Goal: Task Accomplishment & Management: Complete application form

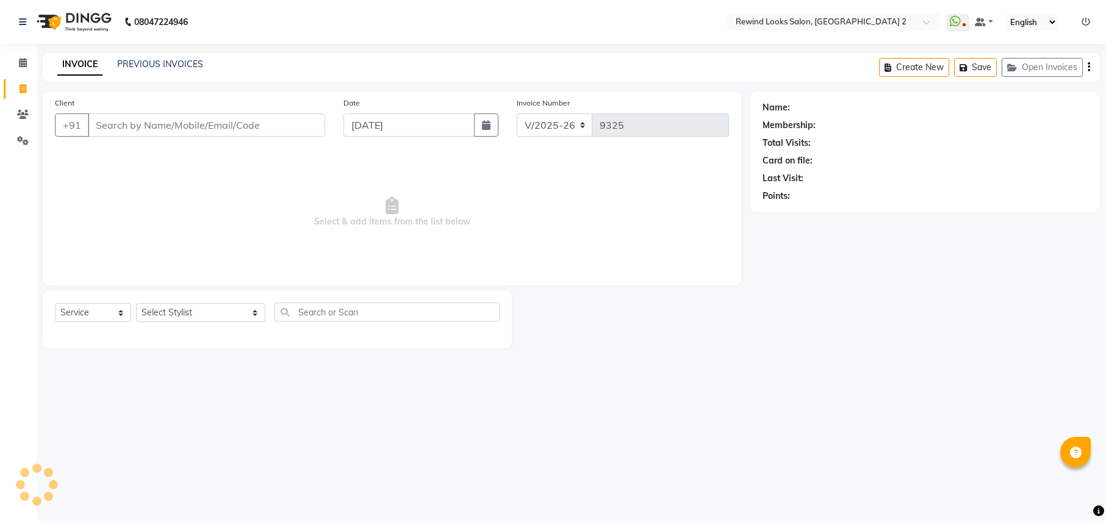
select select "4640"
select select "service"
click at [131, 124] on input "Client" at bounding box center [206, 124] width 237 height 23
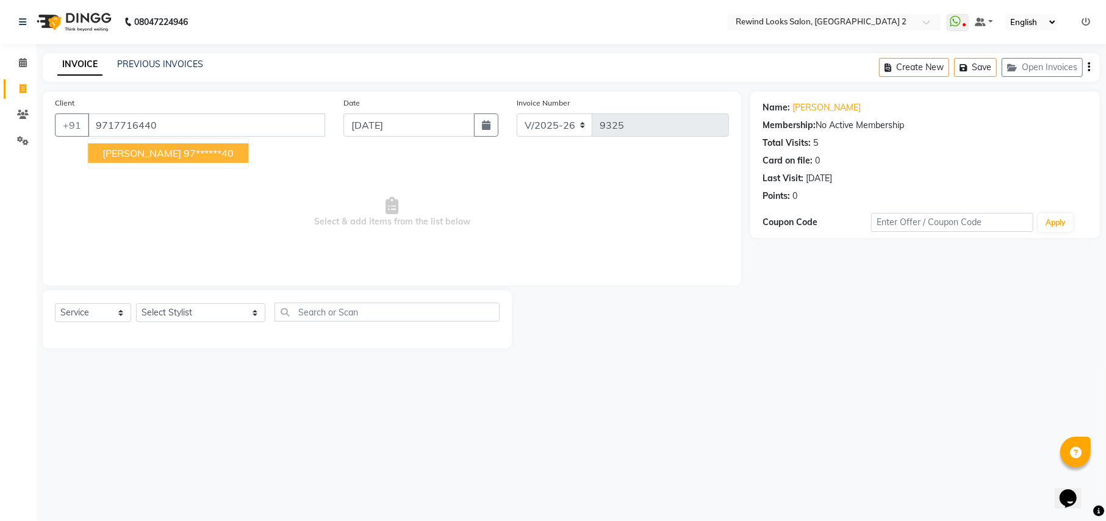
click at [184, 153] on ngb-highlight "97******40" at bounding box center [209, 153] width 50 height 12
type input "97******40"
click at [164, 153] on span "Select & add items from the list below" at bounding box center [392, 212] width 674 height 122
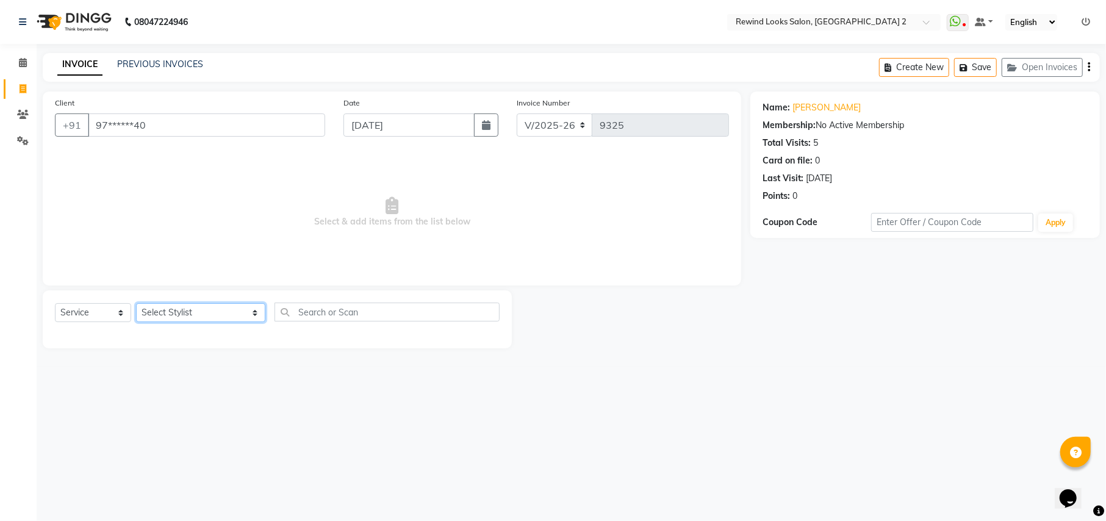
click at [164, 310] on select "Select Stylist aayat ADMIN Alfad hair Casa [PERSON_NAME] ([DEMOGRAPHIC_DATA] HA…" at bounding box center [200, 312] width 129 height 19
select select "27098"
click at [318, 315] on input "text" at bounding box center [387, 312] width 225 height 19
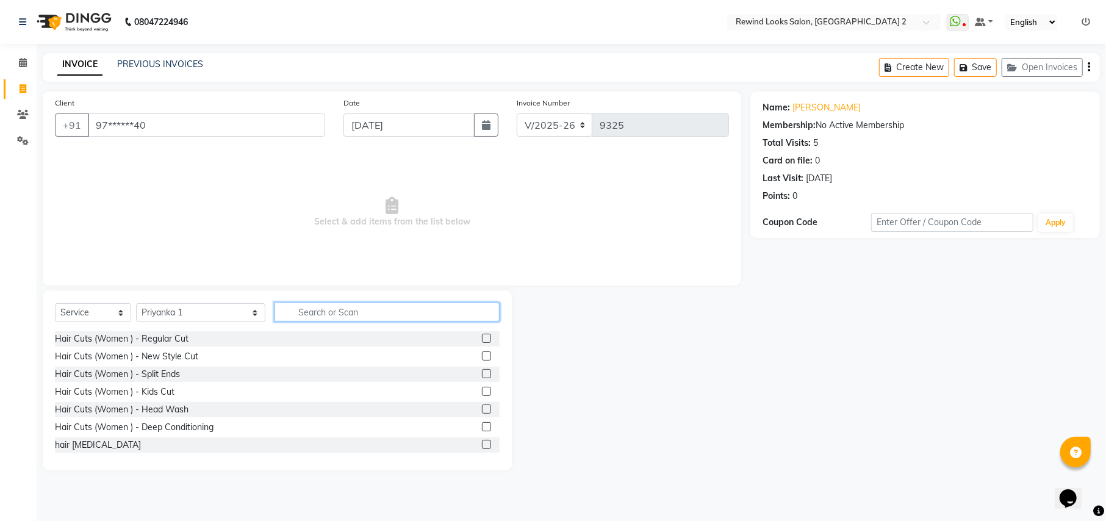
click at [318, 315] on input "text" at bounding box center [387, 312] width 225 height 19
type input "wax"
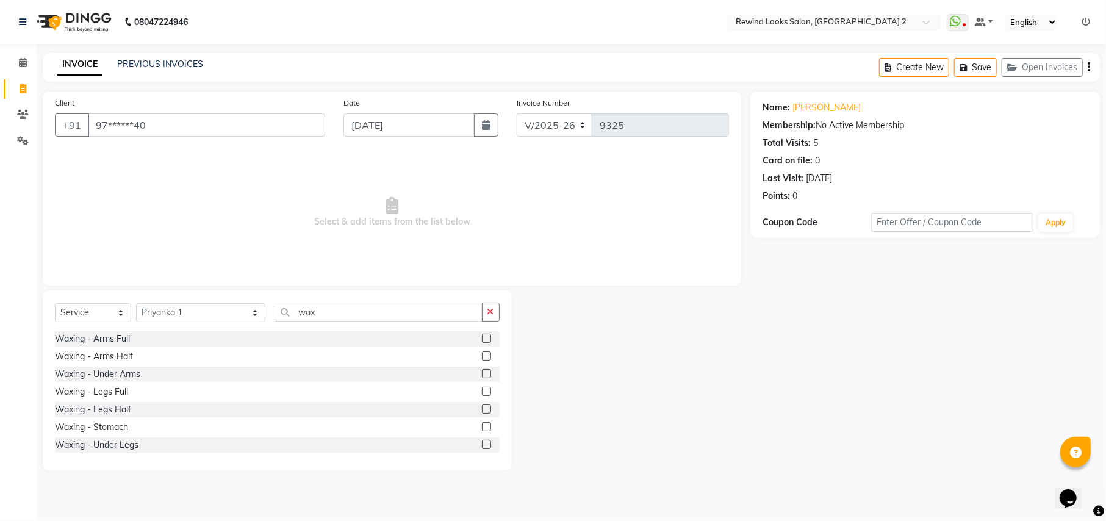
click at [482, 337] on label at bounding box center [486, 338] width 9 height 9
click at [482, 337] on input "checkbox" at bounding box center [486, 339] width 8 height 8
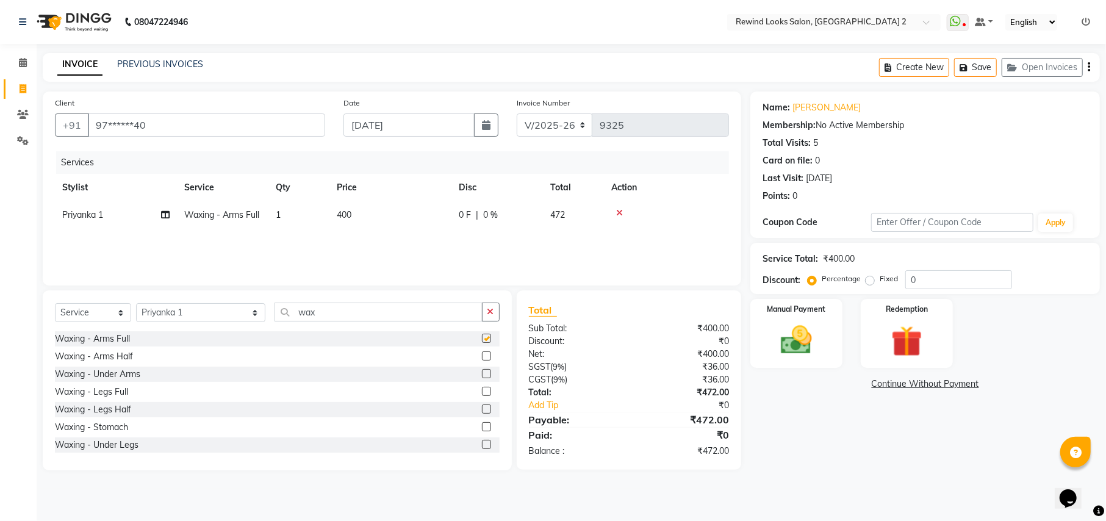
checkbox input "false"
click at [482, 393] on label at bounding box center [486, 391] width 9 height 9
click at [482, 393] on input "checkbox" at bounding box center [486, 392] width 8 height 8
checkbox input "false"
click at [398, 237] on td "500" at bounding box center [391, 242] width 122 height 27
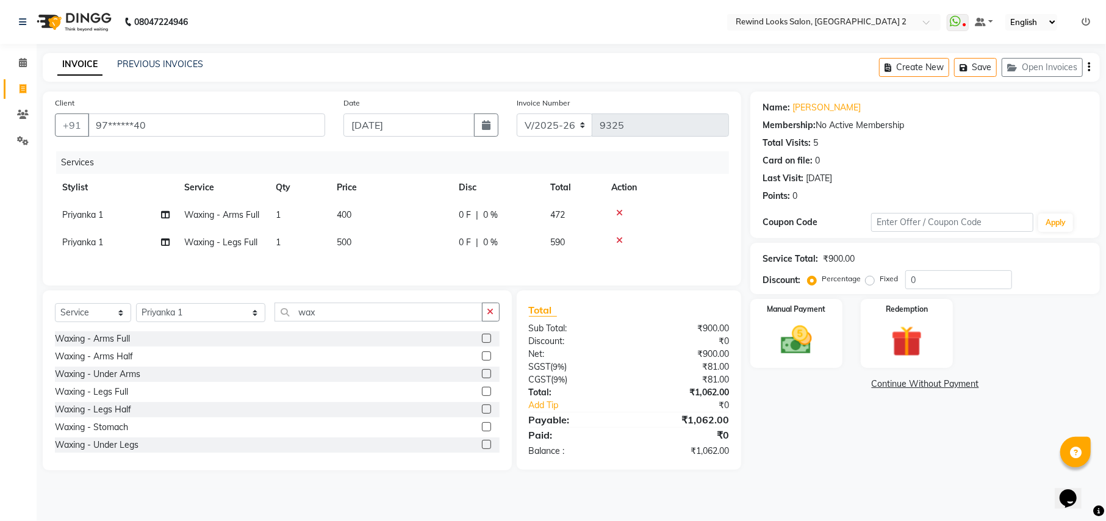
select select "27098"
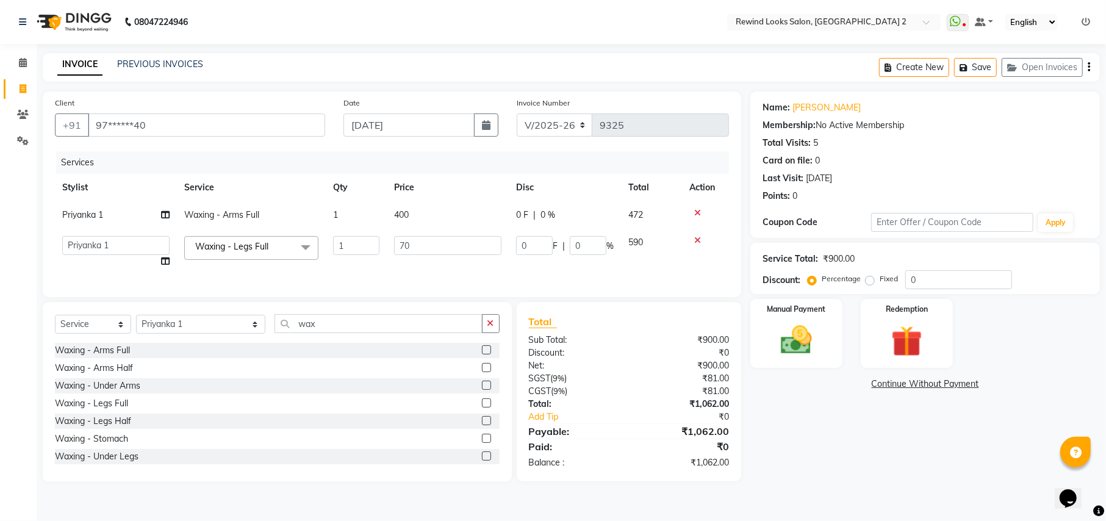
type input "7"
type input "600"
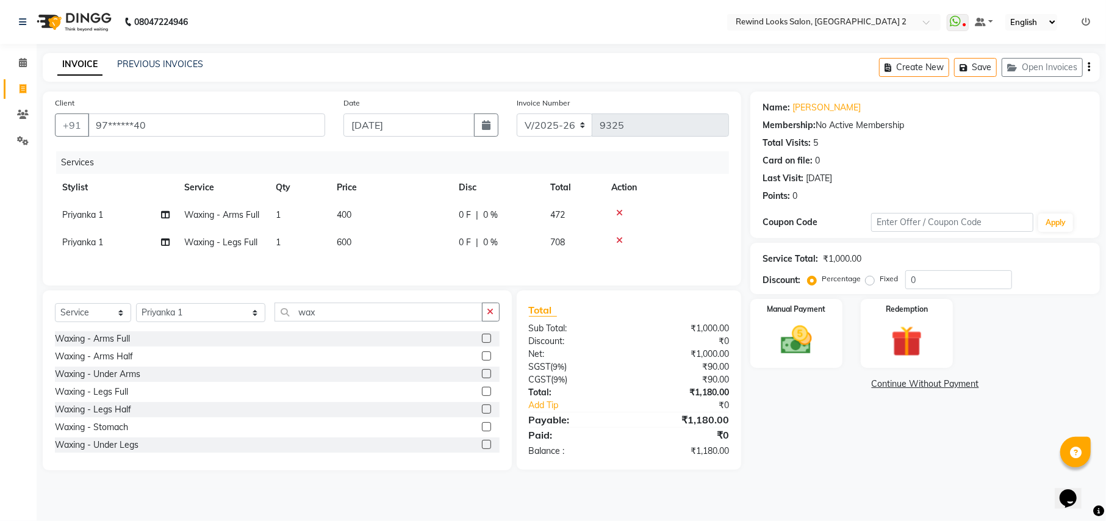
click at [441, 209] on td "400" at bounding box center [391, 214] width 122 height 27
select select "27098"
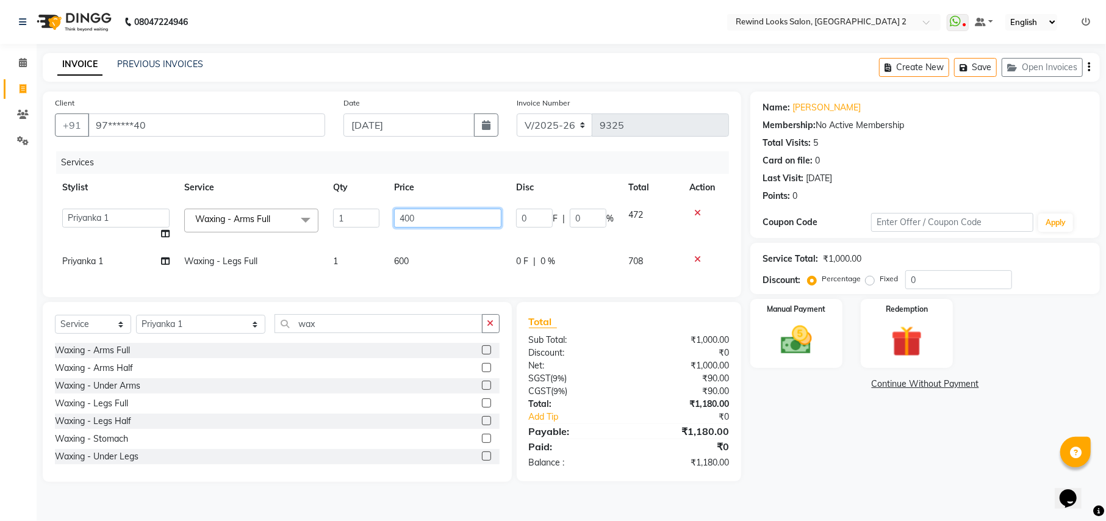
click at [441, 209] on input "400" at bounding box center [447, 218] width 107 height 19
type input "4"
type input "500"
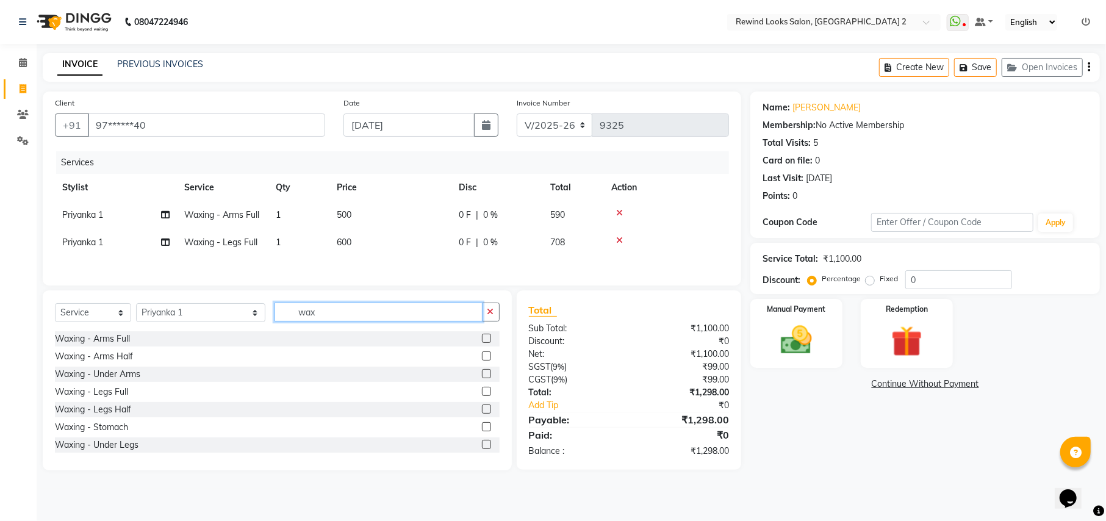
click at [309, 336] on div "Select Service Product Membership Package Voucher Prepaid Gift Card Select Styl…" at bounding box center [277, 380] width 469 height 180
click at [309, 336] on div "Waxing - Arms Full" at bounding box center [277, 338] width 445 height 15
click at [312, 322] on input "wax" at bounding box center [378, 312] width 207 height 19
type input "w"
type input "thre"
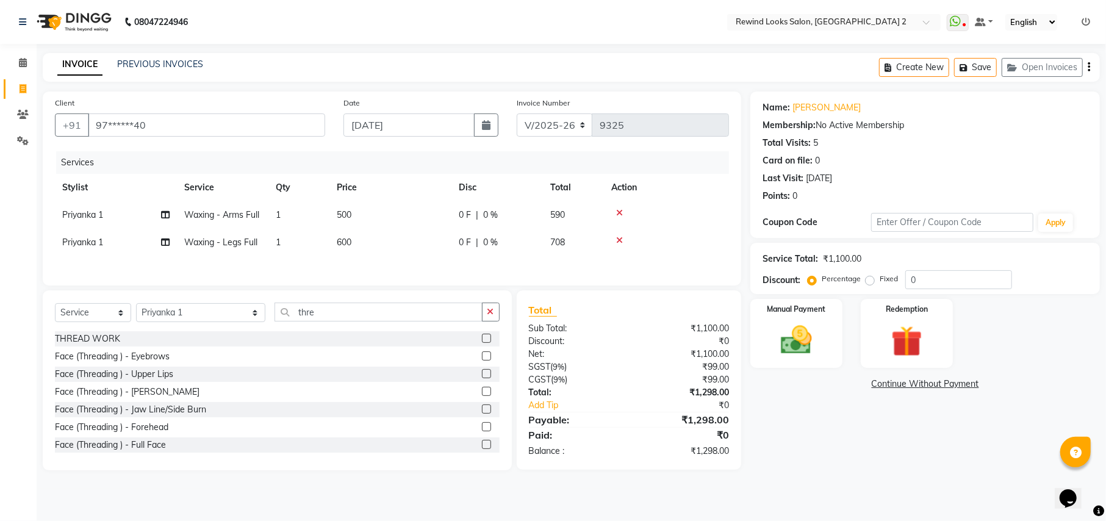
click at [482, 343] on label at bounding box center [486, 338] width 9 height 9
click at [482, 343] on input "checkbox" at bounding box center [486, 339] width 8 height 8
click at [472, 322] on input "thre" at bounding box center [378, 312] width 207 height 19
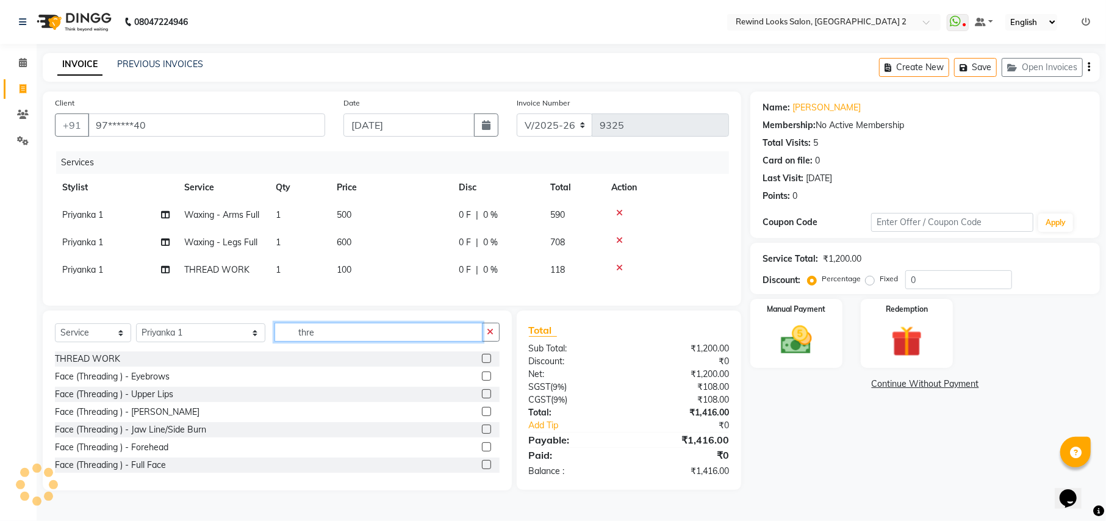
checkbox input "false"
click at [422, 267] on td "100" at bounding box center [391, 269] width 122 height 27
select select "27098"
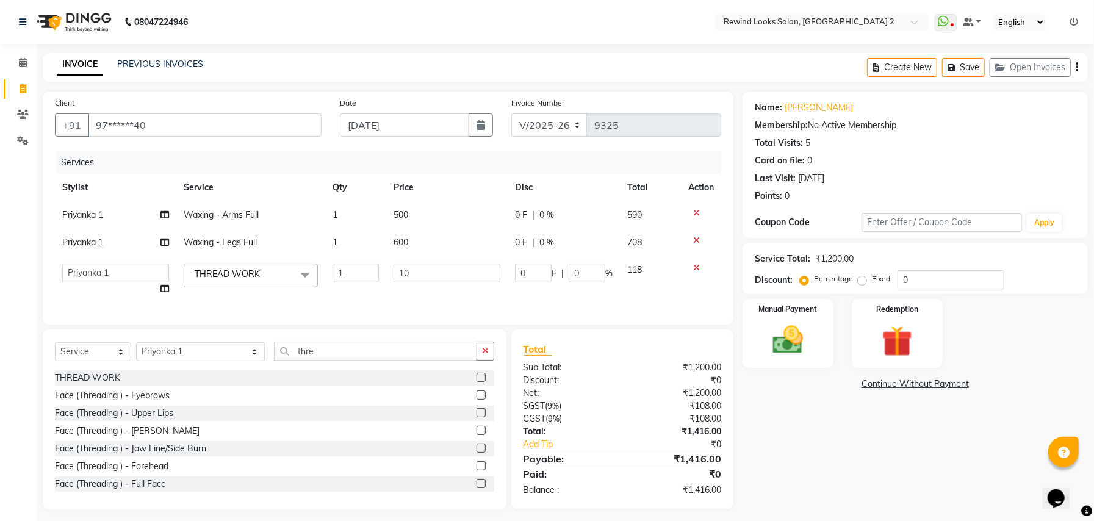
type input "1"
type input "250"
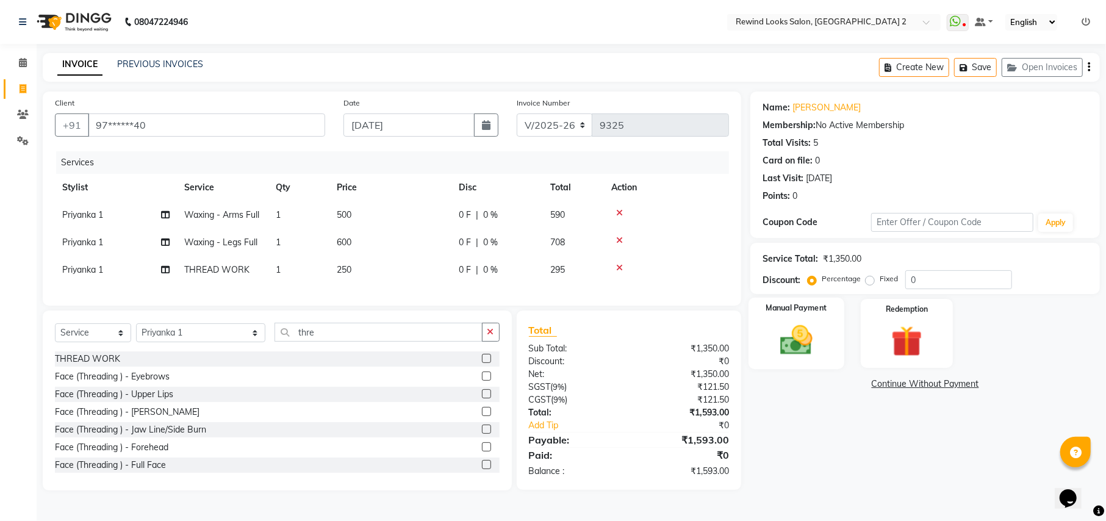
click at [787, 342] on img at bounding box center [796, 340] width 52 height 37
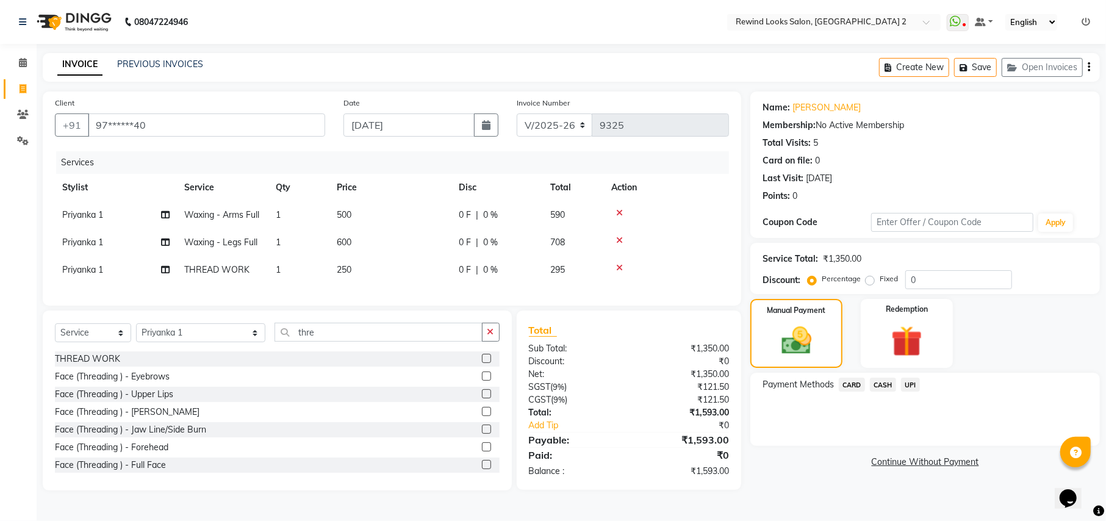
click at [1090, 67] on icon "button" at bounding box center [1089, 67] width 2 height 1
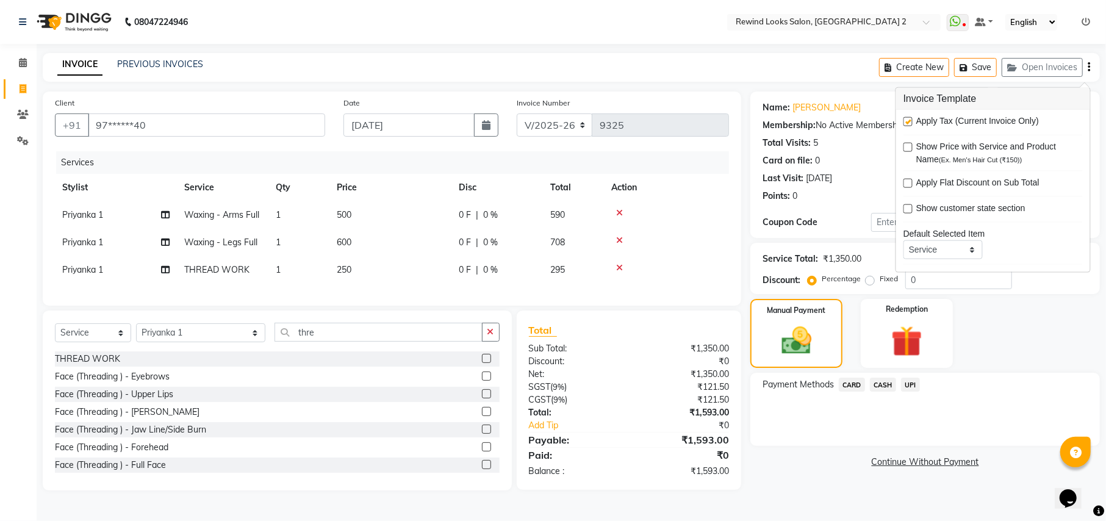
click at [908, 121] on label at bounding box center [908, 121] width 9 height 9
click at [908, 121] on input "checkbox" at bounding box center [908, 122] width 8 height 8
checkbox input "false"
click at [912, 386] on span "UPI" at bounding box center [910, 385] width 19 height 14
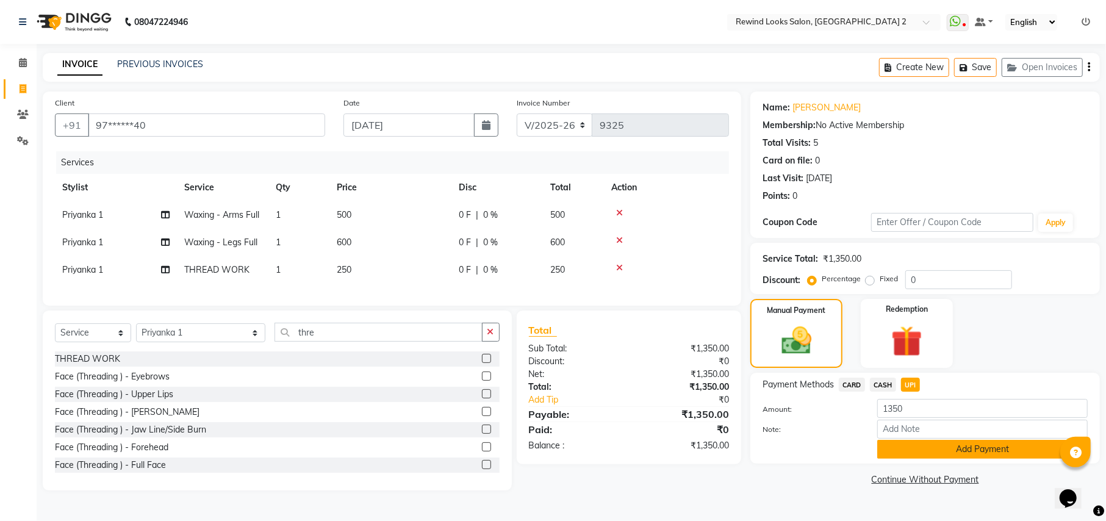
click at [949, 450] on button "Add Payment" at bounding box center [982, 449] width 211 height 19
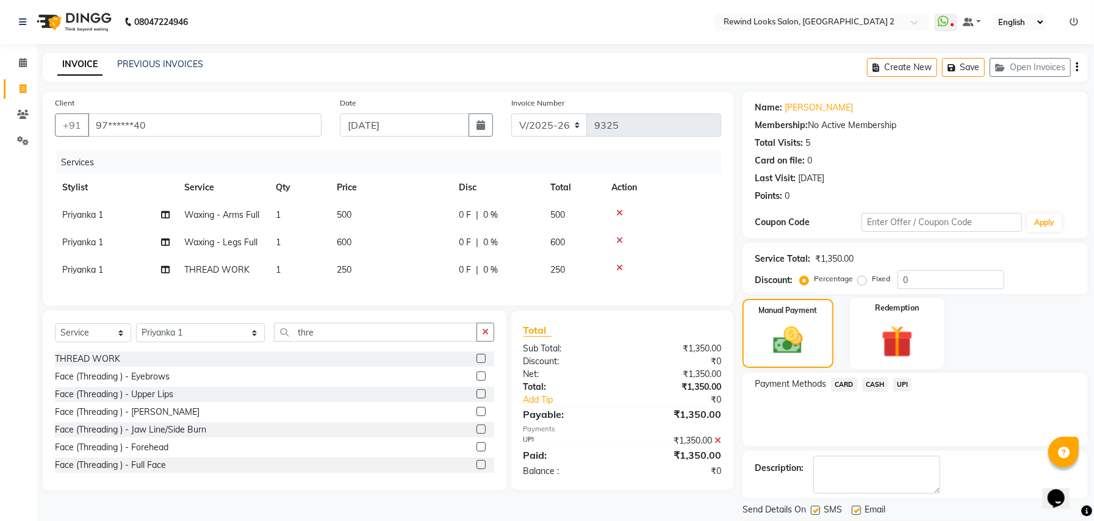
click at [718, 436] on icon at bounding box center [718, 440] width 7 height 9
click at [874, 340] on div "Redemption" at bounding box center [897, 333] width 95 height 71
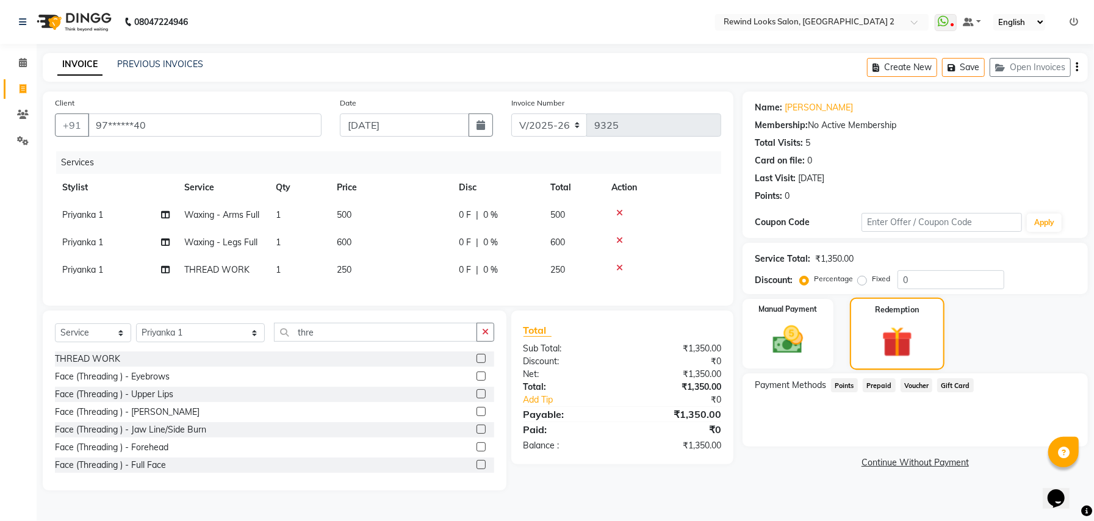
click at [874, 348] on div "Redemption" at bounding box center [897, 334] width 95 height 73
click at [794, 353] on img at bounding box center [788, 340] width 52 height 37
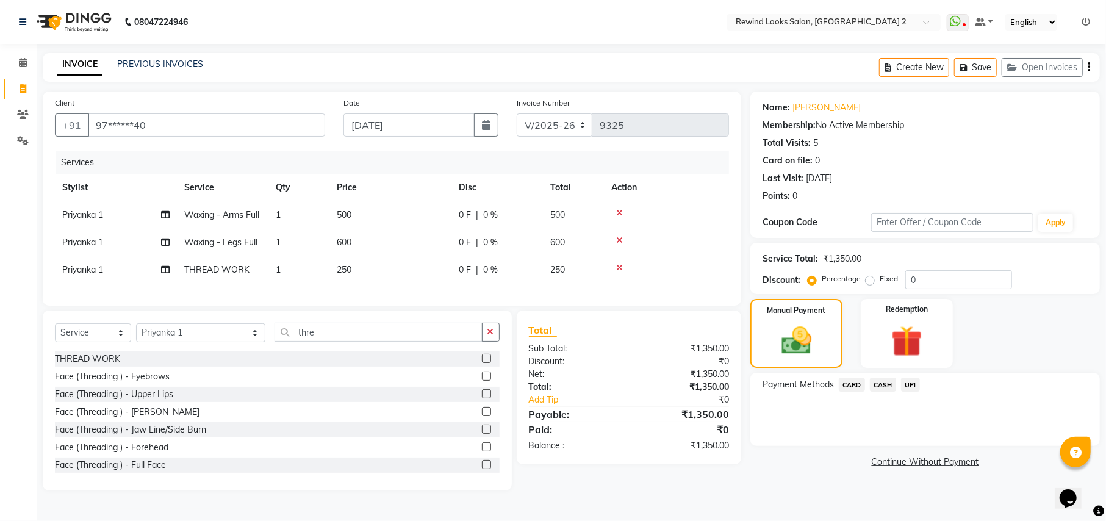
click at [879, 384] on span "CASH" at bounding box center [883, 385] width 26 height 14
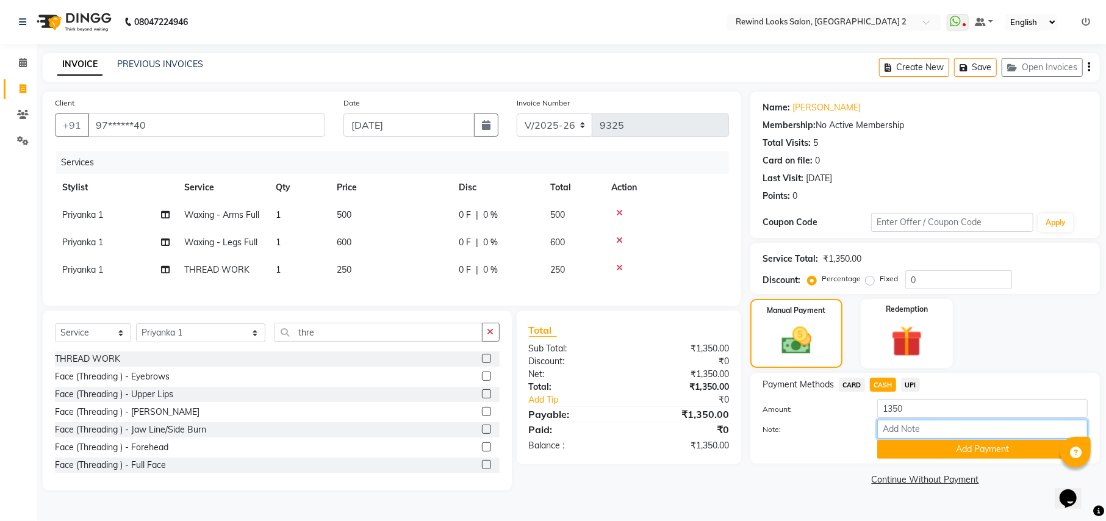
click at [901, 422] on input "Note:" at bounding box center [982, 429] width 211 height 19
click at [908, 444] on button "Add Payment" at bounding box center [982, 449] width 211 height 19
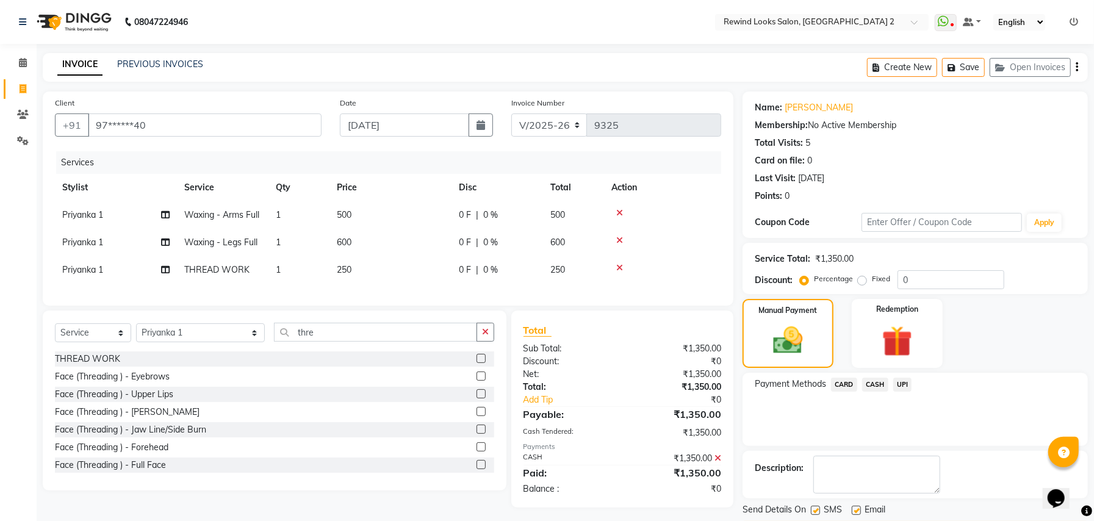
click at [848, 520] on button "Checkout" at bounding box center [915, 530] width 345 height 19
click at [848, 520] on div "Checkout" at bounding box center [915, 530] width 345 height 19
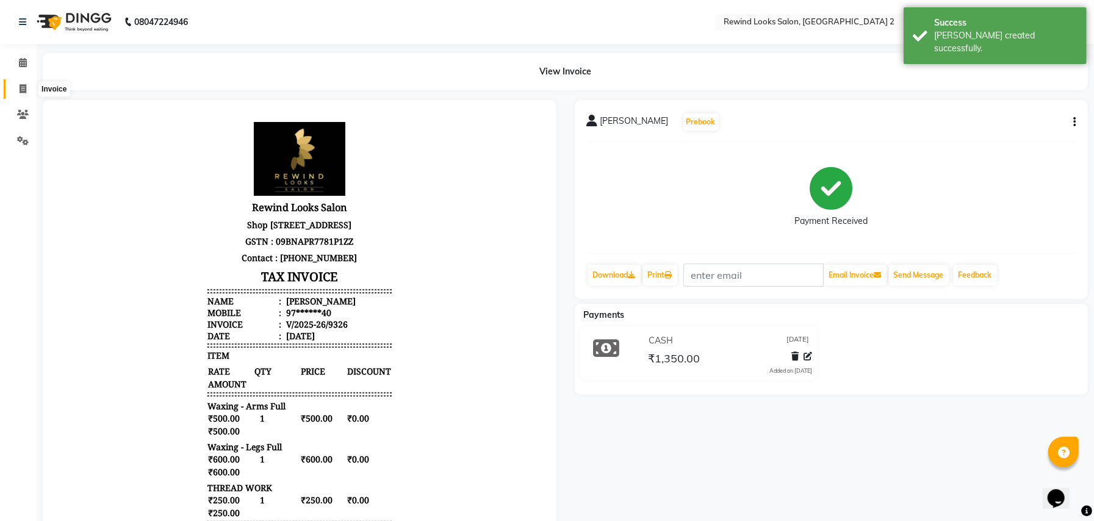
click at [23, 88] on icon at bounding box center [23, 88] width 7 height 9
select select "service"
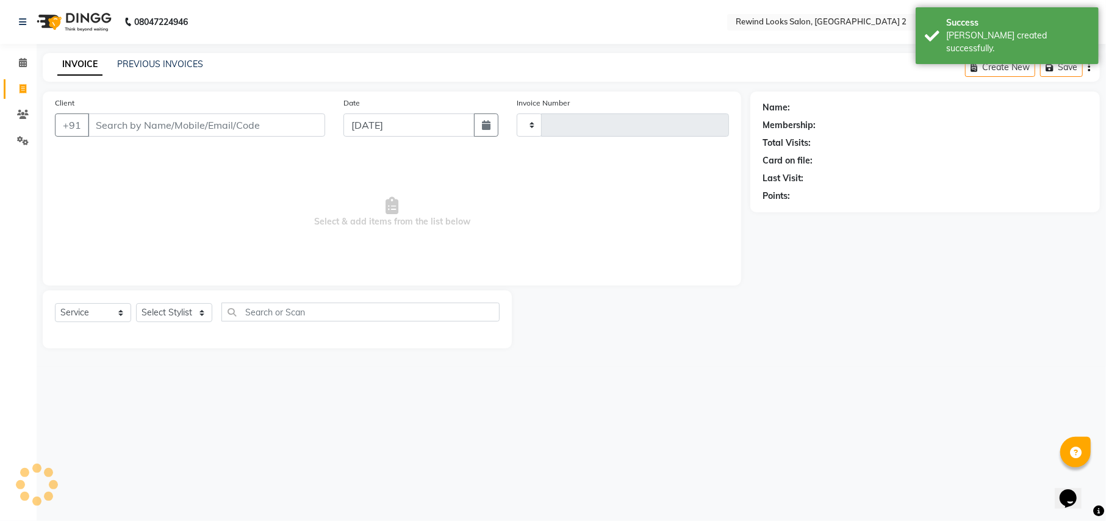
type input "9327"
select select "4640"
click at [115, 122] on input "Client" at bounding box center [206, 124] width 237 height 23
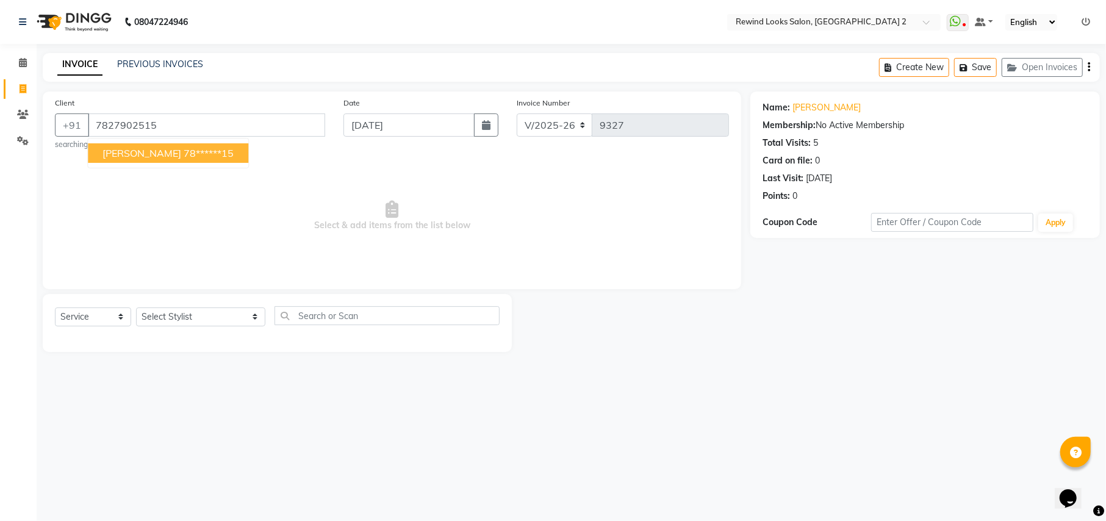
click at [129, 155] on button "[PERSON_NAME] 78******15" at bounding box center [168, 153] width 160 height 20
type input "78******15"
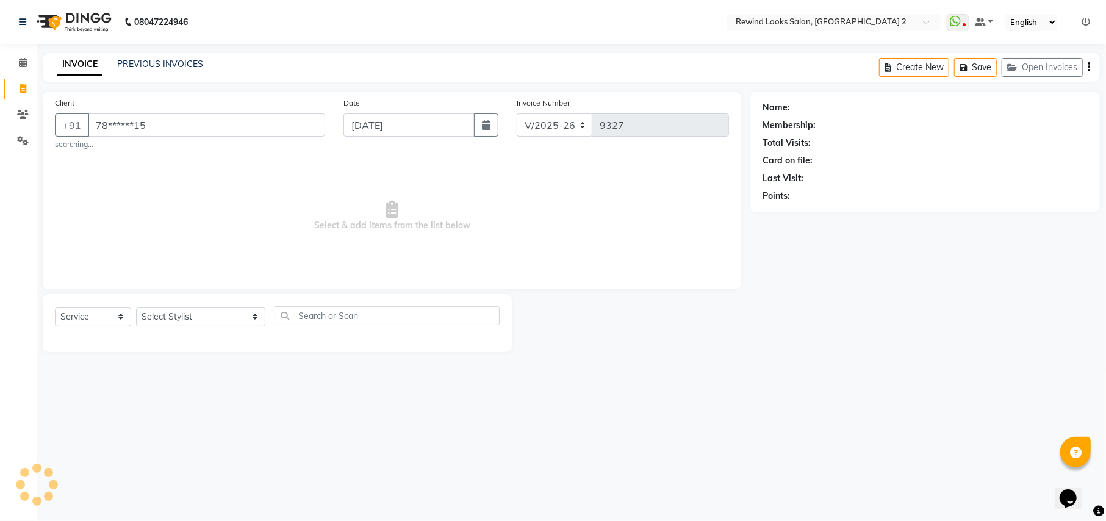
click at [129, 155] on span "Select & add items from the list below" at bounding box center [392, 216] width 674 height 122
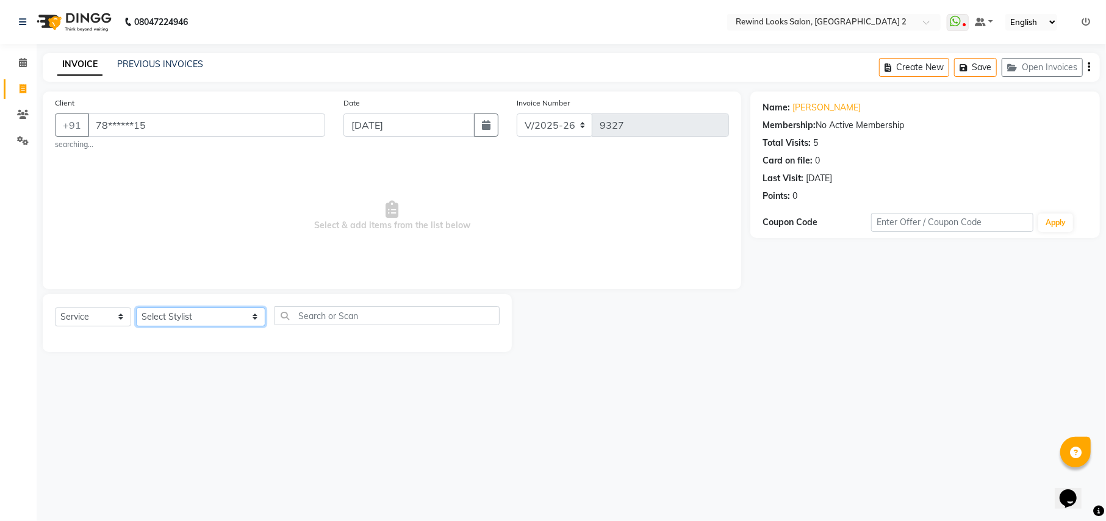
click at [174, 315] on select "Select Stylist aayat ADMIN Alfad hair Casa [PERSON_NAME] ([DEMOGRAPHIC_DATA] HA…" at bounding box center [200, 317] width 129 height 19
select select "76576"
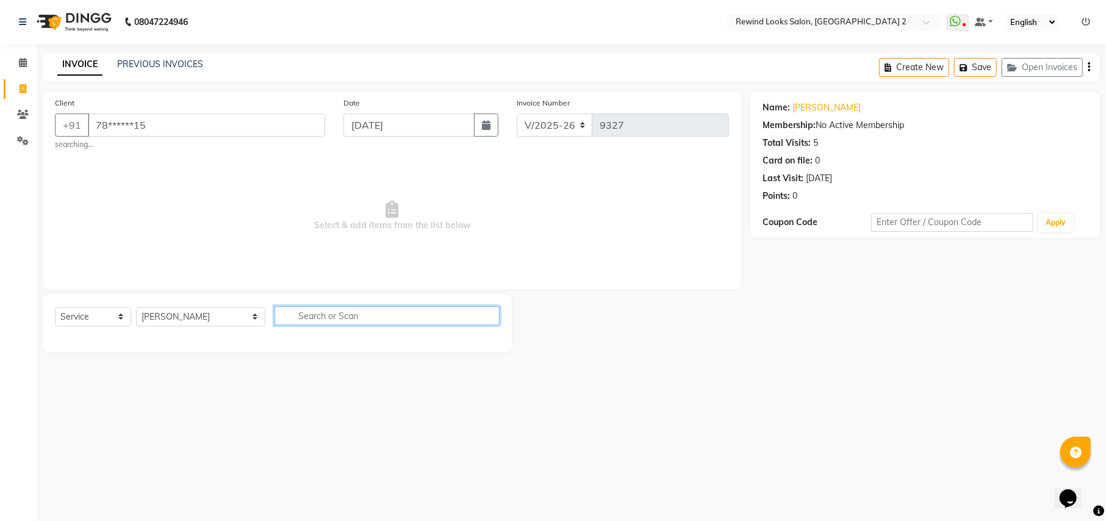
click at [355, 317] on input "text" at bounding box center [387, 315] width 225 height 19
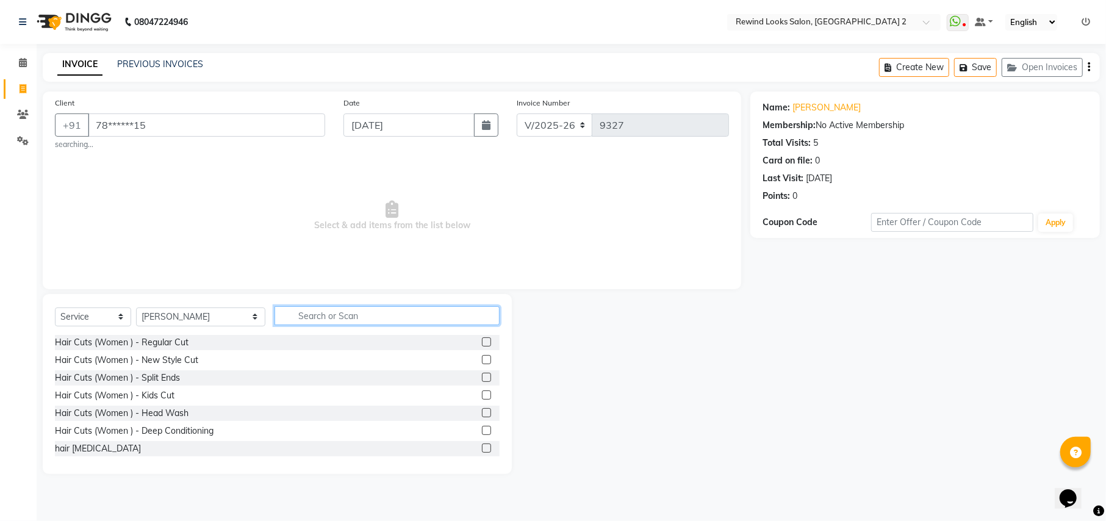
click at [355, 317] on input "text" at bounding box center [387, 315] width 225 height 19
type input "cut"
click at [482, 450] on label at bounding box center [486, 448] width 9 height 9
click at [482, 450] on input "checkbox" at bounding box center [486, 449] width 8 height 8
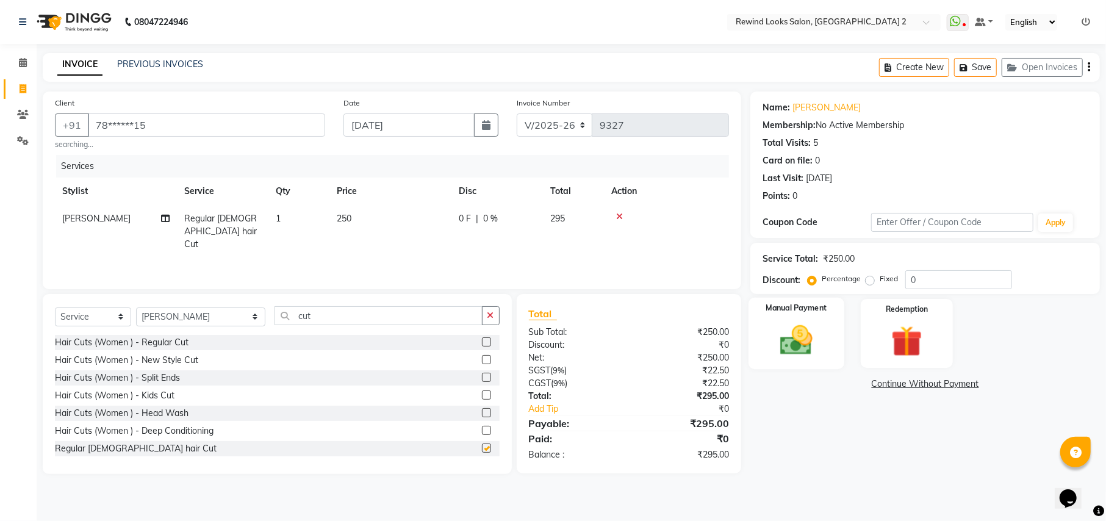
checkbox input "false"
click at [1090, 67] on icon "button" at bounding box center [1089, 67] width 2 height 1
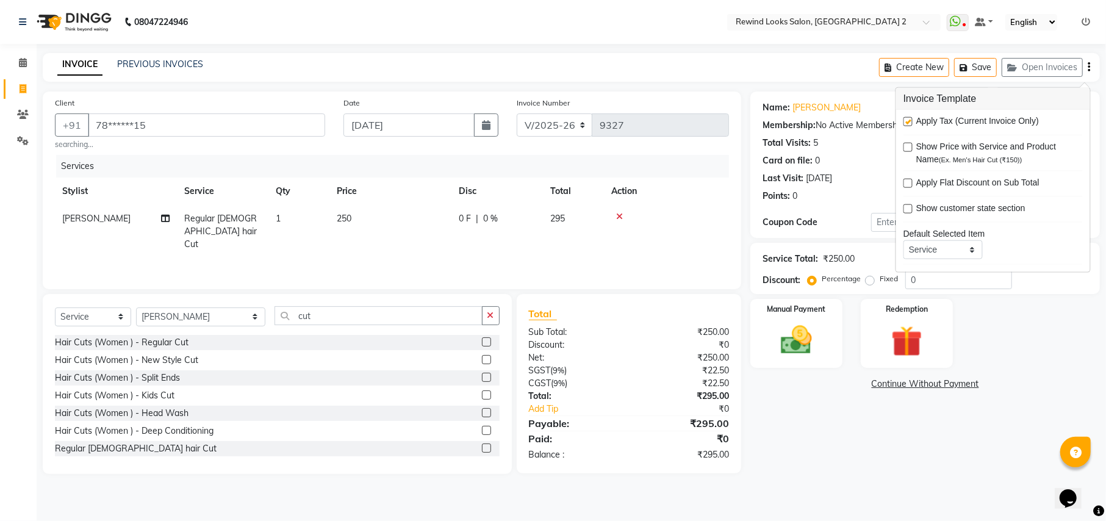
click at [909, 118] on label at bounding box center [908, 121] width 9 height 9
click at [909, 118] on input "checkbox" at bounding box center [908, 122] width 8 height 8
checkbox input "false"
click at [791, 334] on img at bounding box center [796, 340] width 52 height 37
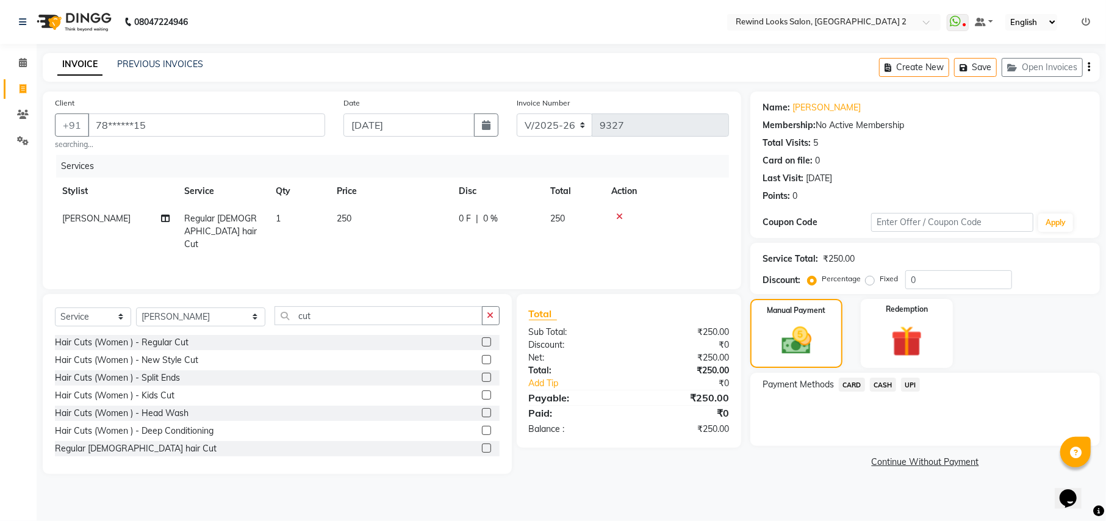
click at [904, 382] on span "UPI" at bounding box center [910, 385] width 19 height 14
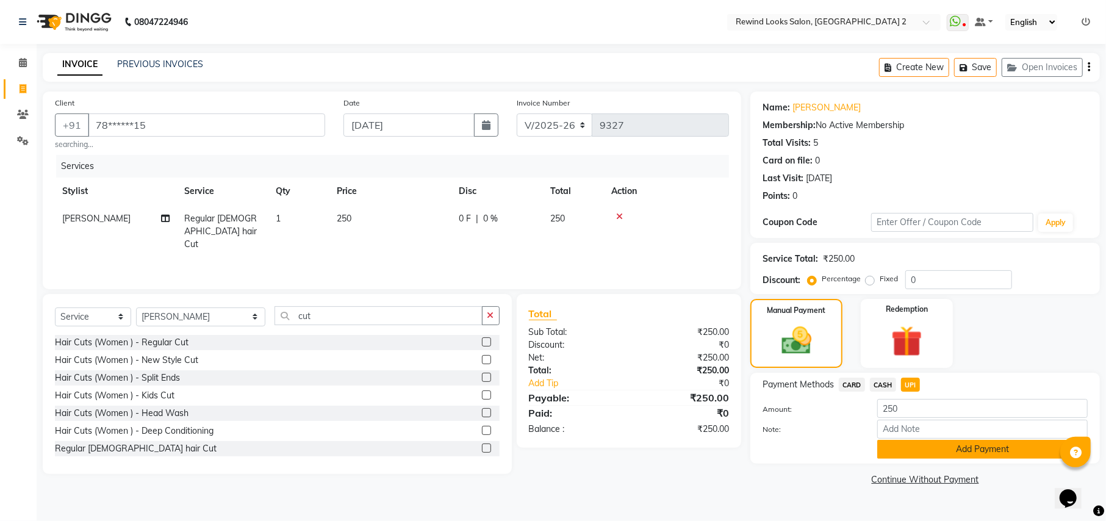
click at [910, 455] on button "Add Payment" at bounding box center [982, 449] width 211 height 19
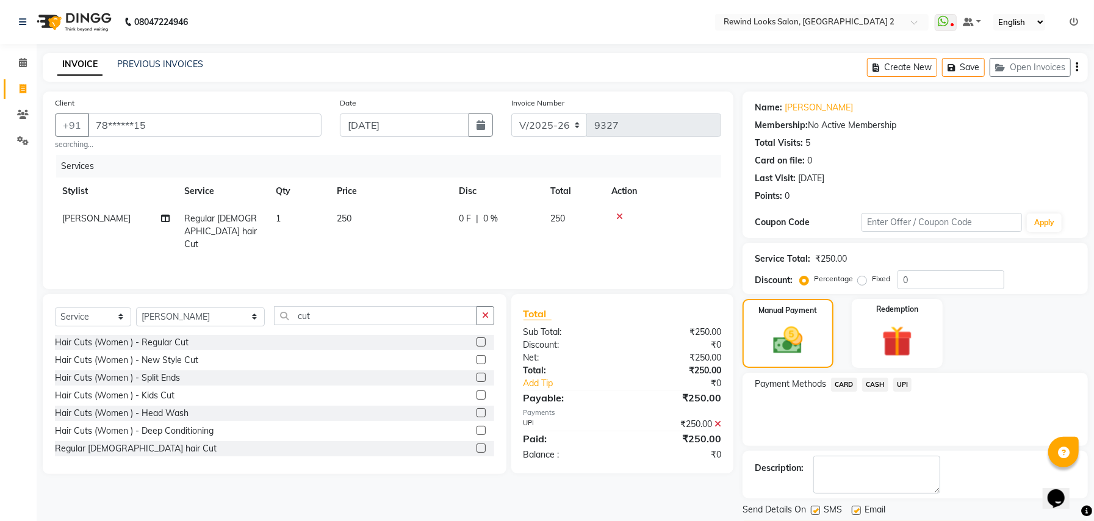
click at [928, 505] on div "Send Details On SMS Email" at bounding box center [915, 510] width 345 height 15
click at [928, 520] on button "Checkout" at bounding box center [915, 530] width 345 height 19
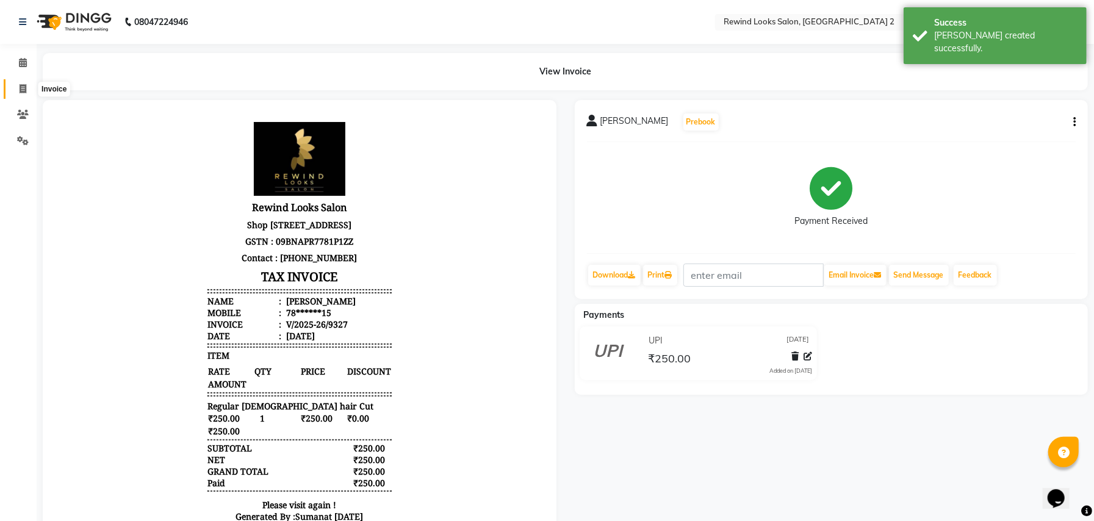
click at [21, 88] on icon at bounding box center [23, 88] width 7 height 9
select select "service"
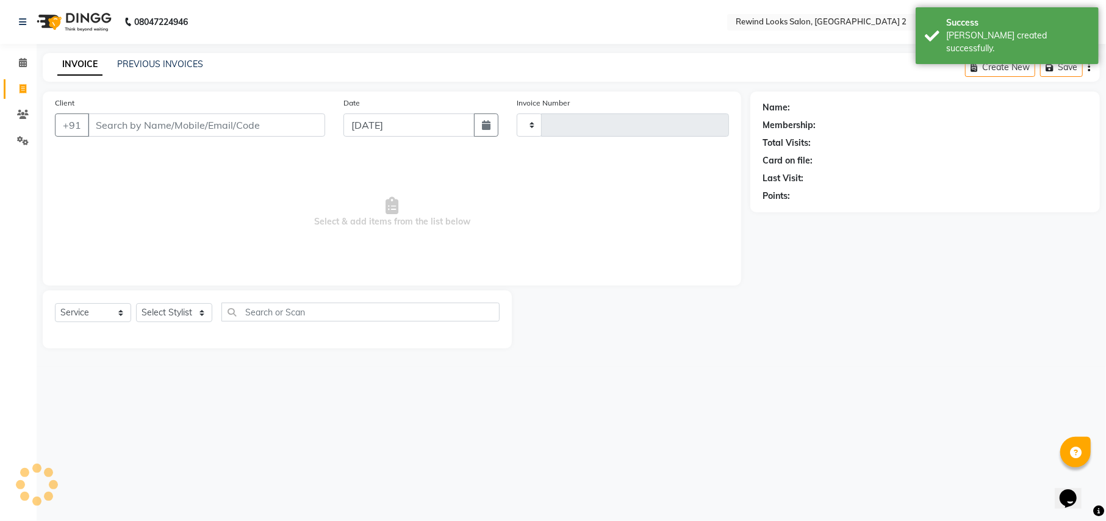
type input "9328"
select select "4640"
click at [142, 123] on input "Client" at bounding box center [206, 124] width 237 height 23
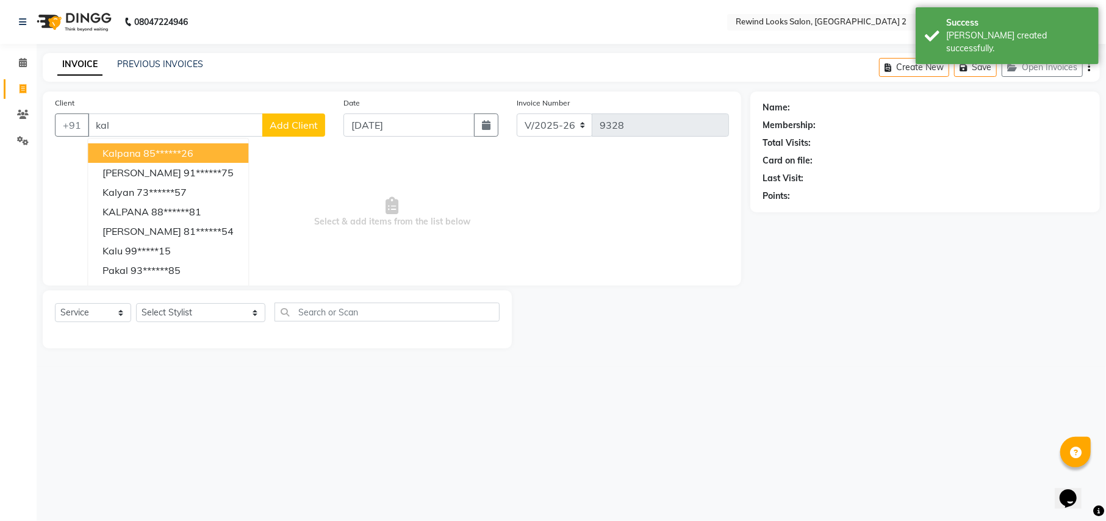
click at [162, 149] on ngb-highlight "85******26" at bounding box center [168, 153] width 50 height 12
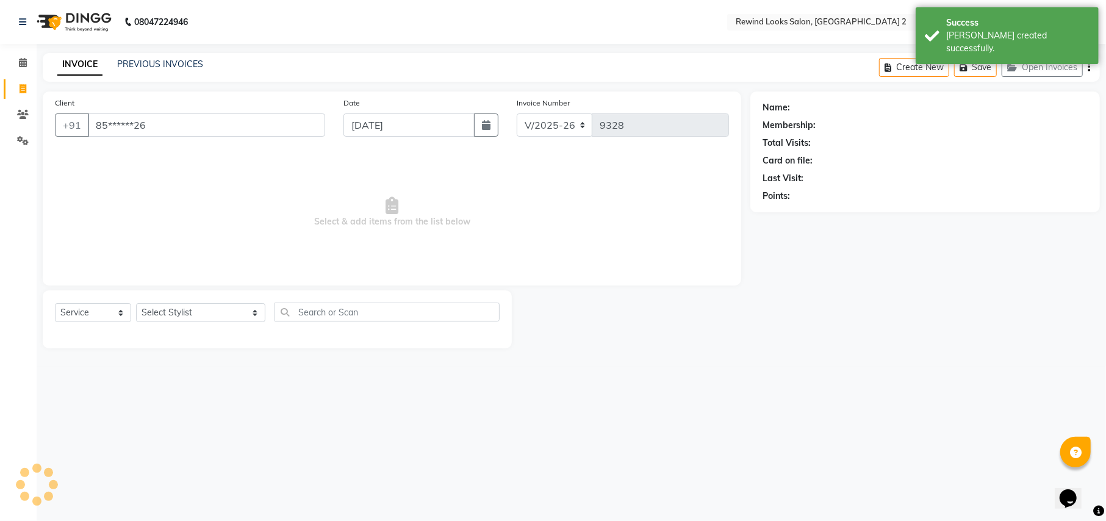
type input "85******26"
select select "1: Object"
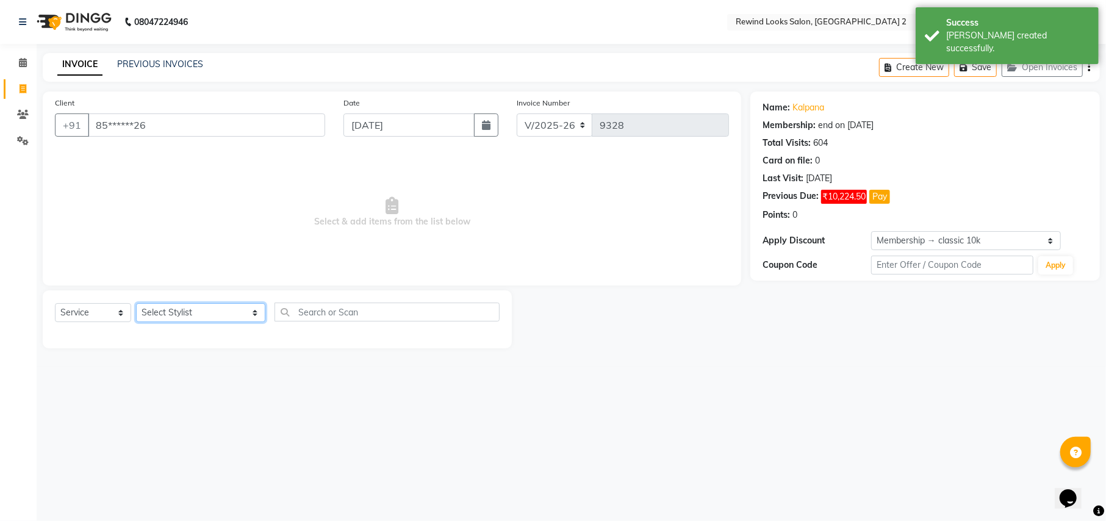
click at [177, 308] on select "Select Stylist aayat ADMIN Alfad hair Casa [PERSON_NAME] ([DEMOGRAPHIC_DATA] HA…" at bounding box center [200, 312] width 129 height 19
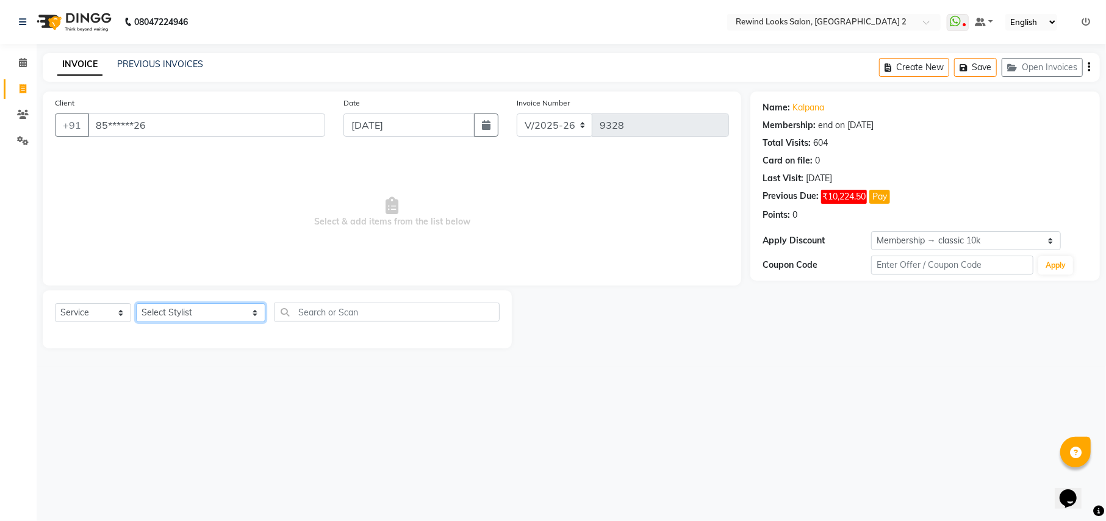
select select "27101"
click at [325, 308] on input "text" at bounding box center [387, 312] width 225 height 19
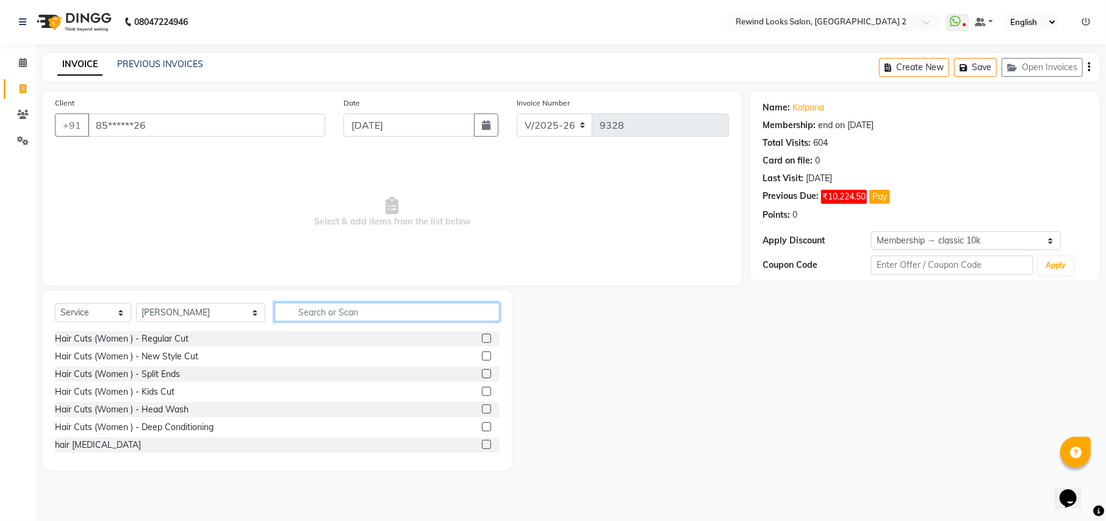
click at [325, 308] on input "text" at bounding box center [387, 312] width 225 height 19
type input "thre"
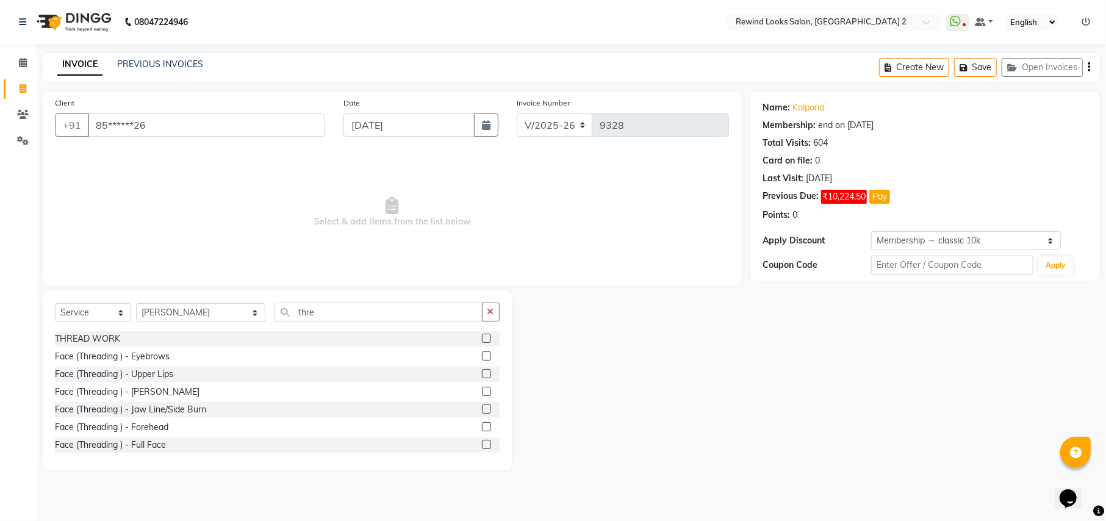
click at [482, 354] on label at bounding box center [486, 355] width 9 height 9
click at [482, 354] on input "checkbox" at bounding box center [486, 357] width 8 height 8
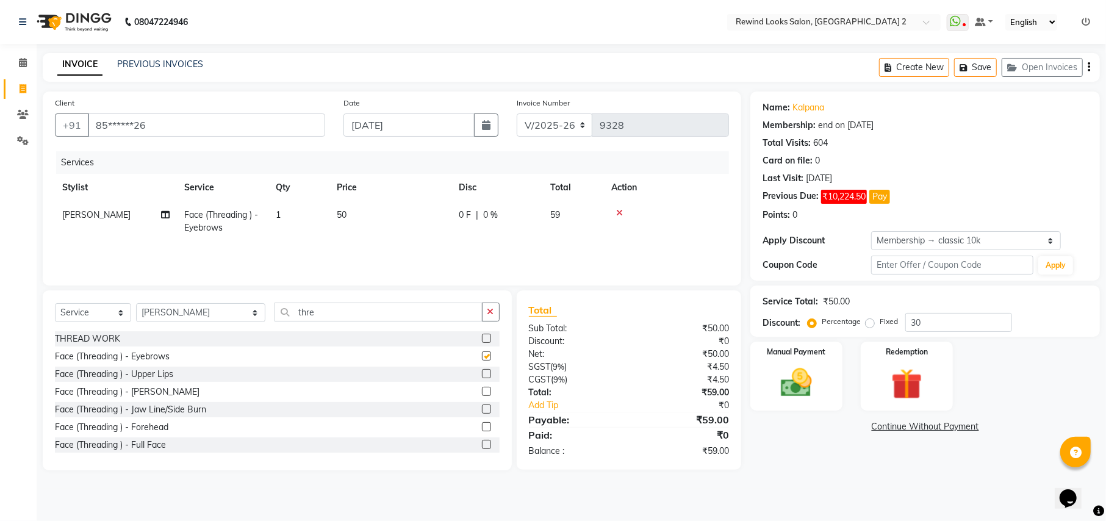
checkbox input "false"
click at [482, 373] on label at bounding box center [486, 373] width 9 height 9
click at [482, 373] on input "checkbox" at bounding box center [486, 374] width 8 height 8
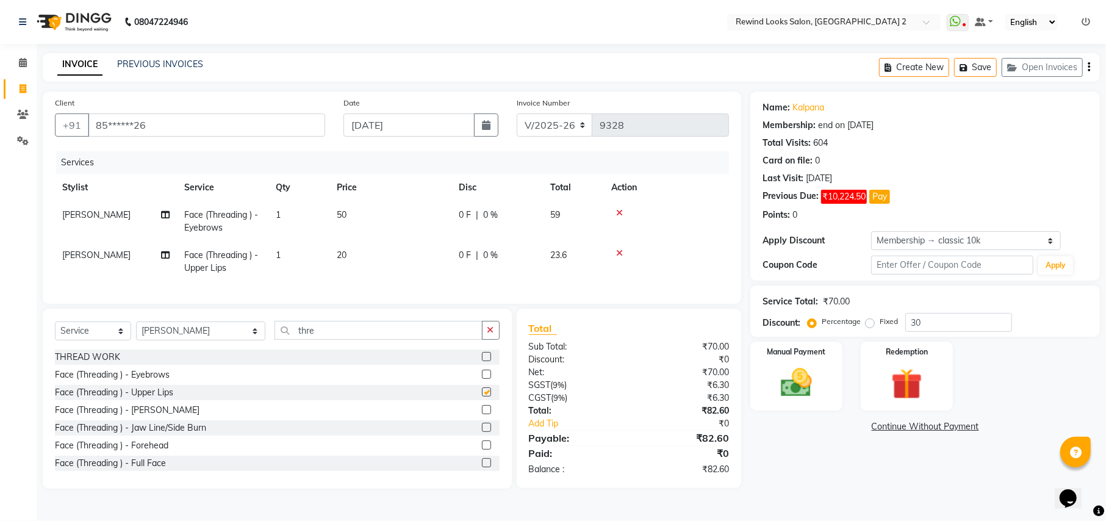
checkbox input "false"
click at [1090, 67] on icon "button" at bounding box center [1089, 67] width 2 height 1
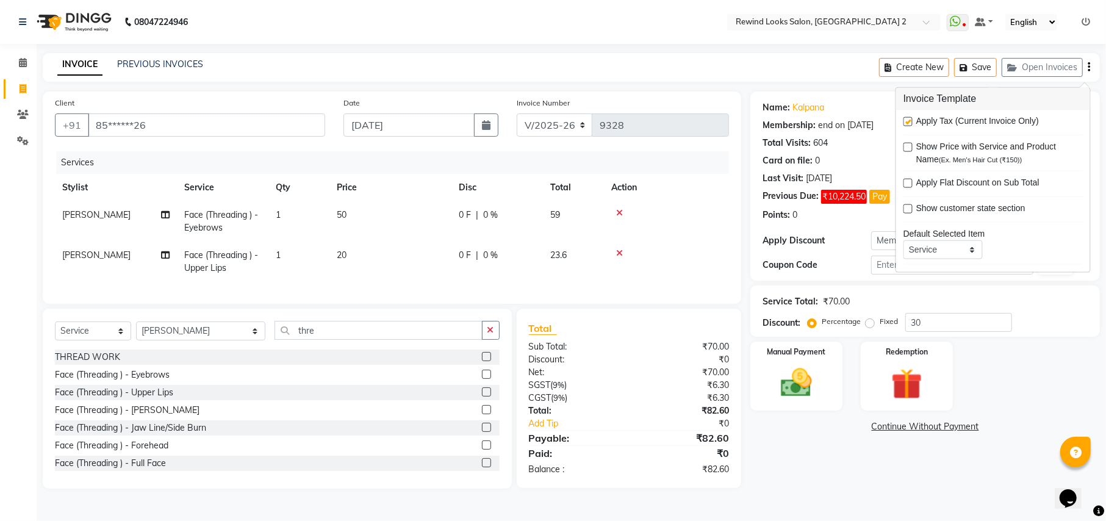
click at [913, 123] on label at bounding box center [908, 121] width 9 height 9
click at [912, 123] on input "checkbox" at bounding box center [908, 122] width 8 height 8
checkbox input "false"
click at [787, 367] on img at bounding box center [796, 382] width 52 height 37
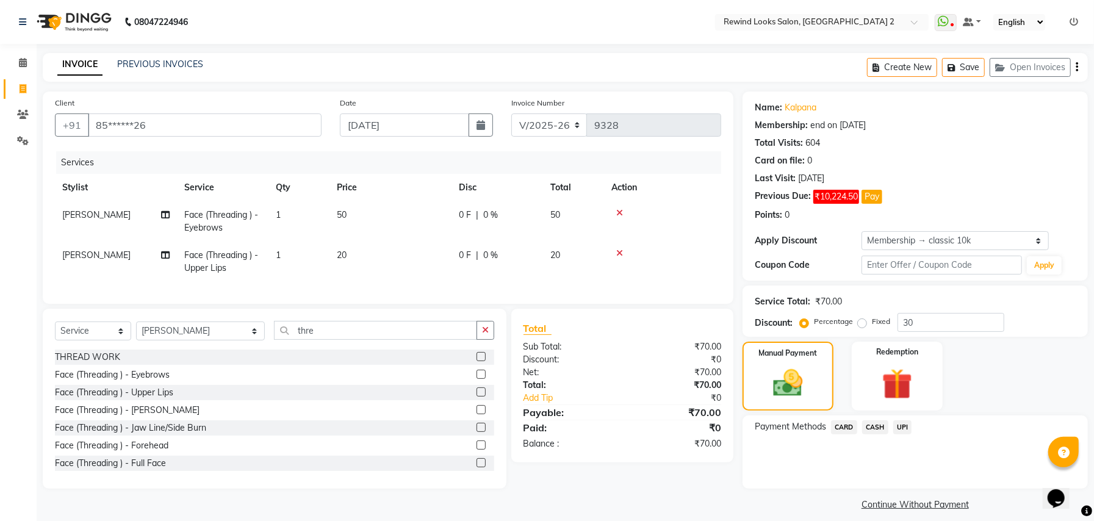
click at [899, 428] on span "UPI" at bounding box center [902, 427] width 19 height 14
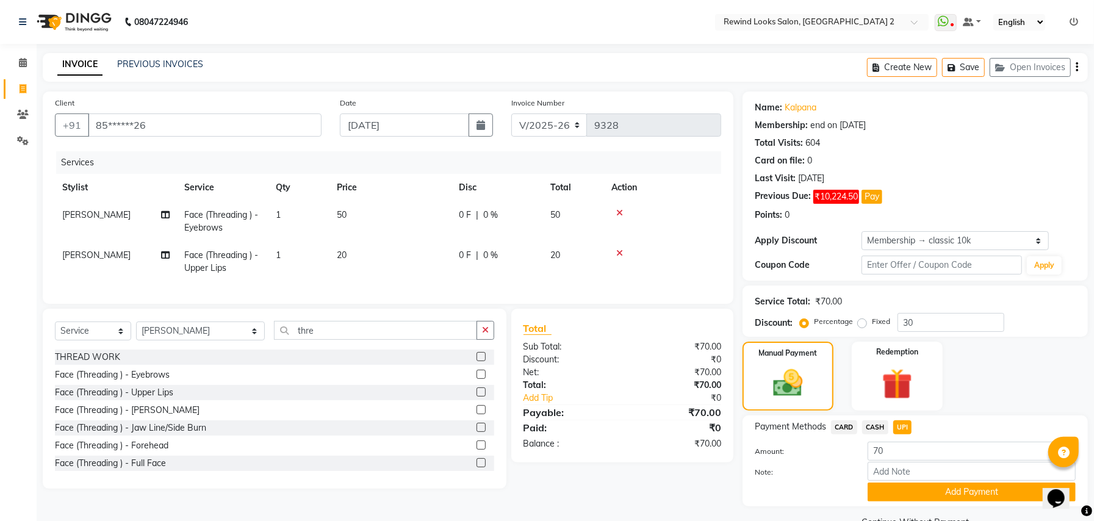
click at [879, 426] on span "CASH" at bounding box center [875, 427] width 26 height 14
click at [892, 492] on button "Add Payment" at bounding box center [972, 492] width 208 height 19
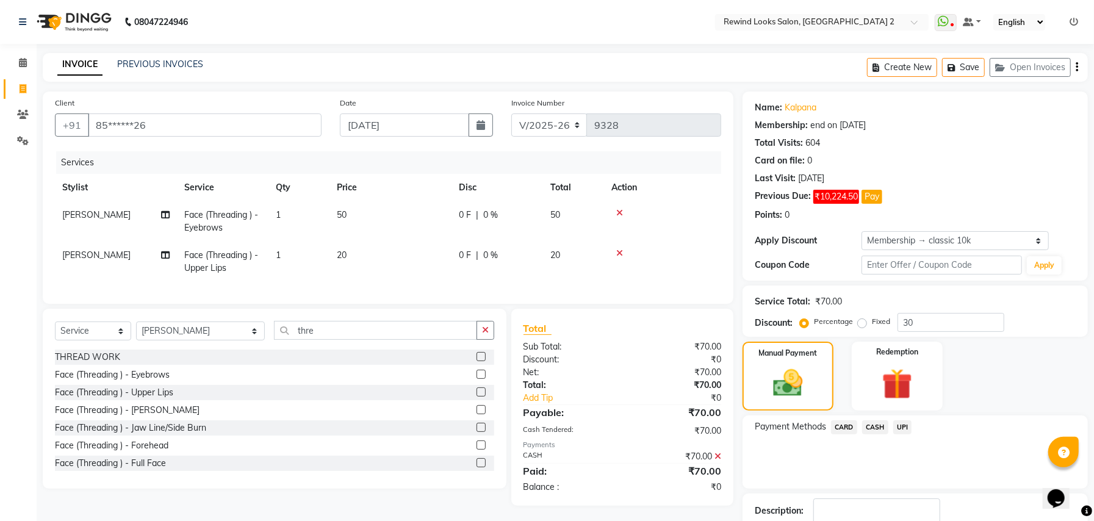
click at [906, 494] on div "Description:" at bounding box center [915, 518] width 345 height 48
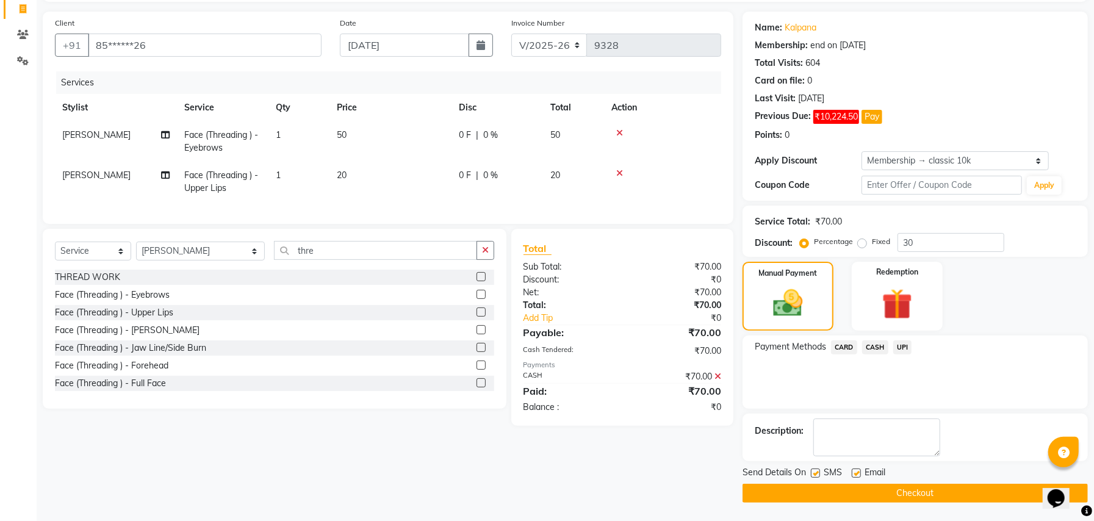
click at [821, 494] on button "Checkout" at bounding box center [915, 493] width 345 height 19
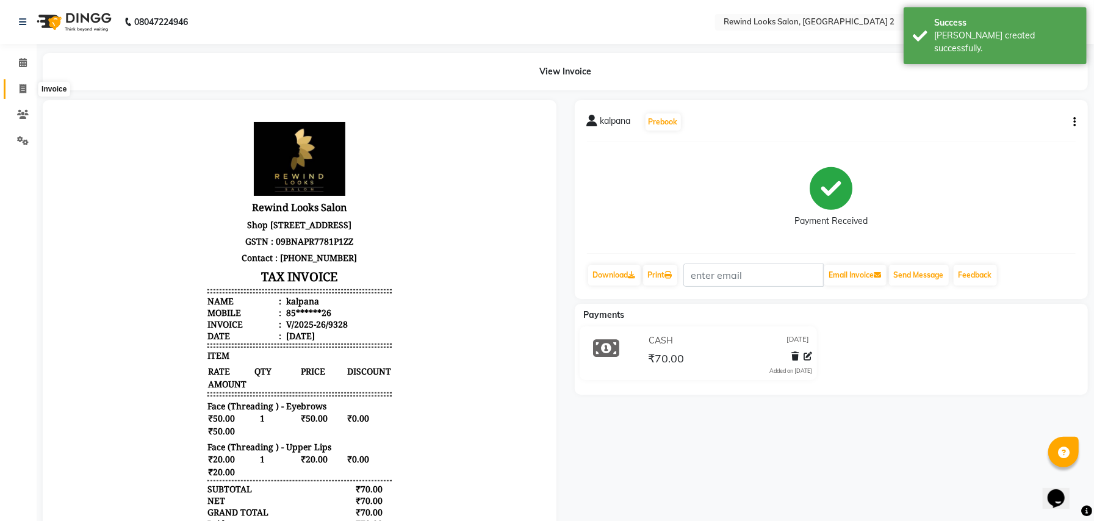
click at [20, 86] on icon at bounding box center [23, 88] width 7 height 9
select select "service"
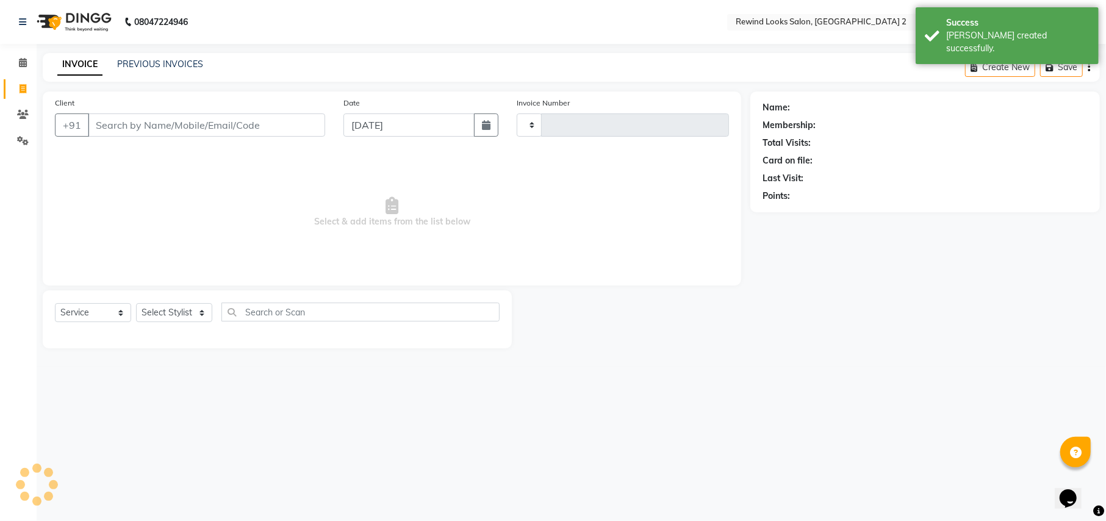
click at [149, 129] on input "Client" at bounding box center [206, 124] width 237 height 23
type input "9329"
select select "4640"
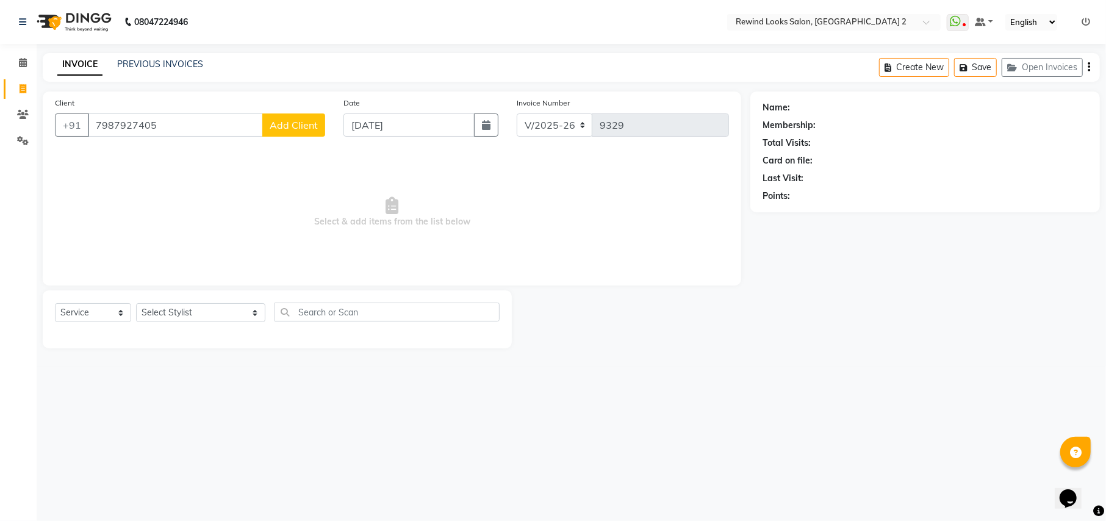
type input "7987927405"
click at [294, 124] on span "Add Client" at bounding box center [294, 125] width 48 height 12
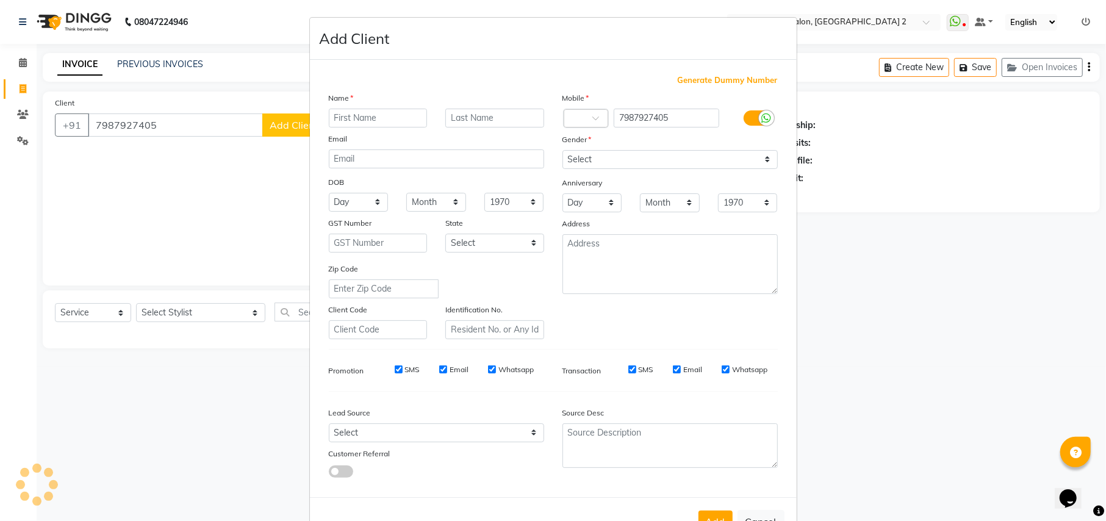
click at [294, 124] on ngb-modal-window "Add Client Generate Dummy Number Name Email DOB Day 01 02 03 04 05 06 07 08 09 …" at bounding box center [553, 260] width 1106 height 521
click at [350, 120] on input "text" at bounding box center [378, 118] width 99 height 19
type input "sarvi"
click at [622, 157] on select "Select [DEMOGRAPHIC_DATA] [DEMOGRAPHIC_DATA] Other Prefer Not To Say" at bounding box center [670, 159] width 215 height 19
select select "[DEMOGRAPHIC_DATA]"
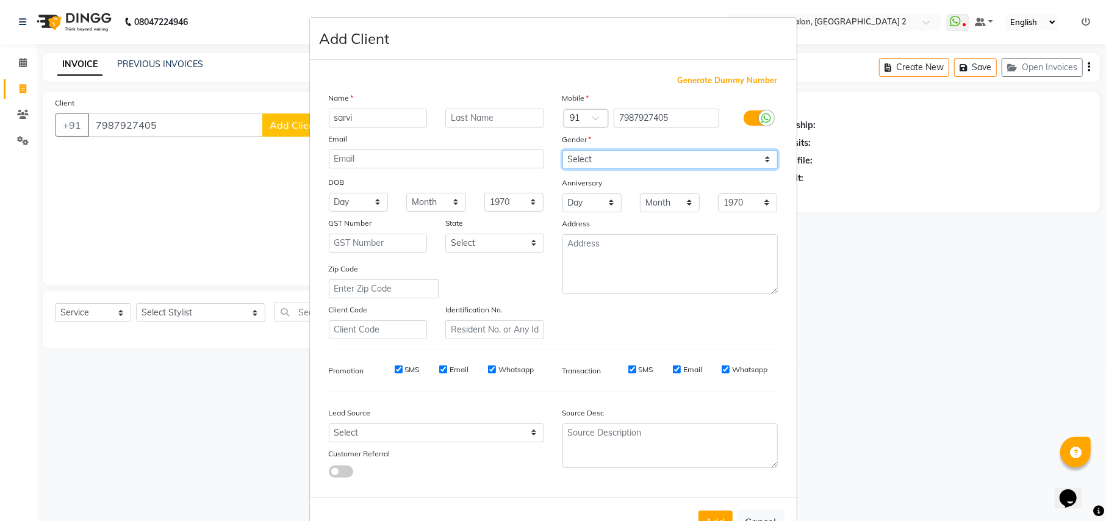
click at [563, 150] on select "Select [DEMOGRAPHIC_DATA] [DEMOGRAPHIC_DATA] Other Prefer Not To Say" at bounding box center [670, 159] width 215 height 19
click at [699, 511] on button "Add" at bounding box center [716, 522] width 34 height 22
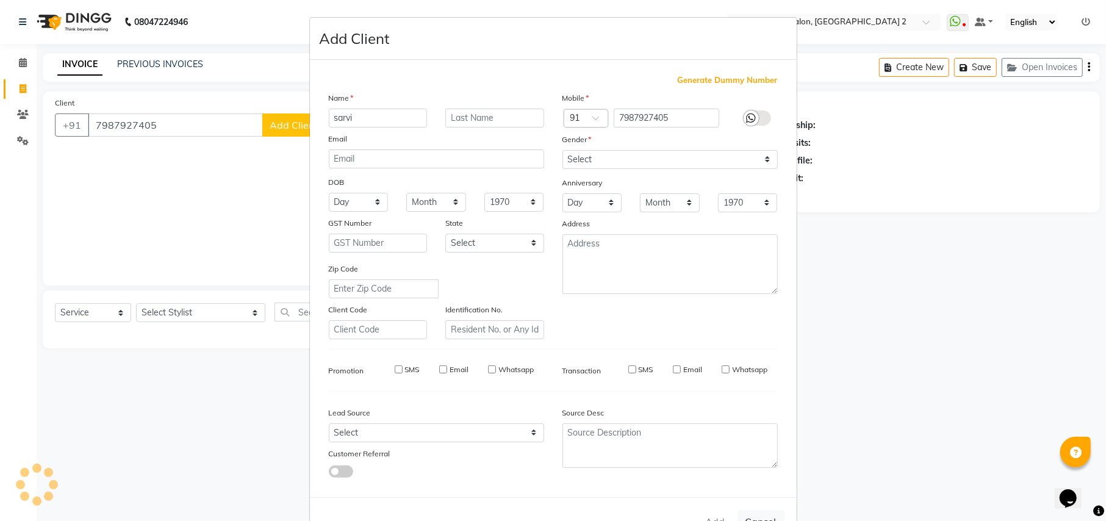
type input "79******05"
select select
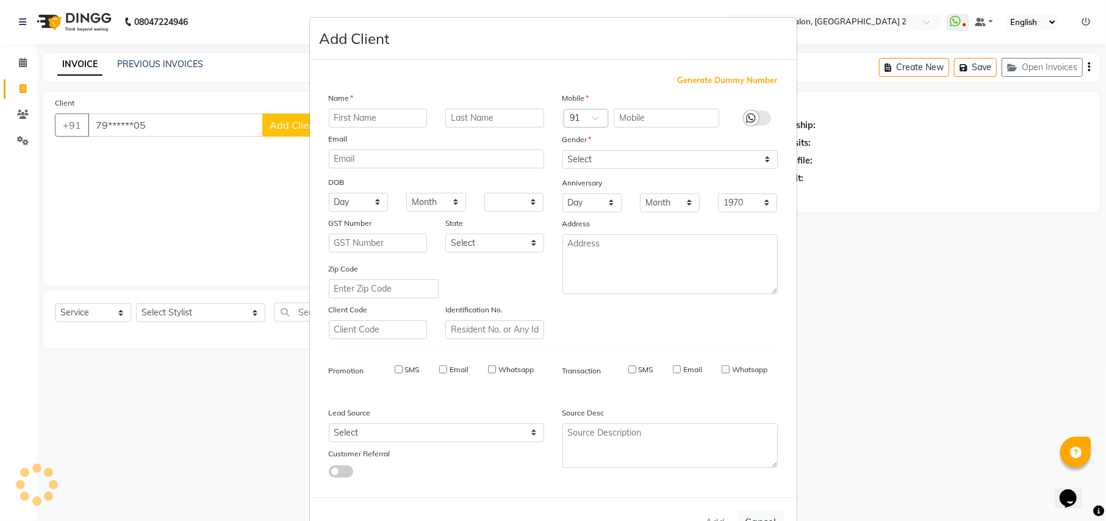
select select
checkbox input "false"
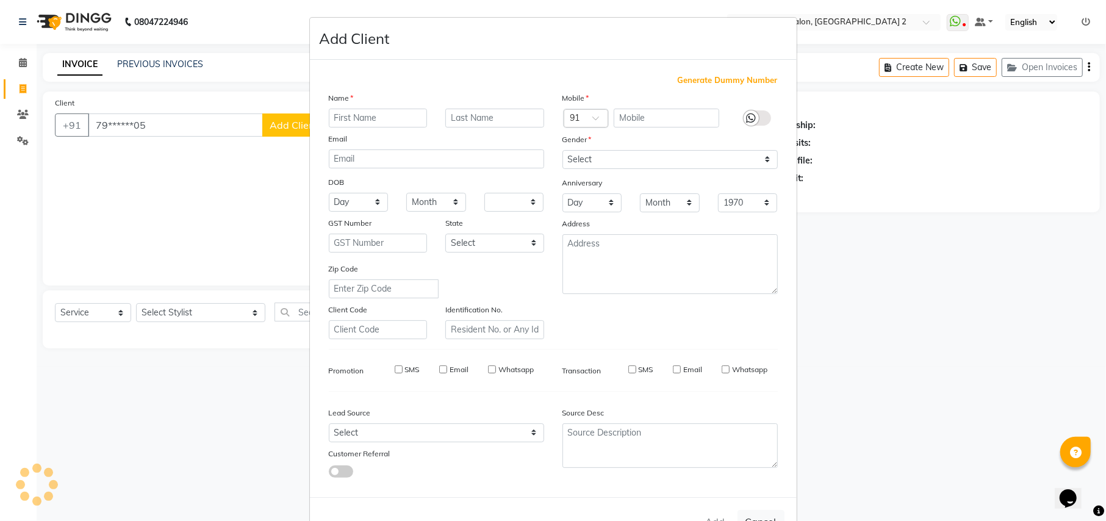
checkbox input "false"
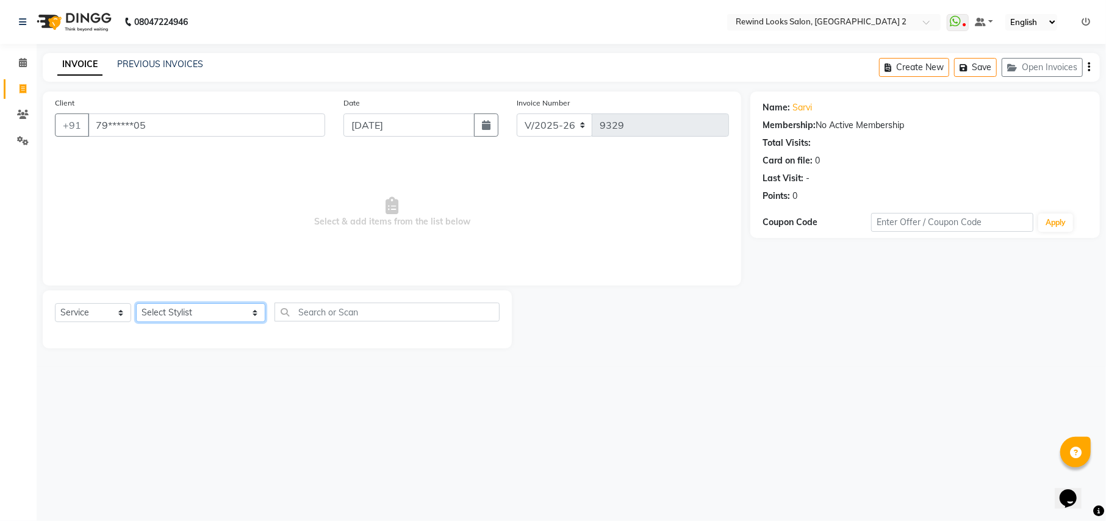
click at [169, 311] on select "Select Stylist aayat ADMIN Alfad hair Casa [PERSON_NAME] ([DEMOGRAPHIC_DATA] HA…" at bounding box center [200, 312] width 129 height 19
select select "27098"
click at [340, 311] on input "text" at bounding box center [387, 312] width 225 height 19
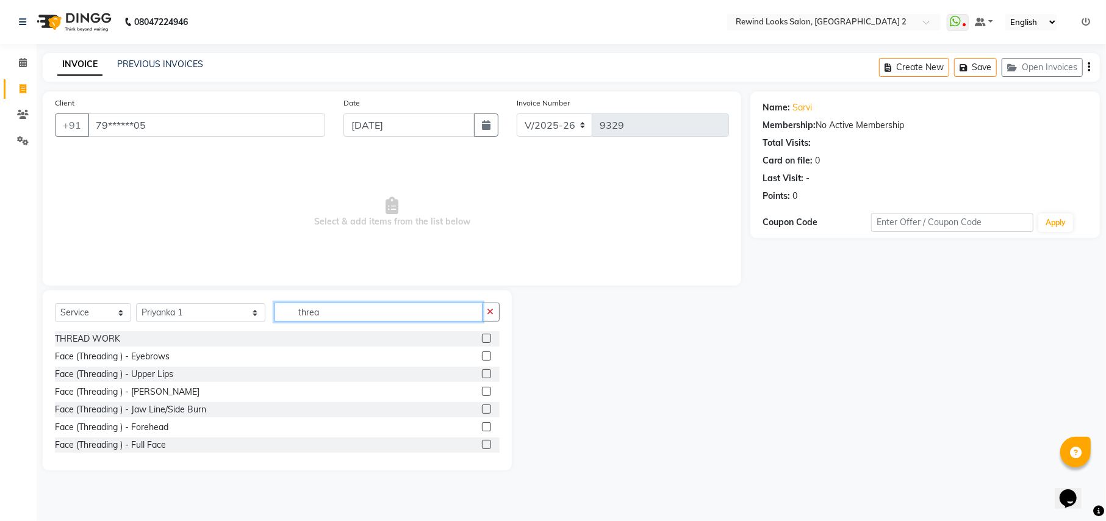
type input "threa"
click at [482, 340] on label at bounding box center [486, 338] width 9 height 9
click at [482, 340] on input "checkbox" at bounding box center [486, 339] width 8 height 8
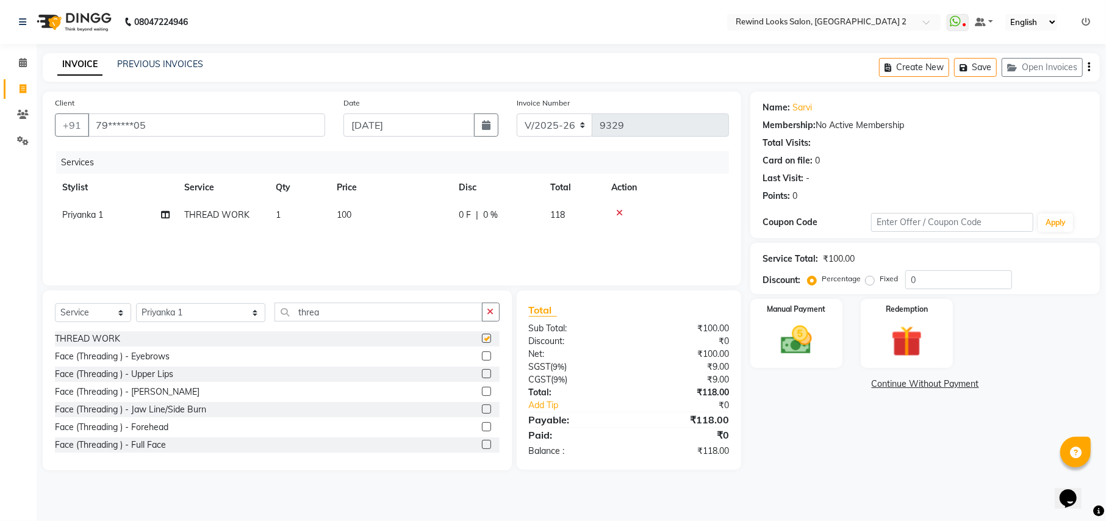
checkbox input "false"
click at [482, 375] on label at bounding box center [486, 373] width 9 height 9
click at [482, 375] on input "checkbox" at bounding box center [486, 374] width 8 height 8
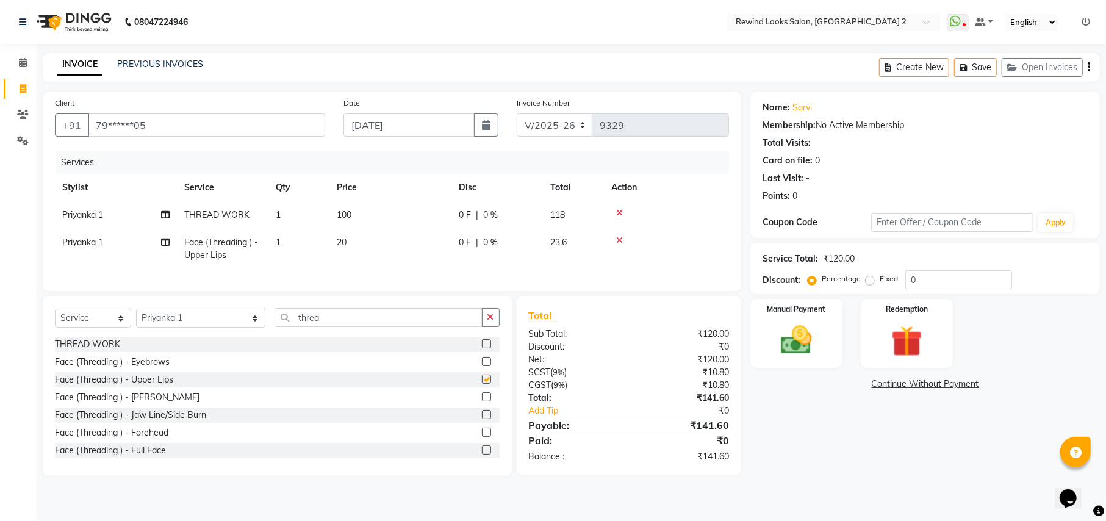
checkbox input "false"
click at [1089, 68] on icon "button" at bounding box center [1089, 67] width 2 height 1
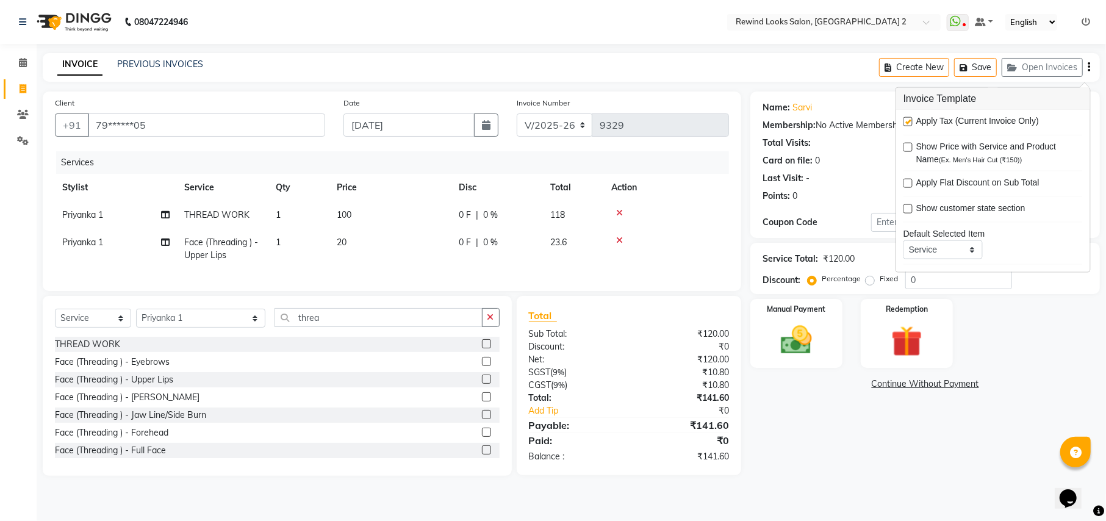
click at [908, 123] on label at bounding box center [908, 121] width 9 height 9
click at [908, 123] on input "checkbox" at bounding box center [908, 122] width 8 height 8
checkbox input "false"
click at [809, 340] on img at bounding box center [796, 340] width 52 height 37
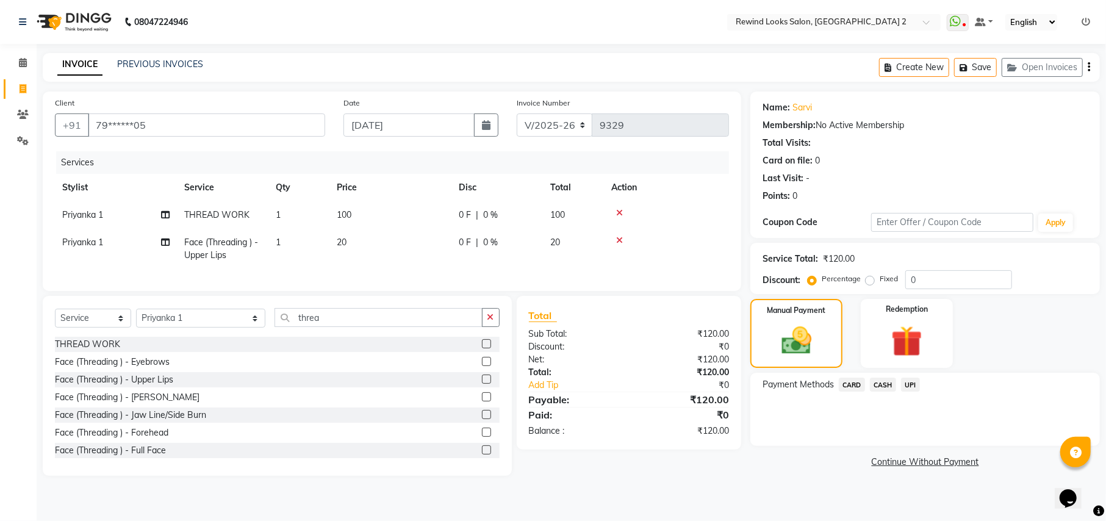
click at [914, 383] on span "UPI" at bounding box center [910, 385] width 19 height 14
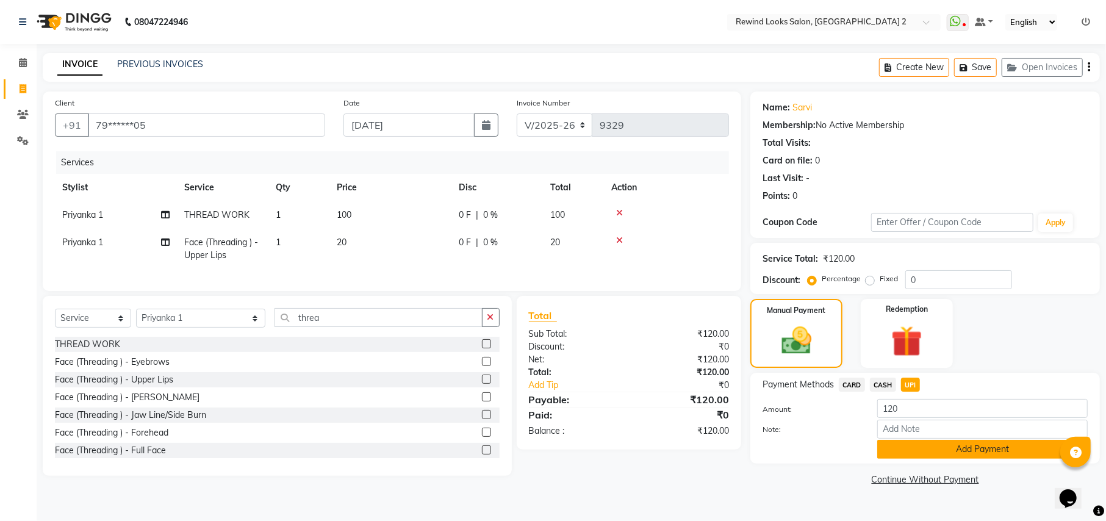
click at [914, 449] on button "Add Payment" at bounding box center [982, 449] width 211 height 19
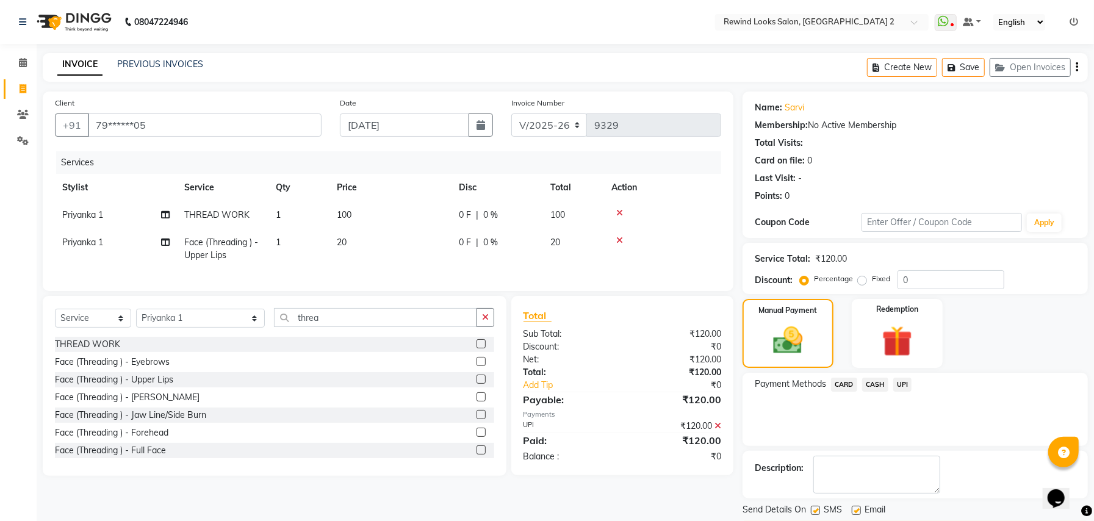
click at [933, 497] on div "Description:" at bounding box center [915, 475] width 345 height 48
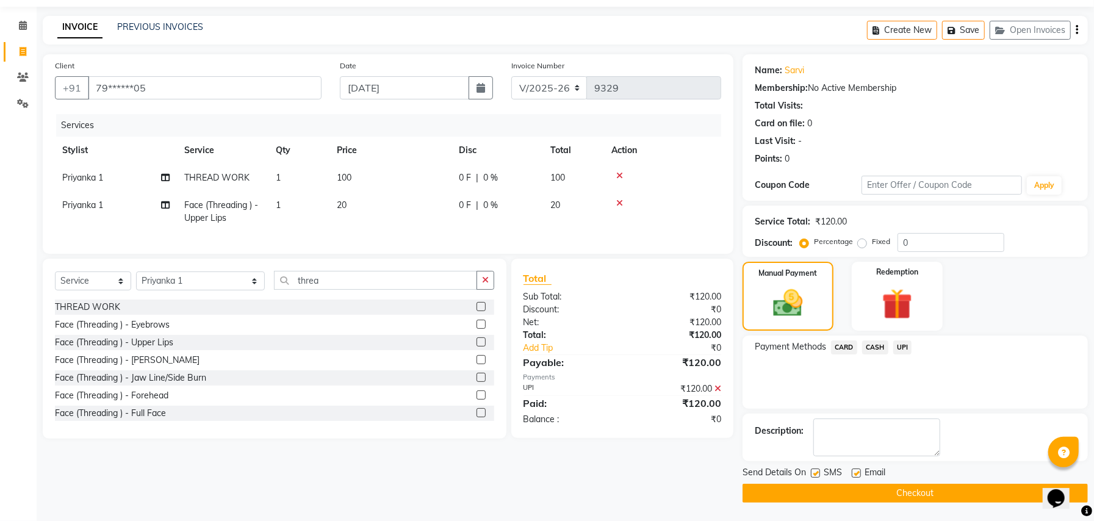
click at [933, 497] on button "Checkout" at bounding box center [915, 493] width 345 height 19
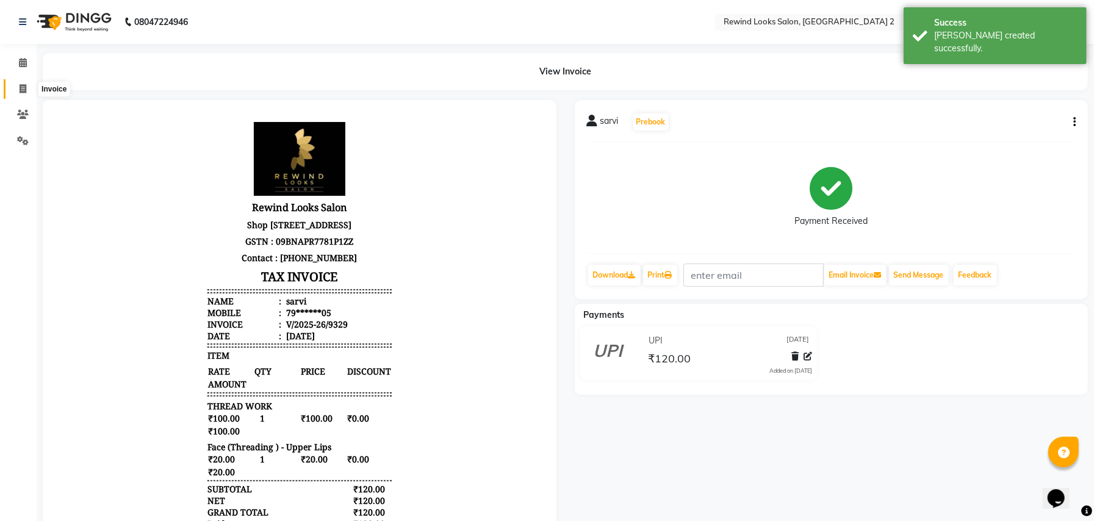
click at [21, 88] on icon at bounding box center [23, 88] width 7 height 9
select select "service"
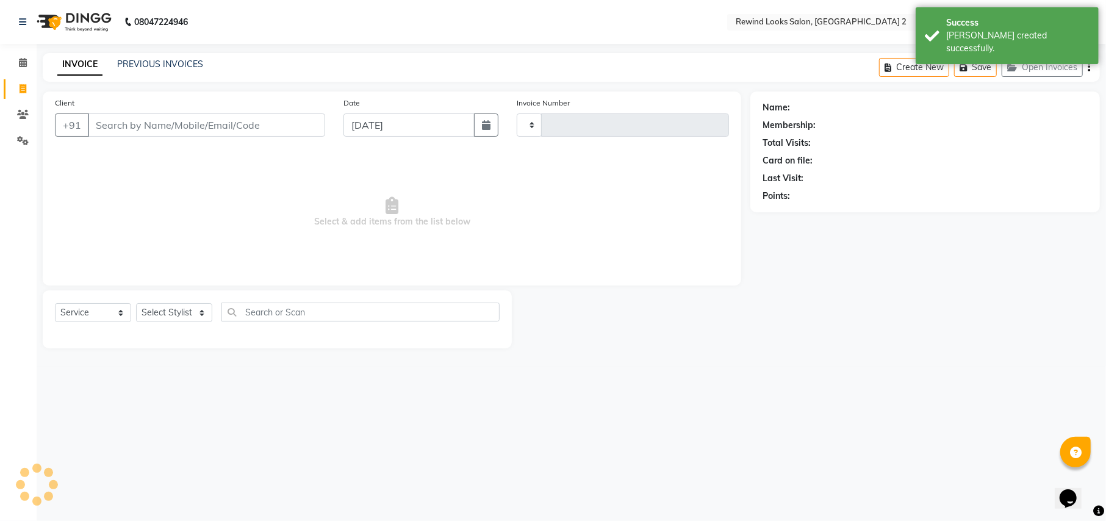
type input "9330"
select select "4640"
click at [198, 126] on input "Client" at bounding box center [206, 124] width 237 height 23
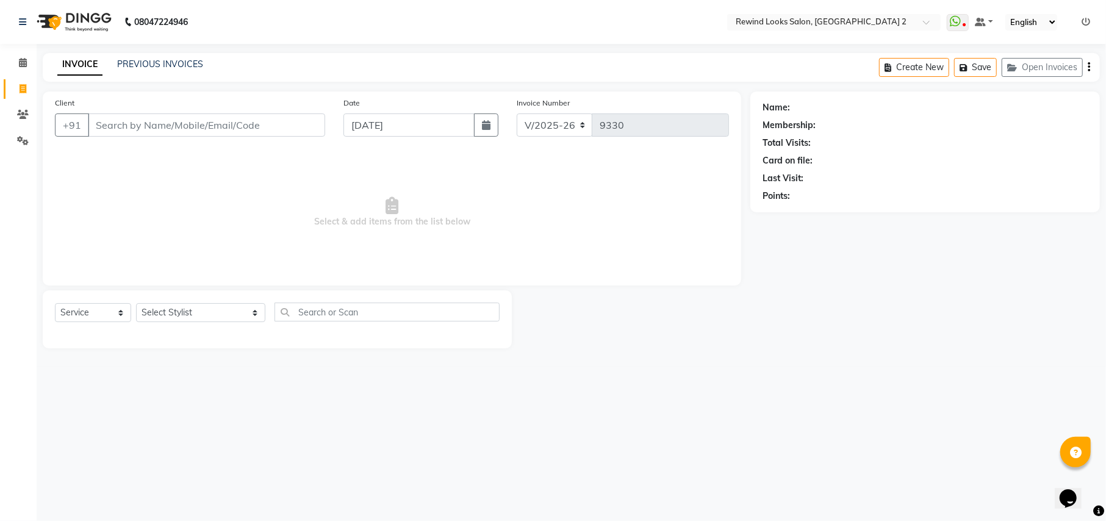
click at [195, 129] on input "Client" at bounding box center [206, 124] width 237 height 23
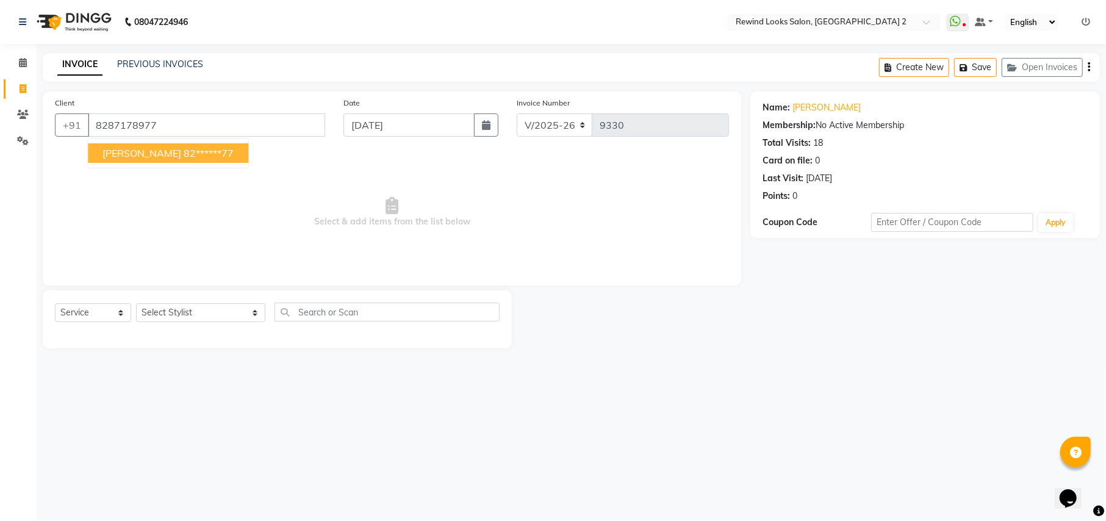
click at [184, 148] on ngb-highlight "82******77" at bounding box center [209, 153] width 50 height 12
type input "82******77"
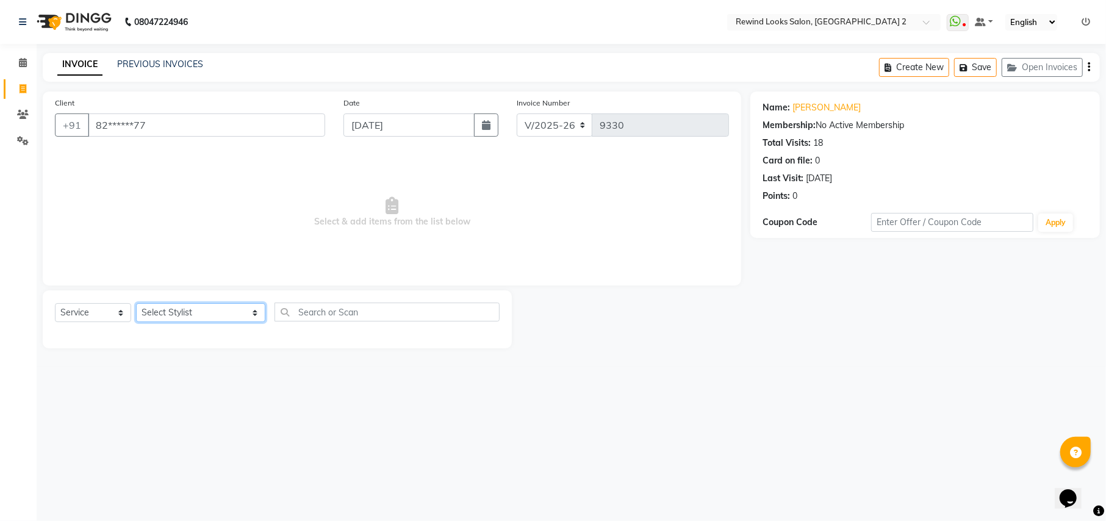
click at [177, 308] on select "Select Stylist aayat ADMIN Alfad hair Casa [PERSON_NAME] ([DEMOGRAPHIC_DATA] HA…" at bounding box center [200, 312] width 129 height 19
select select "46913"
click at [333, 309] on input "text" at bounding box center [387, 312] width 225 height 19
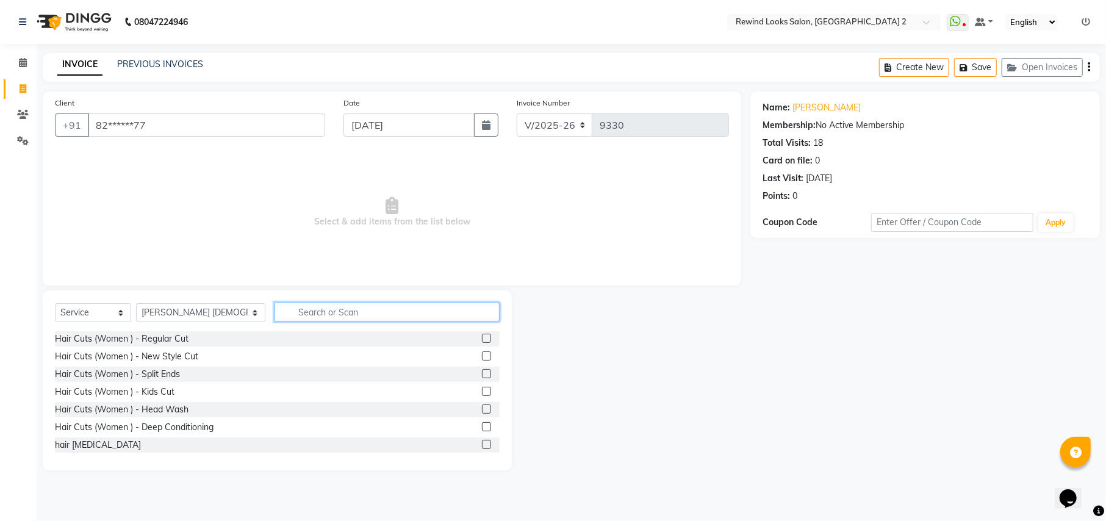
click at [334, 310] on input "text" at bounding box center [387, 312] width 225 height 19
click at [325, 313] on input "colo" at bounding box center [378, 312] width 207 height 19
type input "colo"
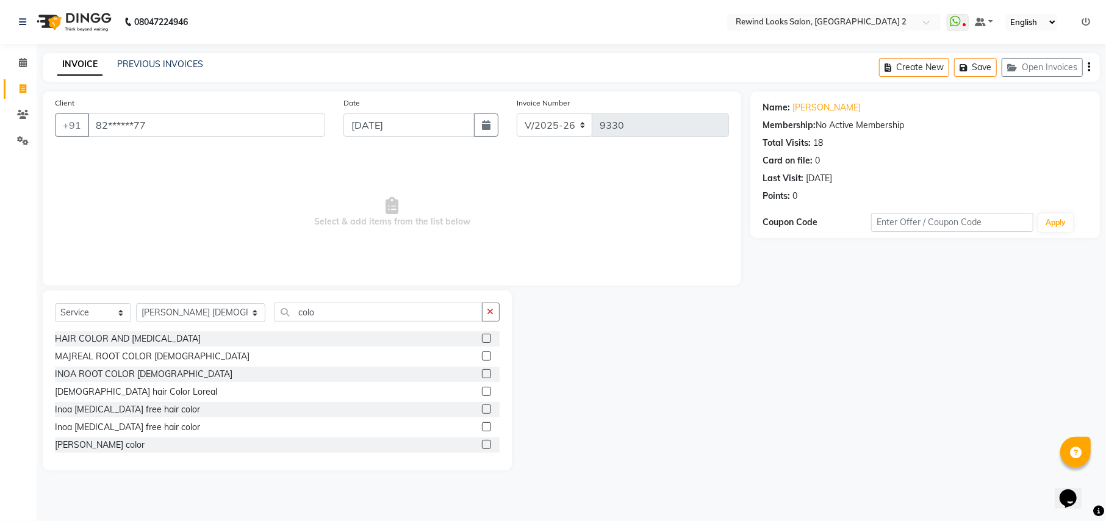
click at [482, 340] on label at bounding box center [486, 338] width 9 height 9
click at [482, 340] on input "checkbox" at bounding box center [486, 339] width 8 height 8
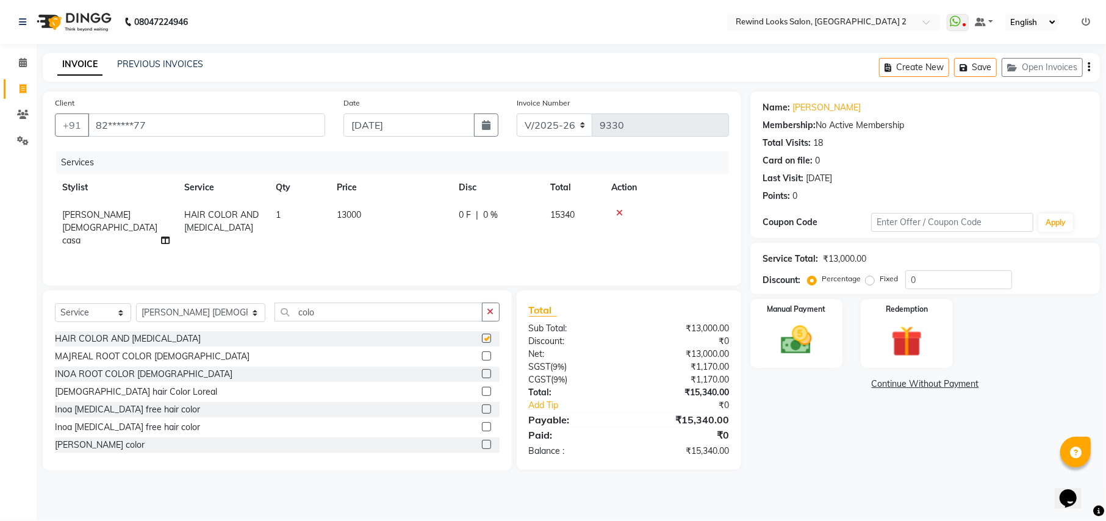
checkbox input "false"
click at [618, 211] on icon at bounding box center [619, 213] width 7 height 9
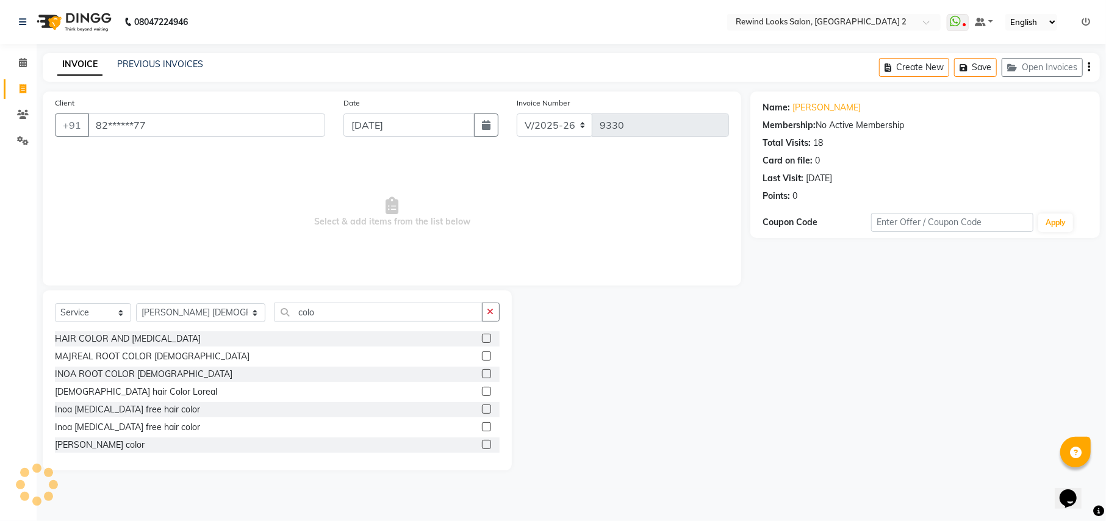
click at [482, 410] on label at bounding box center [486, 409] width 9 height 9
click at [482, 410] on input "checkbox" at bounding box center [486, 410] width 8 height 8
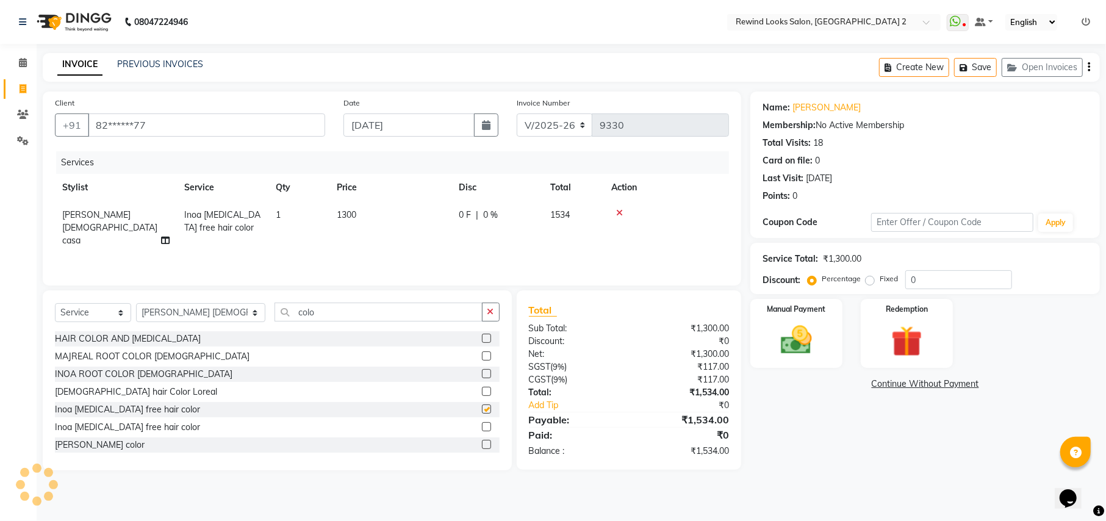
checkbox input "false"
click at [430, 214] on td "1300" at bounding box center [391, 227] width 122 height 53
select select "46913"
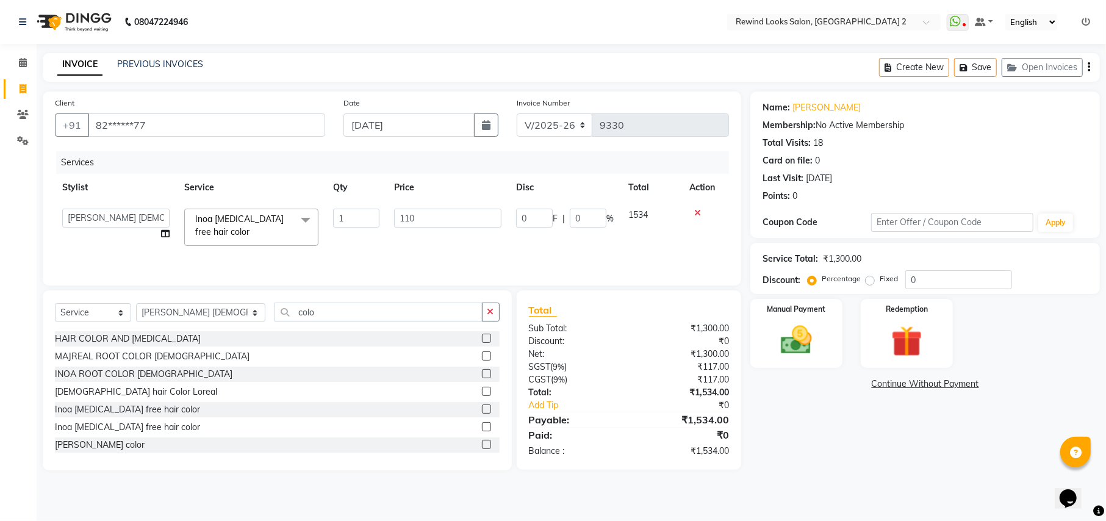
type input "1100"
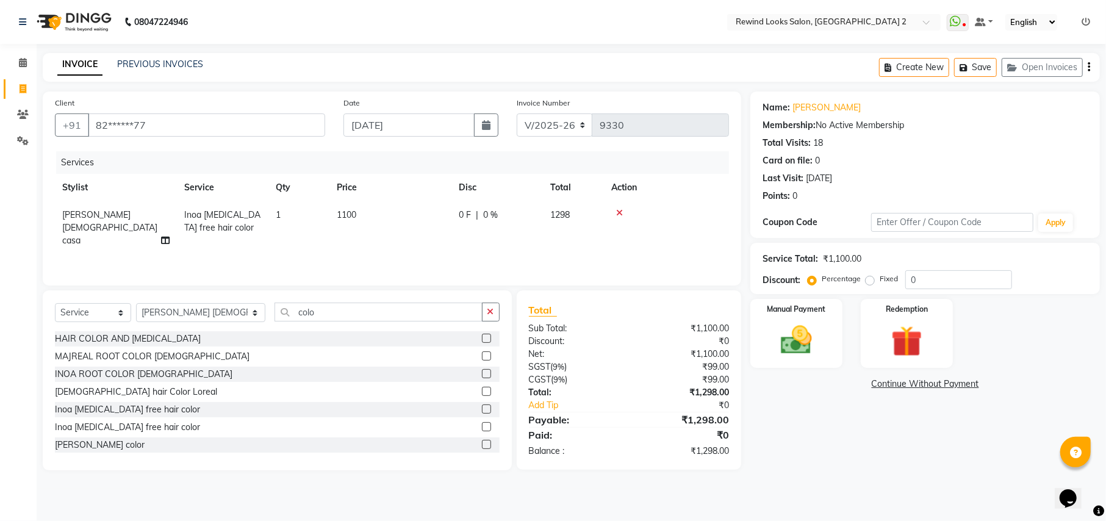
click at [1091, 68] on div "Create New Save Open Invoices" at bounding box center [989, 67] width 221 height 29
click at [1089, 67] on icon "button" at bounding box center [1089, 67] width 2 height 1
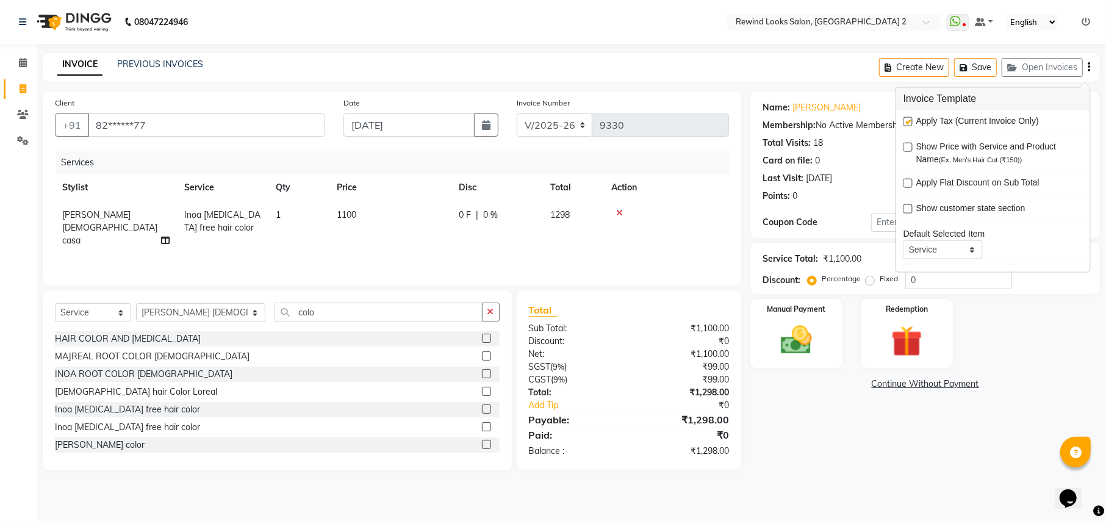
click at [909, 118] on label at bounding box center [908, 121] width 9 height 9
click at [909, 118] on input "checkbox" at bounding box center [908, 122] width 8 height 8
checkbox input "false"
click at [792, 335] on img at bounding box center [796, 340] width 52 height 37
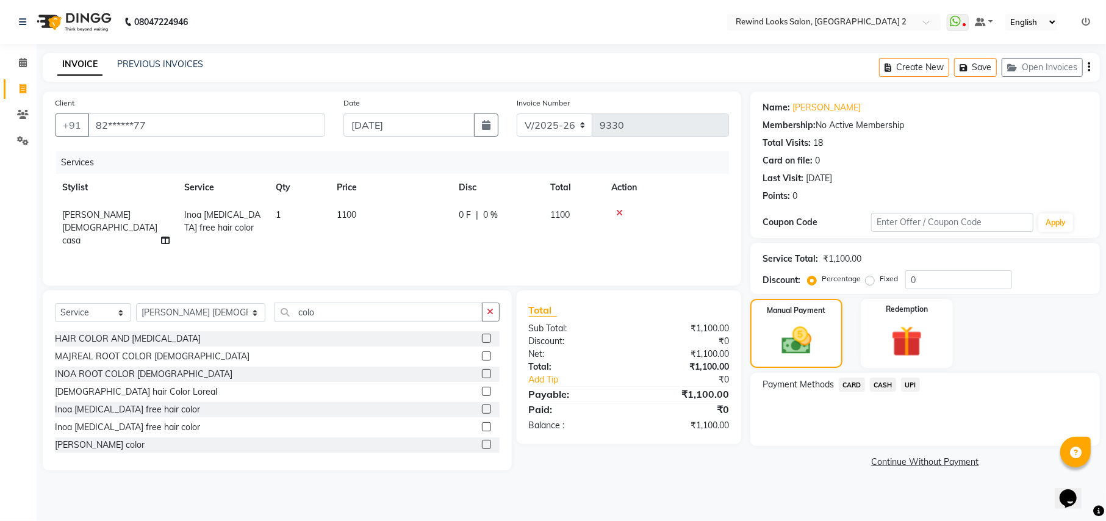
click at [849, 383] on span "CARD" at bounding box center [852, 385] width 26 height 14
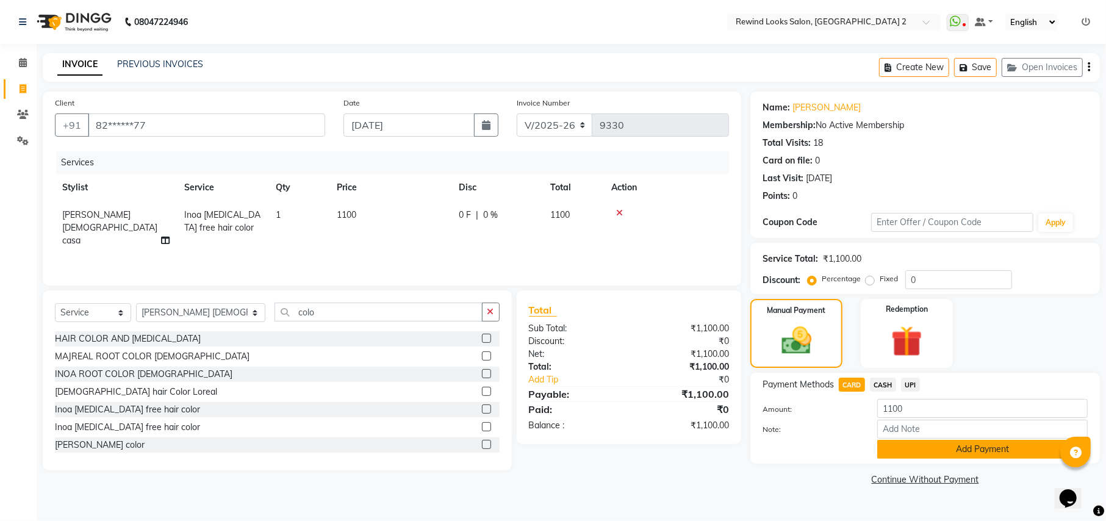
click at [913, 443] on button "Add Payment" at bounding box center [982, 449] width 211 height 19
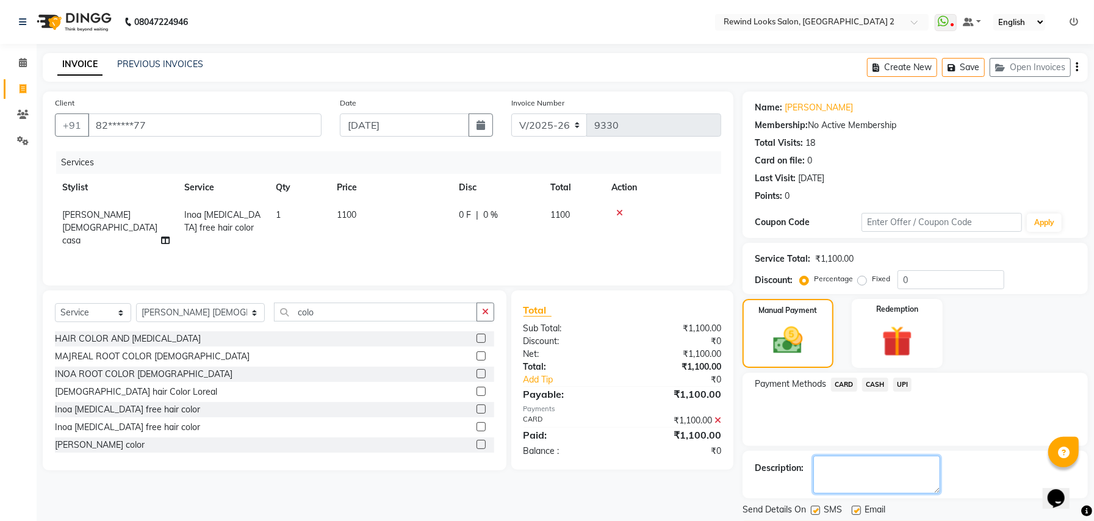
click at [927, 491] on textarea at bounding box center [876, 475] width 127 height 38
click at [927, 520] on button "Checkout" at bounding box center [915, 530] width 345 height 19
click at [927, 520] on div "Checkout" at bounding box center [915, 530] width 345 height 19
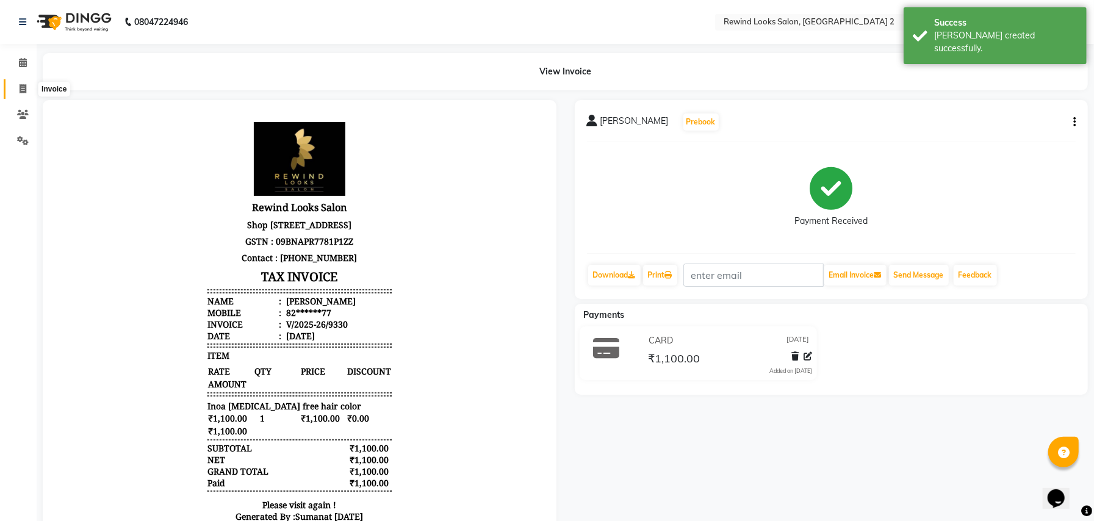
click at [22, 93] on icon at bounding box center [23, 88] width 7 height 9
select select "service"
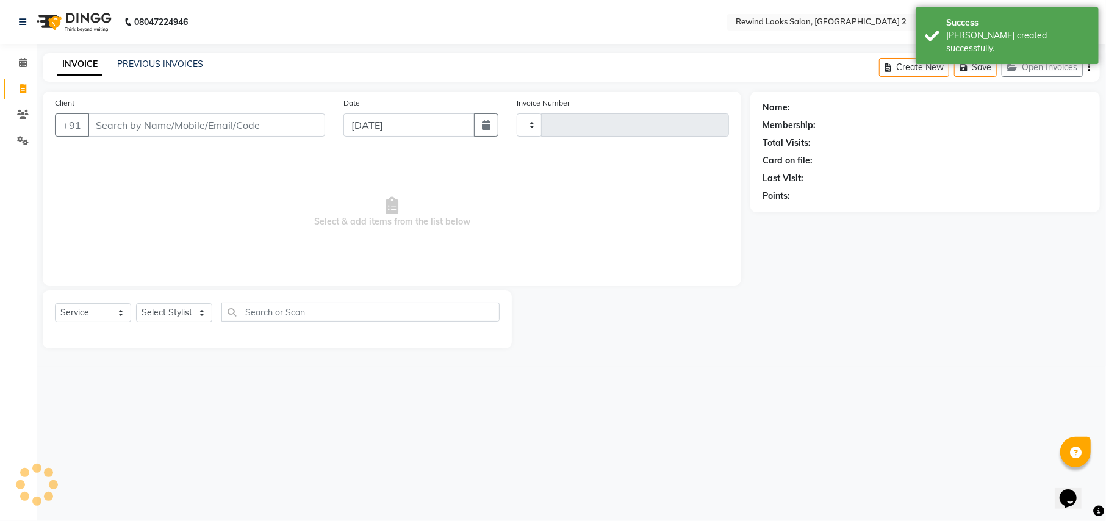
type input "9331"
select select "4640"
click at [113, 122] on input "Client" at bounding box center [206, 124] width 237 height 23
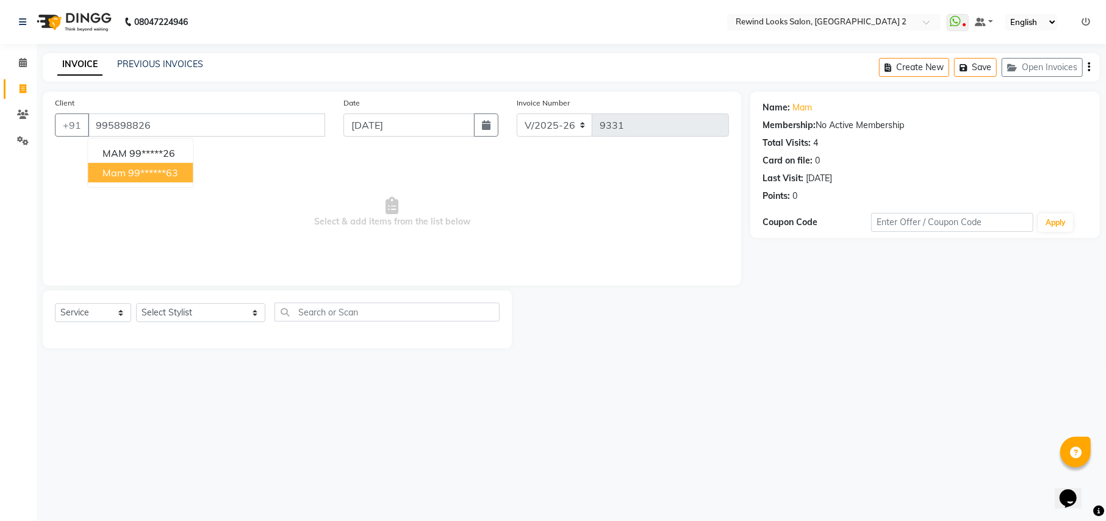
click at [137, 167] on ngb-highlight "99******63" at bounding box center [153, 173] width 50 height 12
type input "99******63"
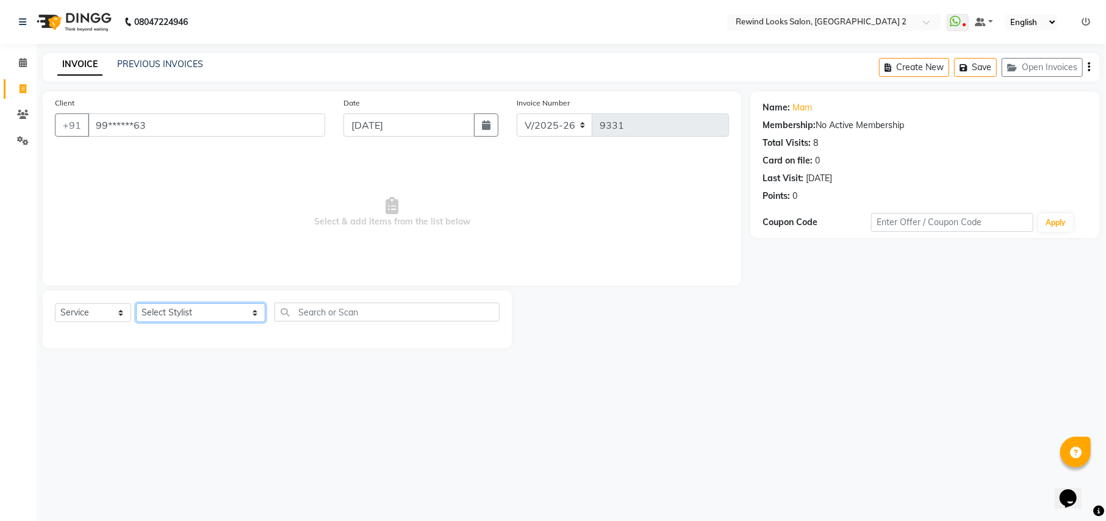
click at [176, 306] on select "Select Stylist aayat ADMIN Alfad hair Casa [PERSON_NAME] ([DEMOGRAPHIC_DATA] HA…" at bounding box center [200, 312] width 129 height 19
click at [184, 314] on select "Select Stylist aayat ADMIN Alfad hair Casa [PERSON_NAME] ([DEMOGRAPHIC_DATA] HA…" at bounding box center [200, 312] width 129 height 19
click at [184, 312] on select "Select Stylist aayat ADMIN Alfad hair Casa [PERSON_NAME] ([DEMOGRAPHIC_DATA] HA…" at bounding box center [200, 312] width 129 height 19
select select "27101"
click at [303, 311] on input "text" at bounding box center [387, 312] width 225 height 19
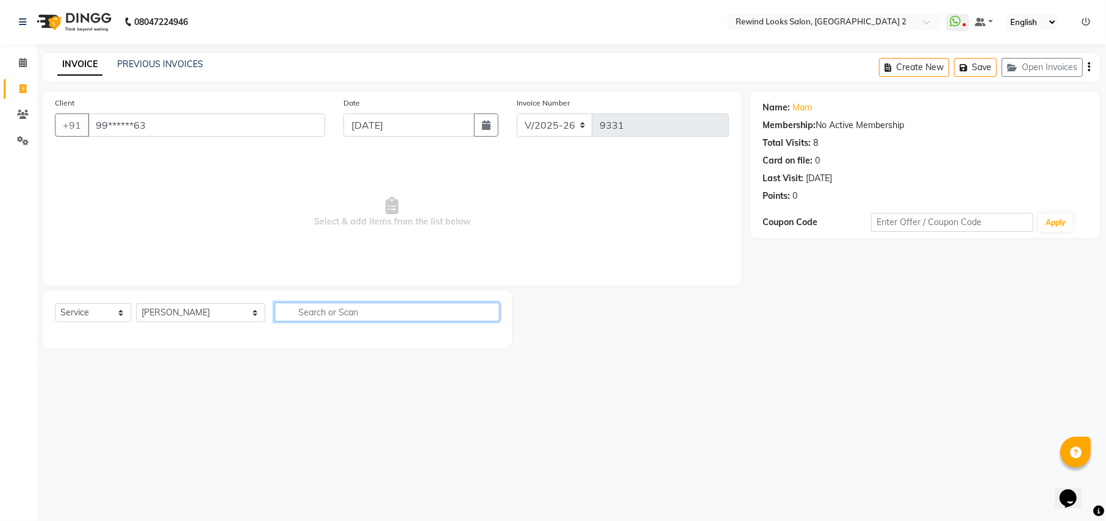
click at [303, 311] on input "text" at bounding box center [387, 312] width 225 height 19
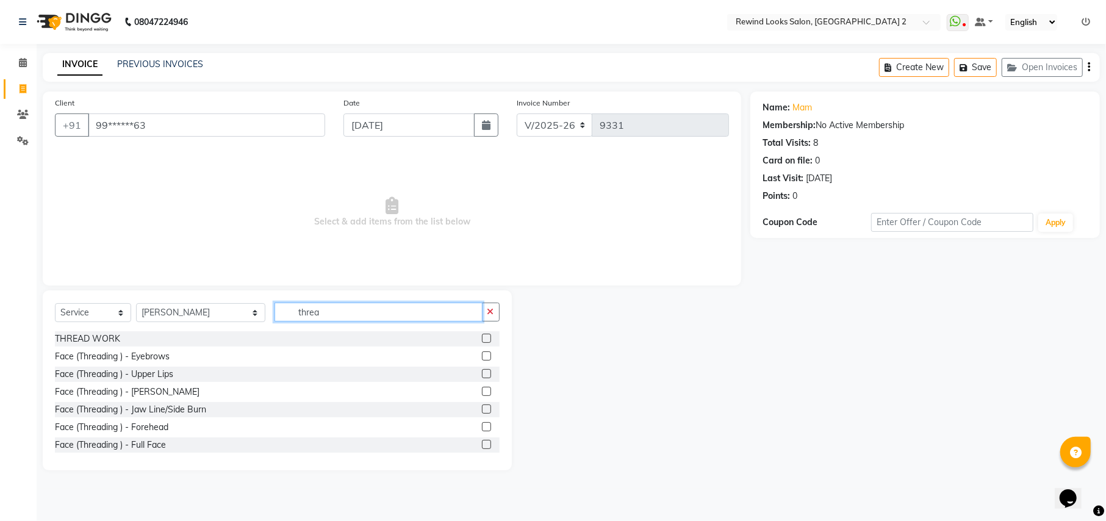
type input "threa"
click at [482, 337] on label at bounding box center [486, 338] width 9 height 9
click at [482, 337] on input "checkbox" at bounding box center [486, 339] width 8 height 8
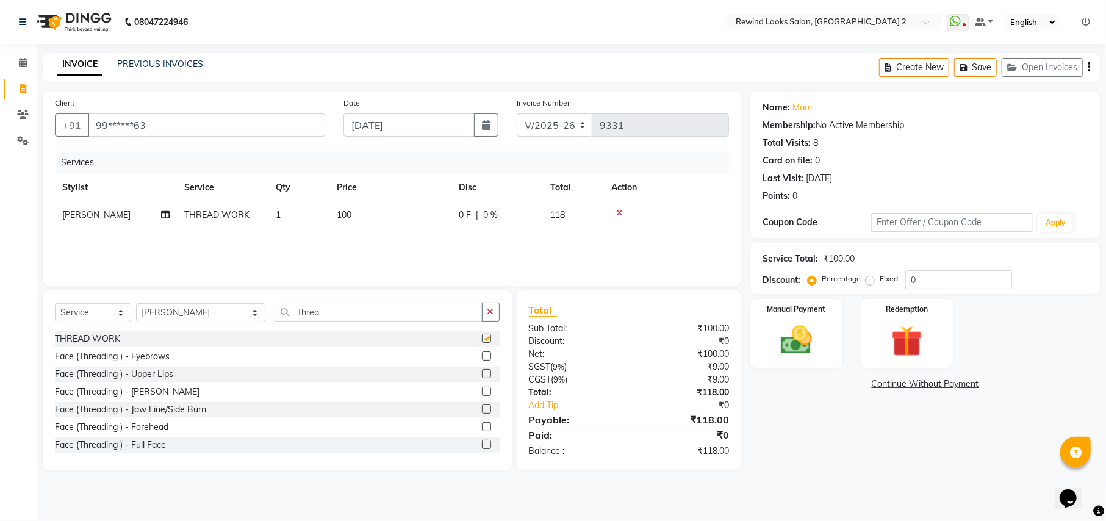
checkbox input "false"
click at [415, 220] on td "100" at bounding box center [391, 214] width 122 height 27
select select "27101"
type input "1"
type input "250"
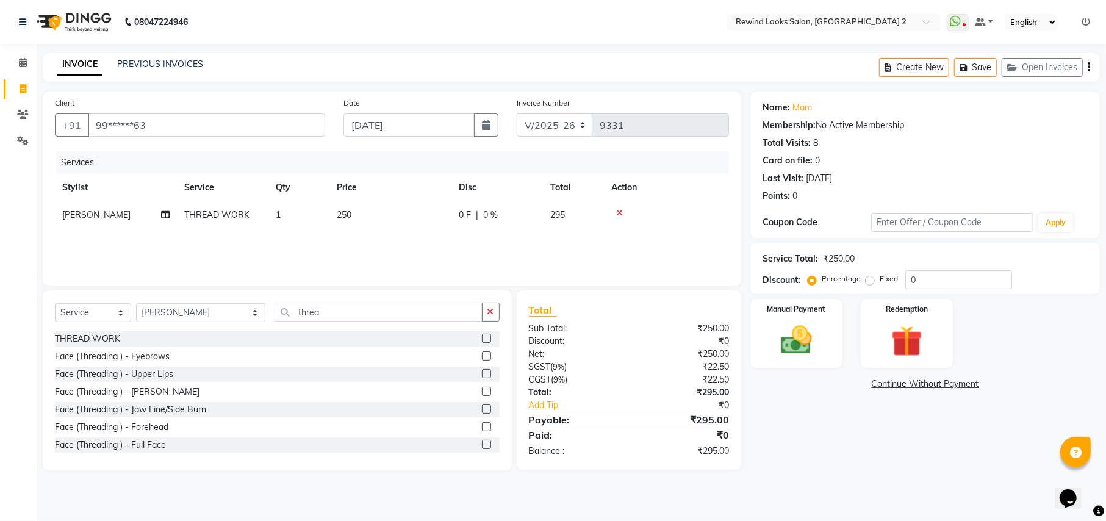
click at [1089, 67] on icon "button" at bounding box center [1089, 67] width 2 height 1
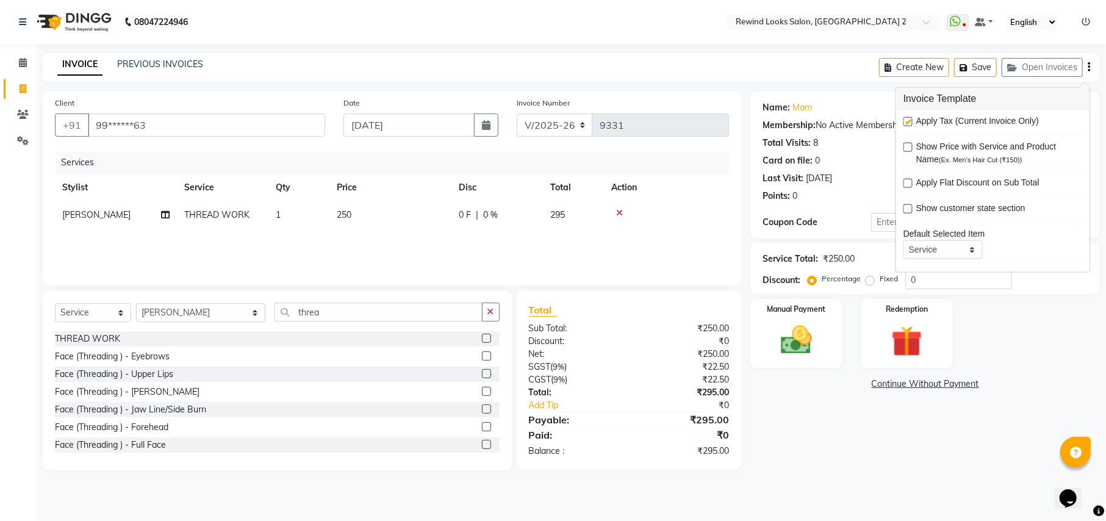
click at [903, 124] on div "Apply Tax (Current Invoice Only) Show Price with Service and Product Name (Ex. …" at bounding box center [993, 191] width 194 height 162
click at [906, 120] on label at bounding box center [908, 121] width 9 height 9
click at [906, 120] on input "checkbox" at bounding box center [908, 122] width 8 height 8
checkbox input "false"
click at [775, 343] on img at bounding box center [796, 340] width 52 height 37
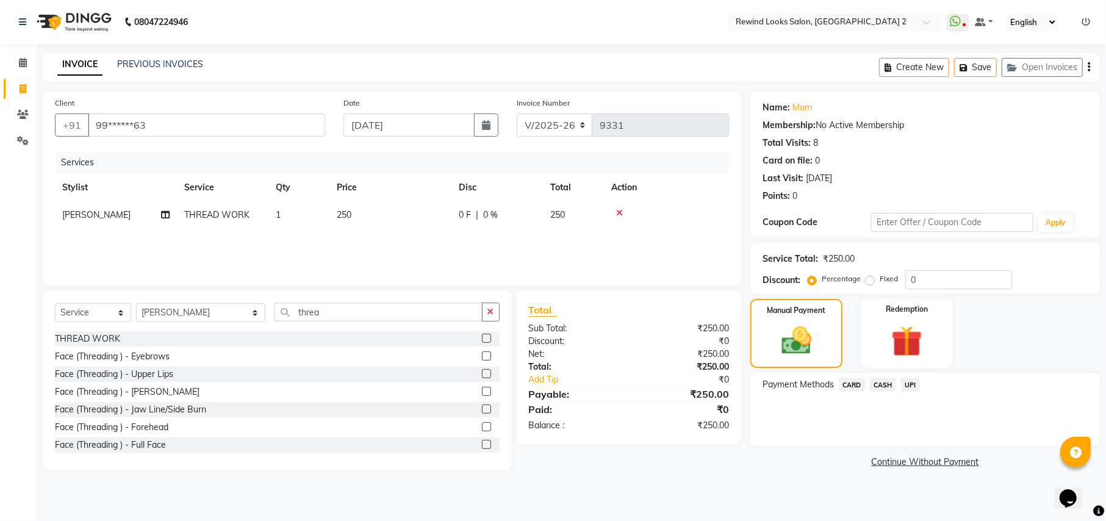
click at [906, 384] on span "UPI" at bounding box center [910, 385] width 19 height 14
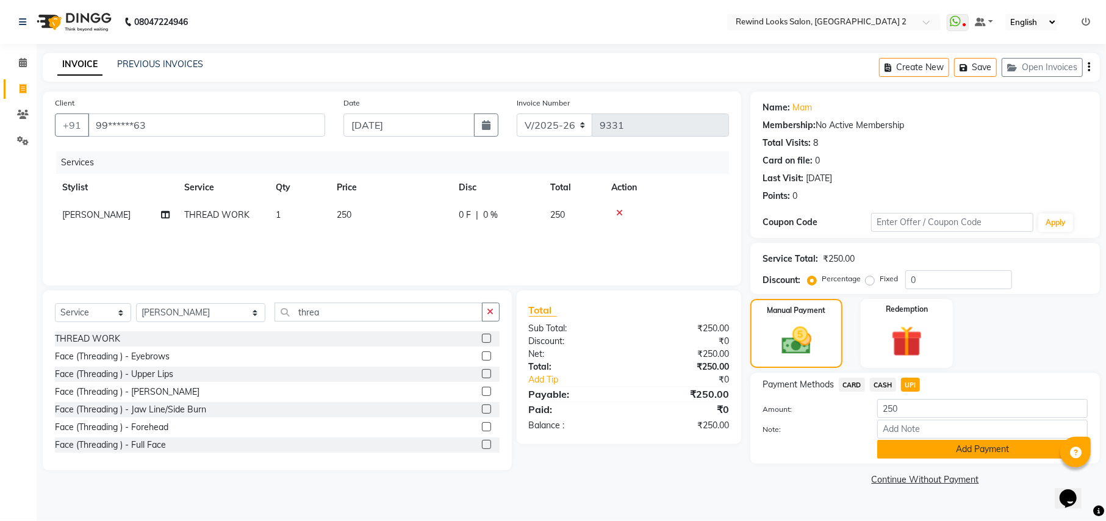
click at [916, 445] on button "Add Payment" at bounding box center [982, 449] width 211 height 19
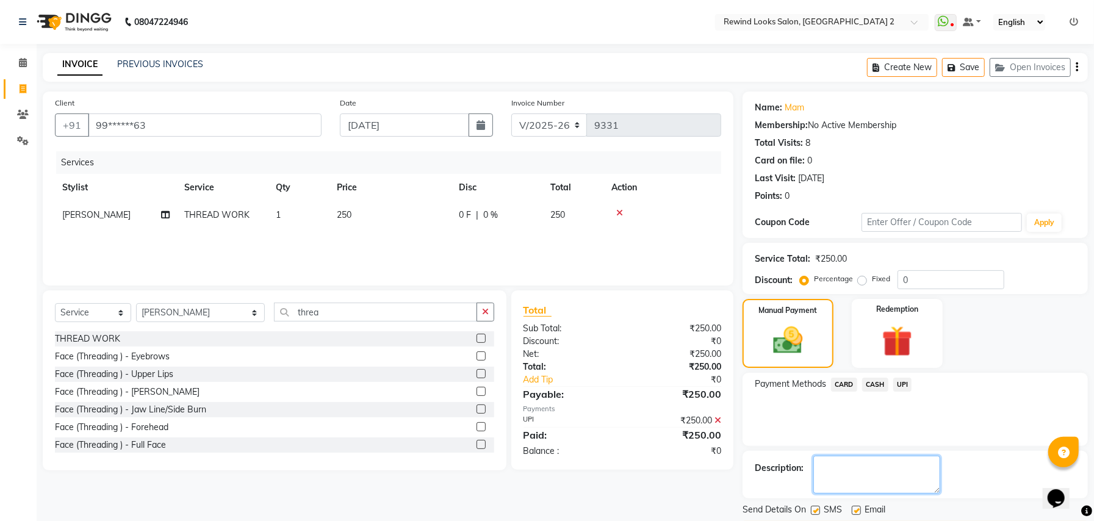
click at [933, 493] on textarea at bounding box center [876, 475] width 127 height 38
click at [933, 520] on button "Checkout" at bounding box center [915, 530] width 345 height 19
click at [933, 520] on div "Checkout" at bounding box center [915, 530] width 345 height 19
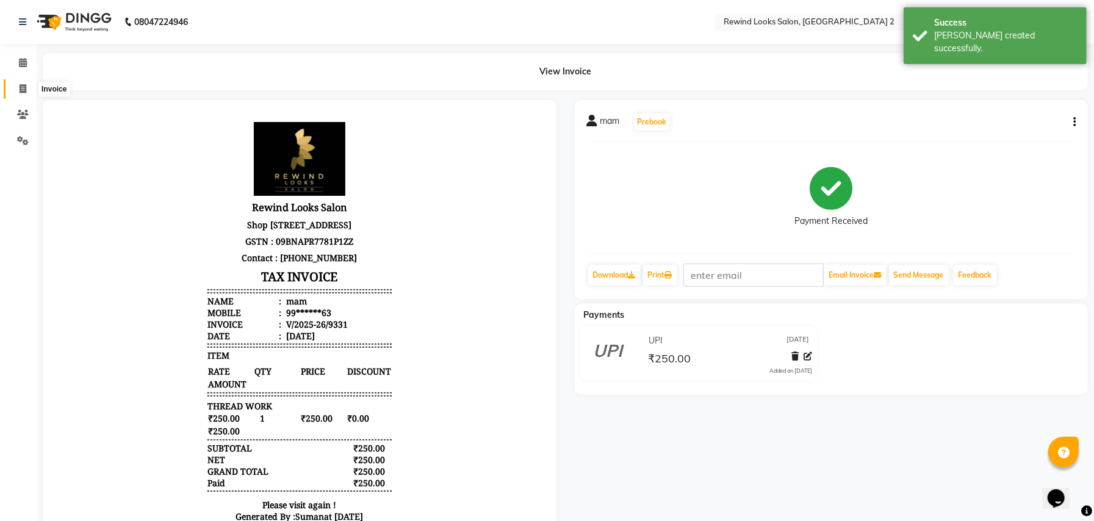
click at [17, 85] on span at bounding box center [22, 89] width 21 height 14
select select "service"
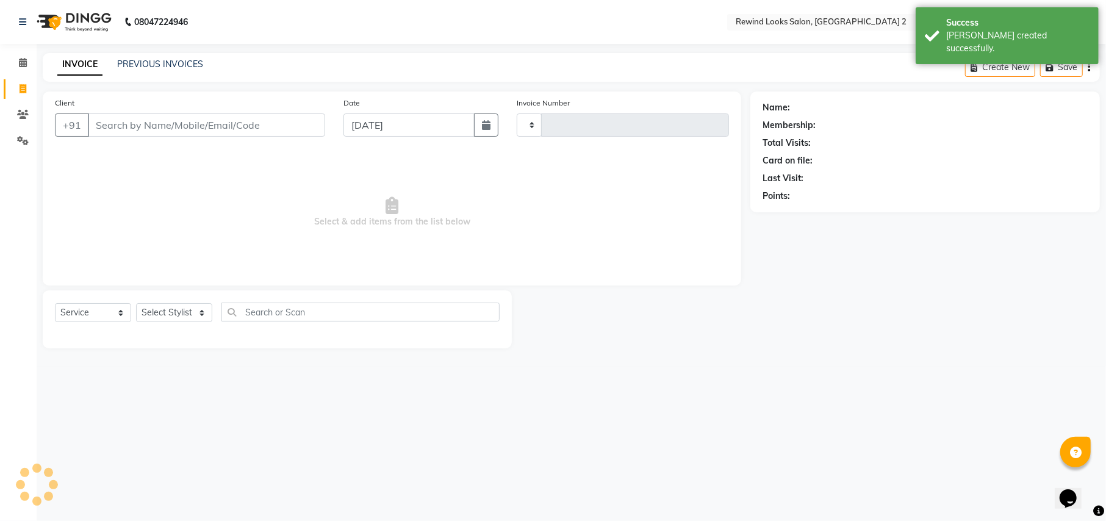
type input "9332"
select select "4640"
click at [128, 118] on input "Client" at bounding box center [206, 124] width 237 height 23
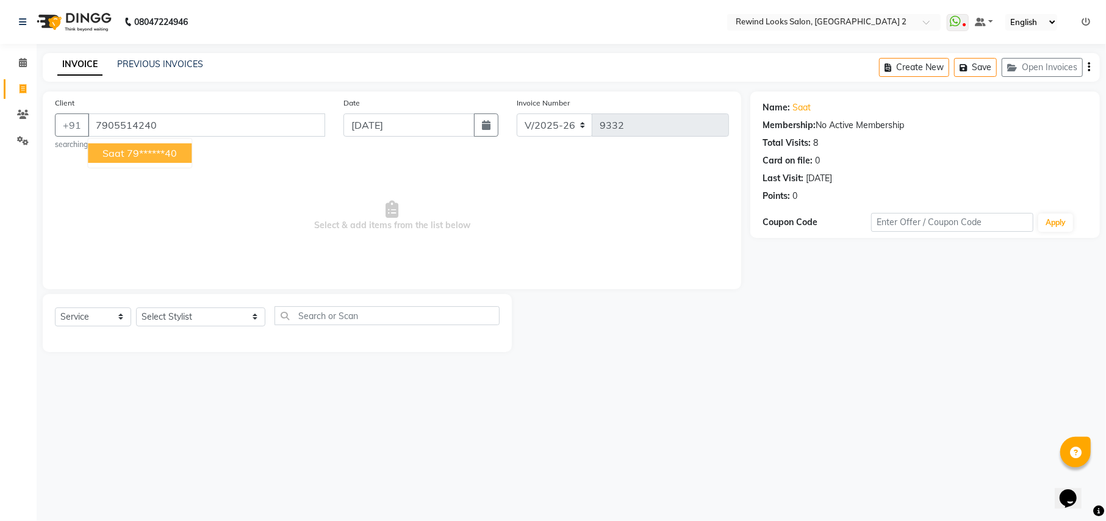
click at [143, 148] on ngb-highlight "79******40" at bounding box center [152, 153] width 50 height 12
type input "79******40"
click at [178, 313] on select "Select Stylist aayat ADMIN Alfad hair Casa [PERSON_NAME] ([DEMOGRAPHIC_DATA] HA…" at bounding box center [200, 317] width 129 height 19
select select "65274"
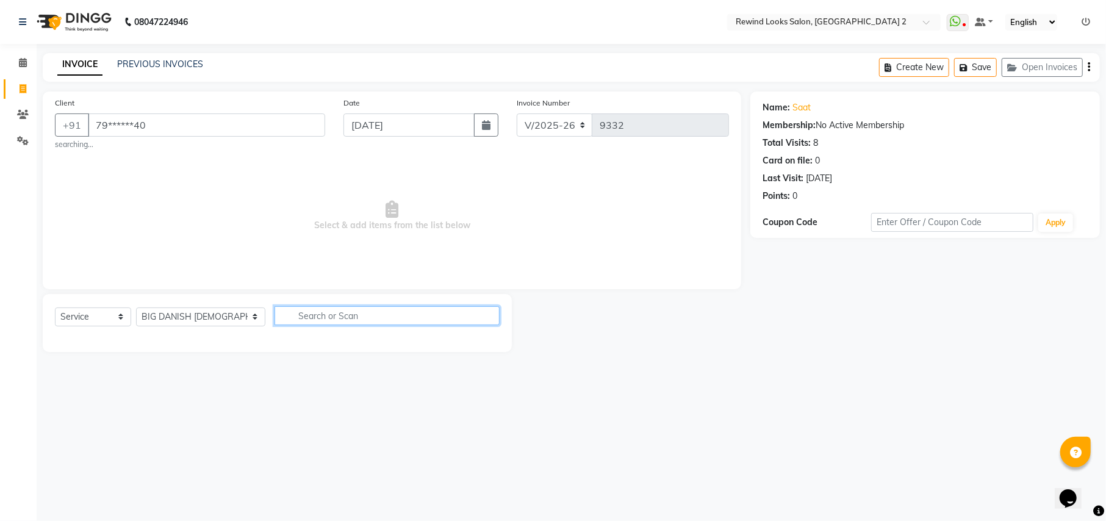
click at [315, 320] on input "text" at bounding box center [387, 315] width 225 height 19
type input "cut [PERSON_NAME]"
click at [489, 342] on label at bounding box center [486, 341] width 9 height 9
click at [489, 342] on input "checkbox" at bounding box center [486, 343] width 8 height 8
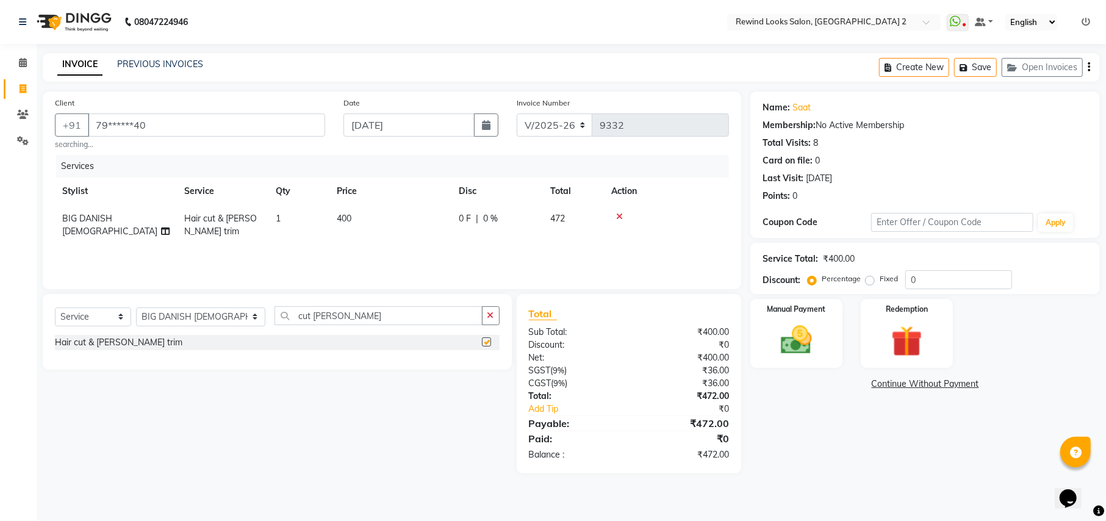
checkbox input "false"
click at [1090, 67] on icon "button" at bounding box center [1089, 67] width 2 height 1
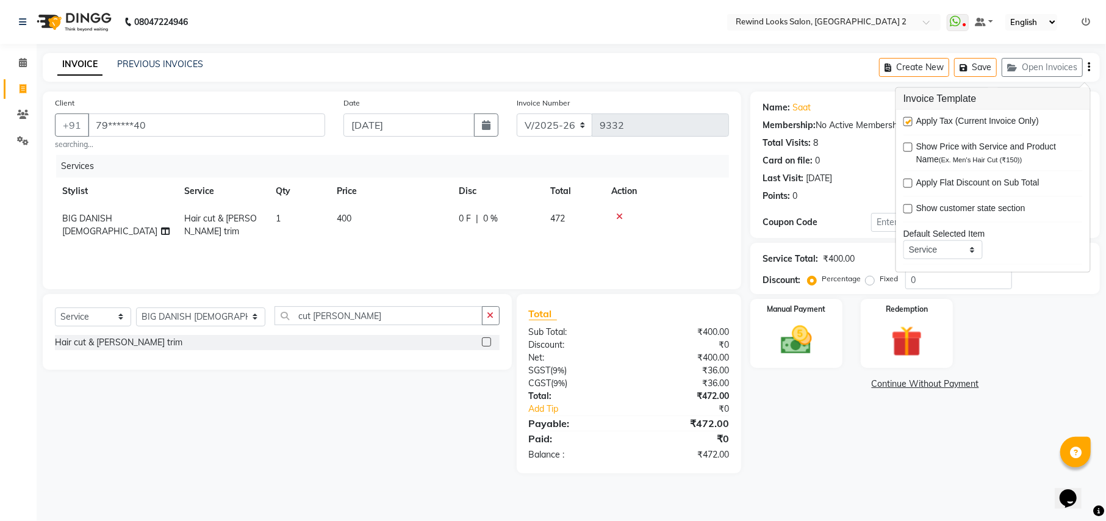
click at [909, 120] on label at bounding box center [908, 121] width 9 height 9
click at [909, 120] on input "checkbox" at bounding box center [908, 122] width 8 height 8
checkbox input "false"
click at [802, 336] on img at bounding box center [796, 340] width 52 height 37
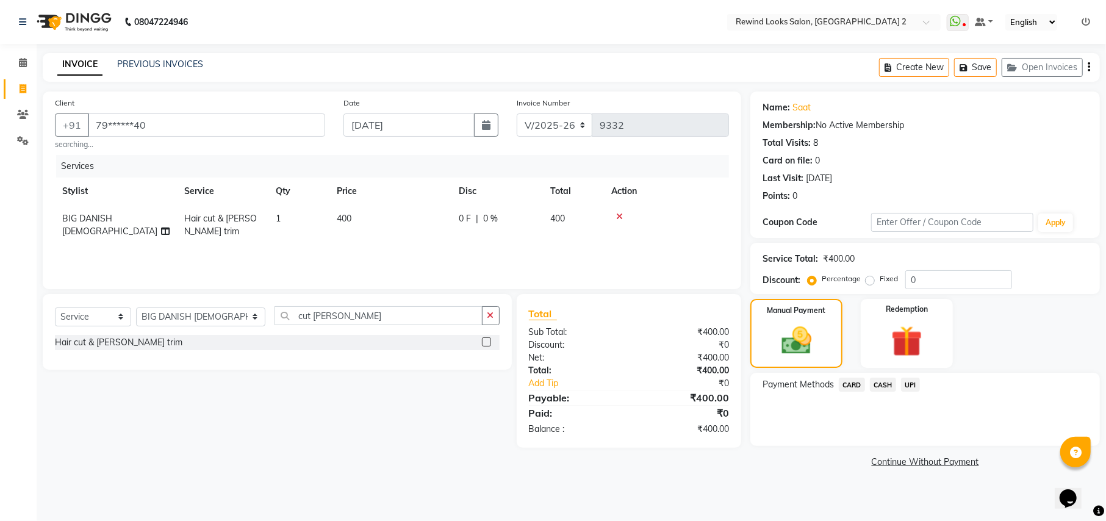
click at [910, 381] on span "UPI" at bounding box center [910, 385] width 19 height 14
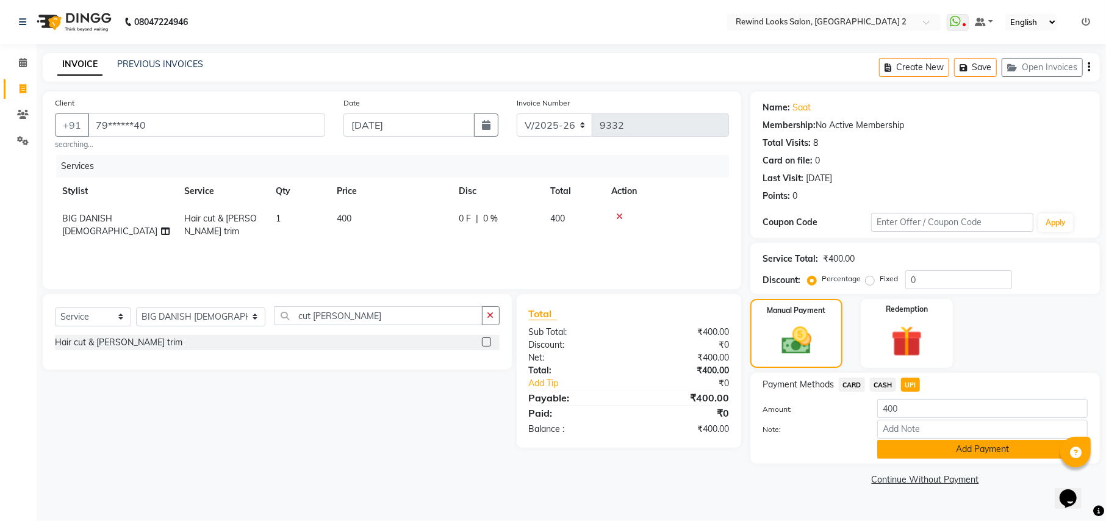
click at [918, 444] on button "Add Payment" at bounding box center [982, 449] width 211 height 19
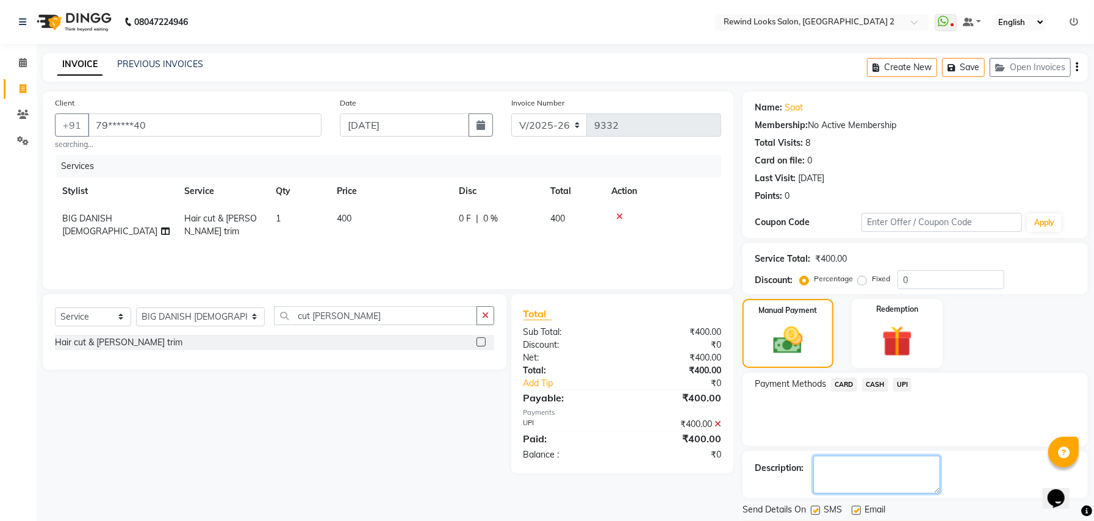
click at [936, 493] on textarea at bounding box center [876, 475] width 127 height 38
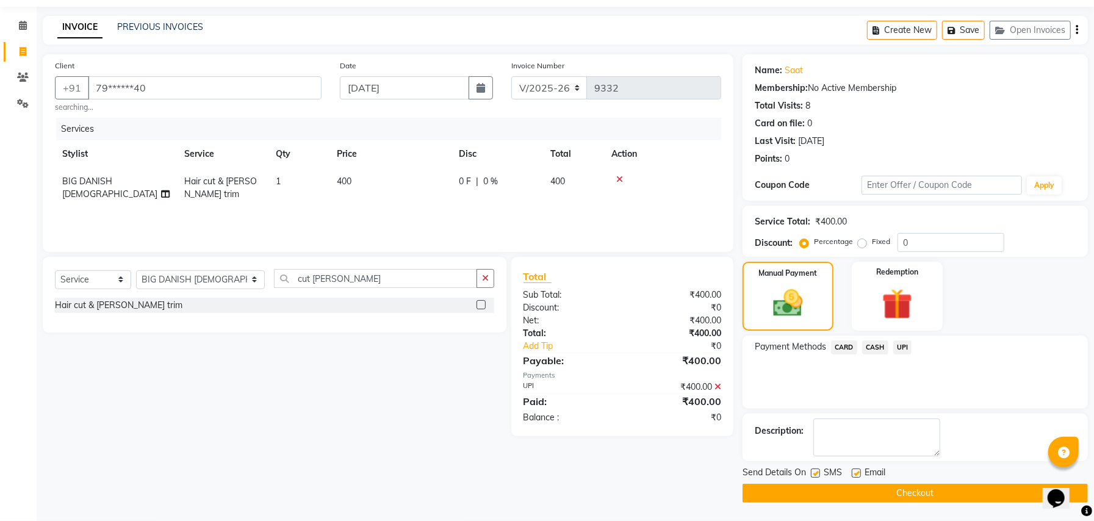
click at [936, 493] on button "Checkout" at bounding box center [915, 493] width 345 height 19
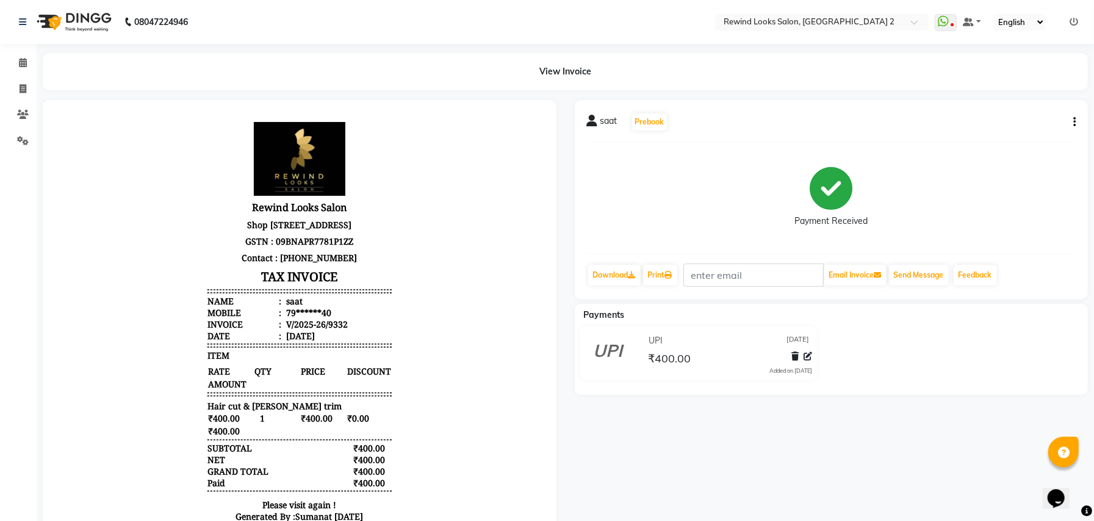
scroll to position [77, 0]
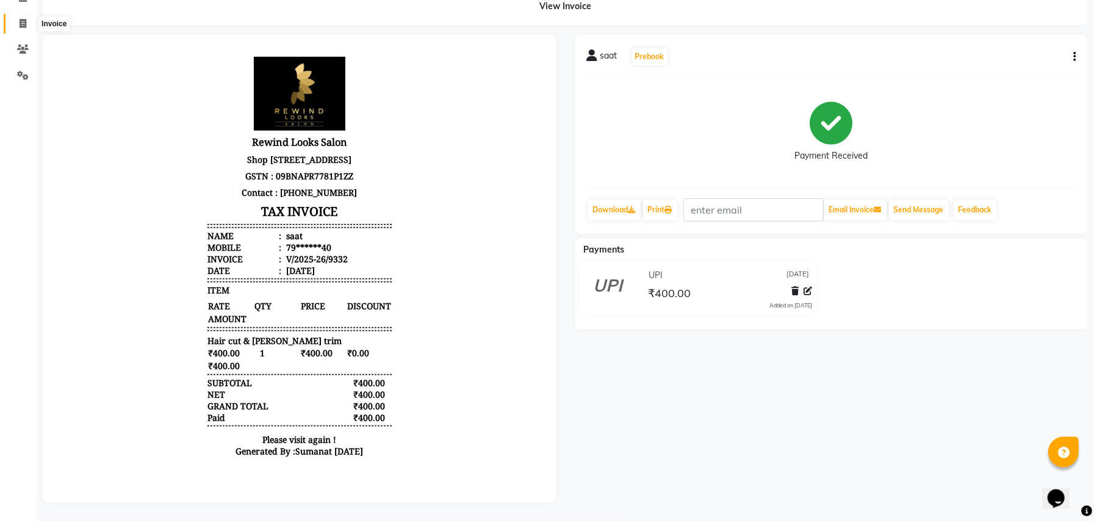
click at [20, 28] on icon at bounding box center [23, 23] width 7 height 9
click at [22, 28] on icon at bounding box center [23, 23] width 7 height 9
select select "service"
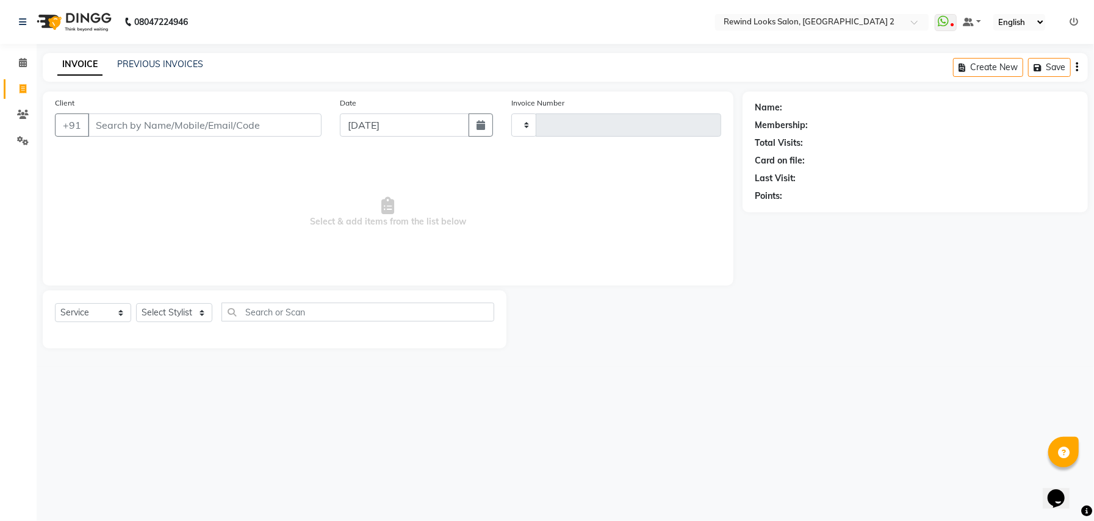
click at [132, 124] on input "Client" at bounding box center [205, 124] width 234 height 23
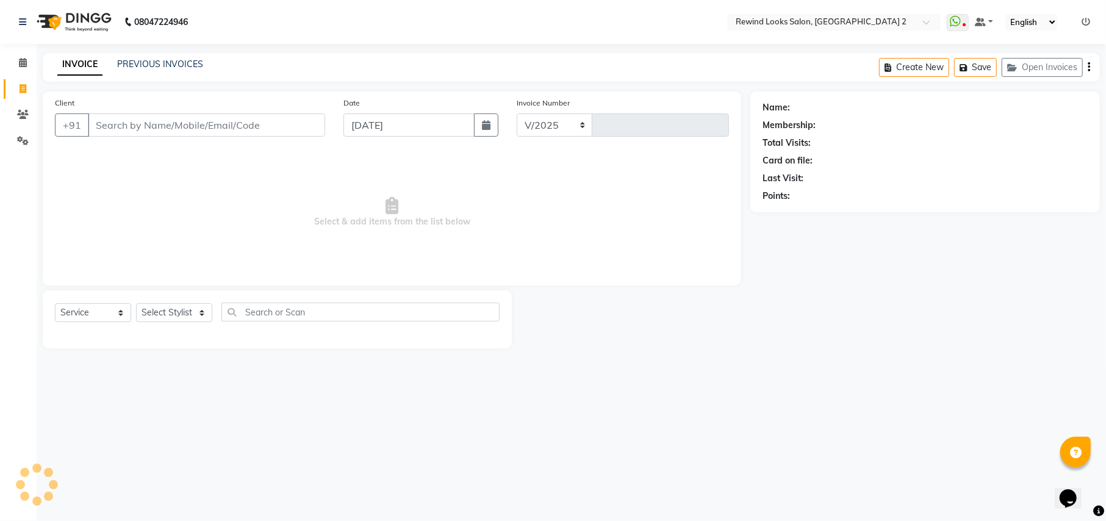
select select "4640"
type input "9333"
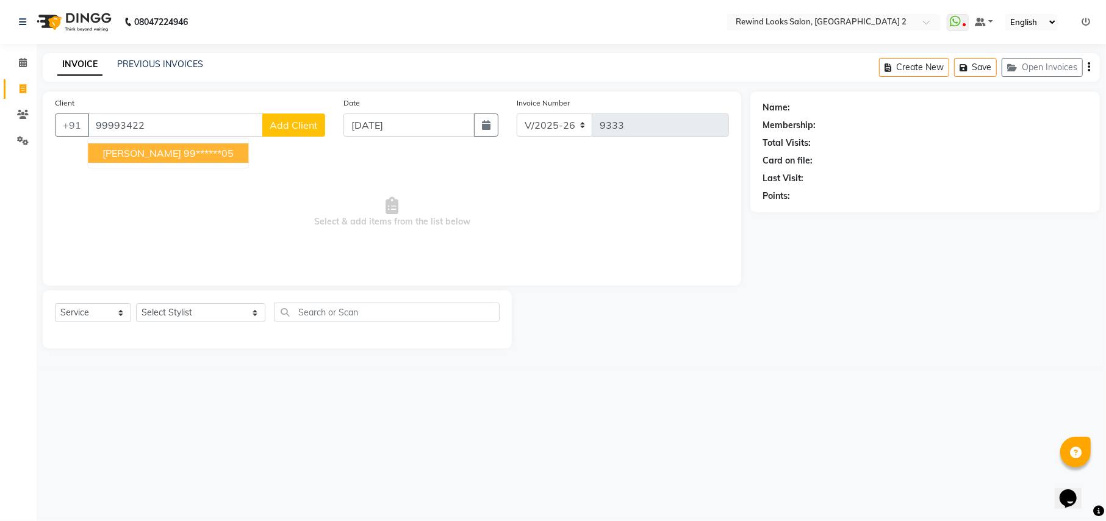
click at [184, 151] on ngb-highlight "99******05" at bounding box center [209, 153] width 50 height 12
type input "99******05"
click at [142, 151] on span "Select & add items from the list below" at bounding box center [392, 212] width 674 height 122
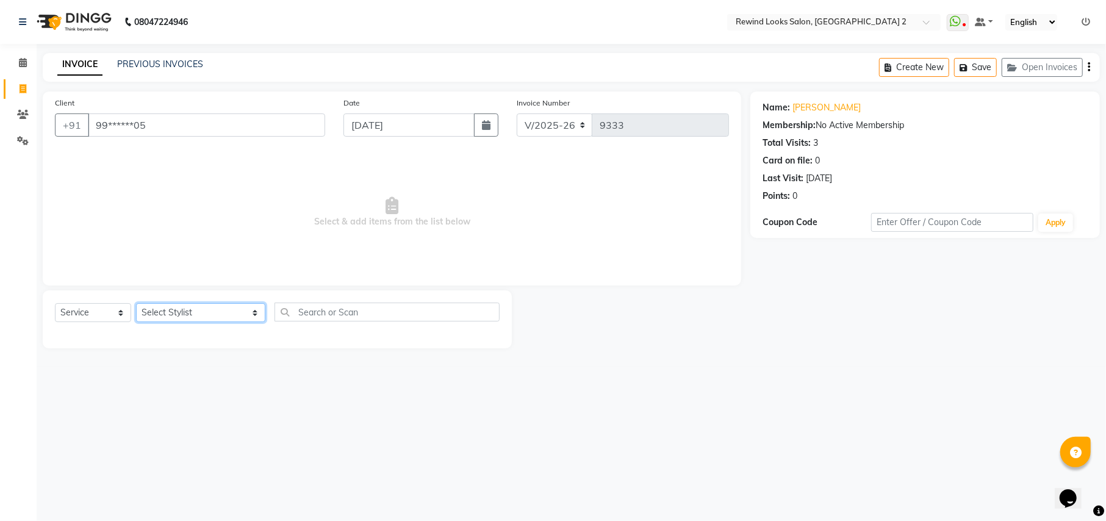
click at [166, 314] on select "Select Stylist aayat ADMIN Alfad hair Casa [PERSON_NAME] ([DEMOGRAPHIC_DATA] HA…" at bounding box center [200, 312] width 129 height 19
select select "79644"
click at [291, 309] on input "text" at bounding box center [387, 312] width 225 height 19
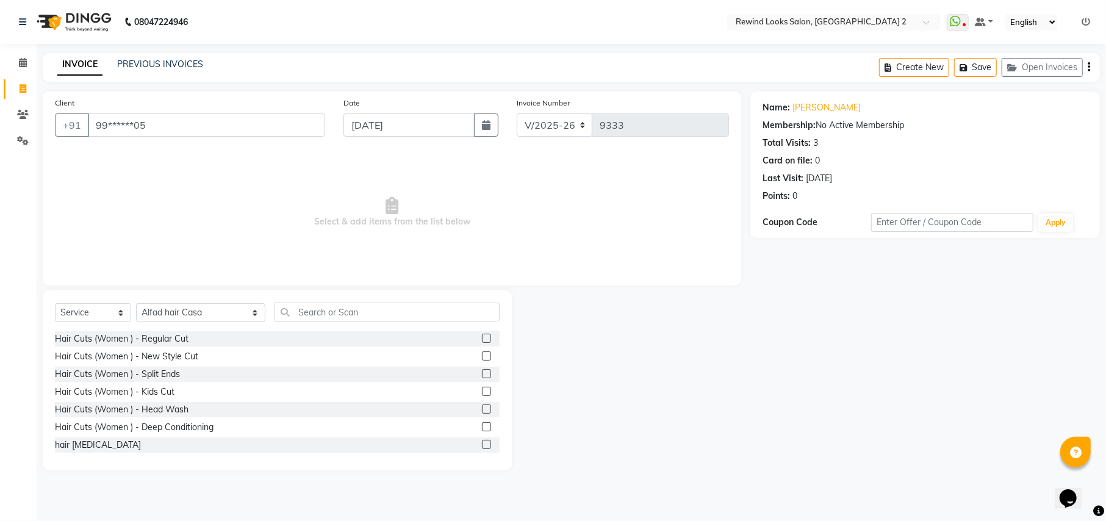
click at [482, 337] on label at bounding box center [486, 338] width 9 height 9
click at [482, 337] on input "checkbox" at bounding box center [486, 339] width 8 height 8
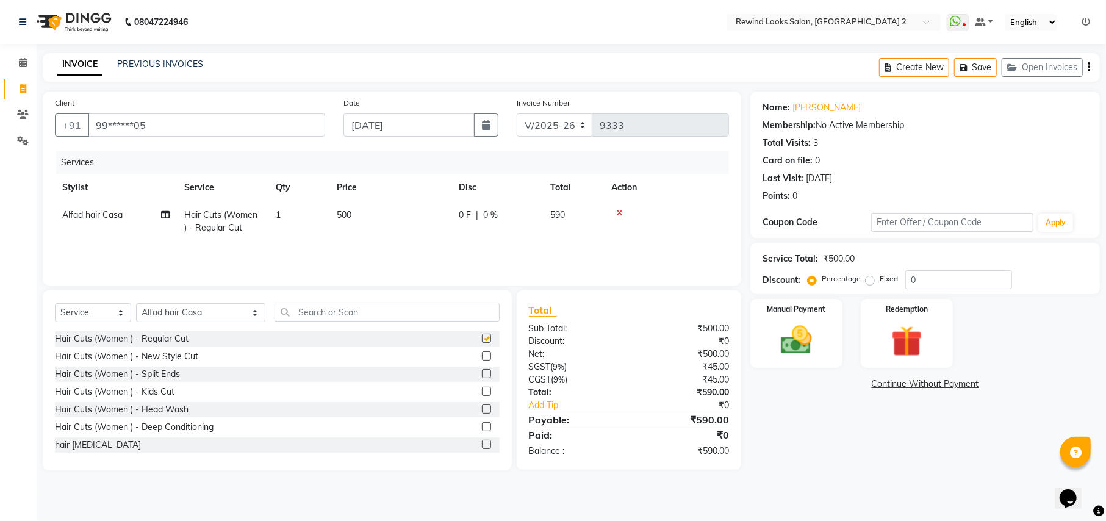
checkbox input "false"
click at [482, 411] on label at bounding box center [486, 409] width 9 height 9
click at [482, 411] on input "checkbox" at bounding box center [486, 410] width 8 height 8
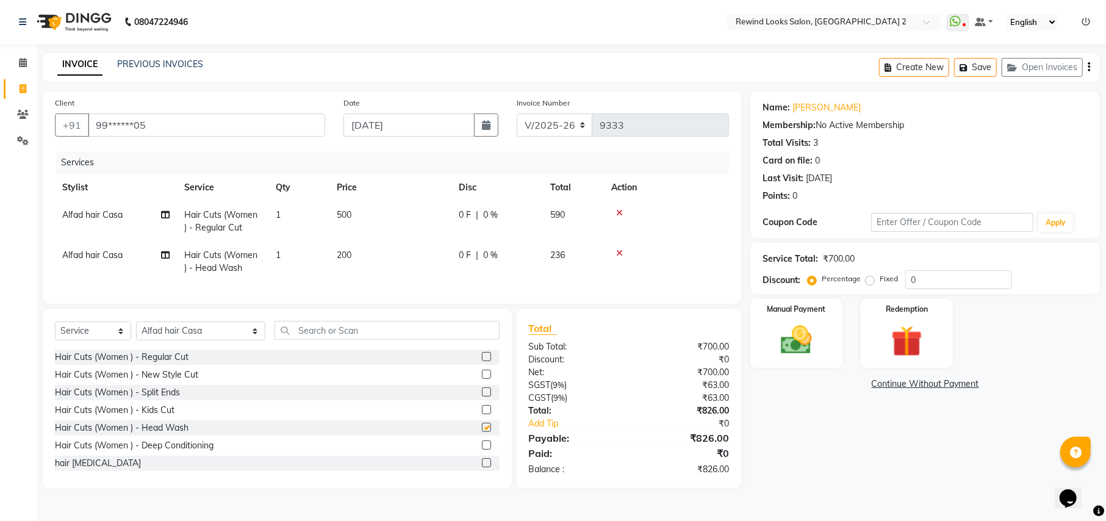
checkbox input "false"
click at [1091, 69] on div "Create New Save Open Invoices" at bounding box center [989, 67] width 221 height 29
click at [1089, 68] on icon "button" at bounding box center [1089, 67] width 2 height 1
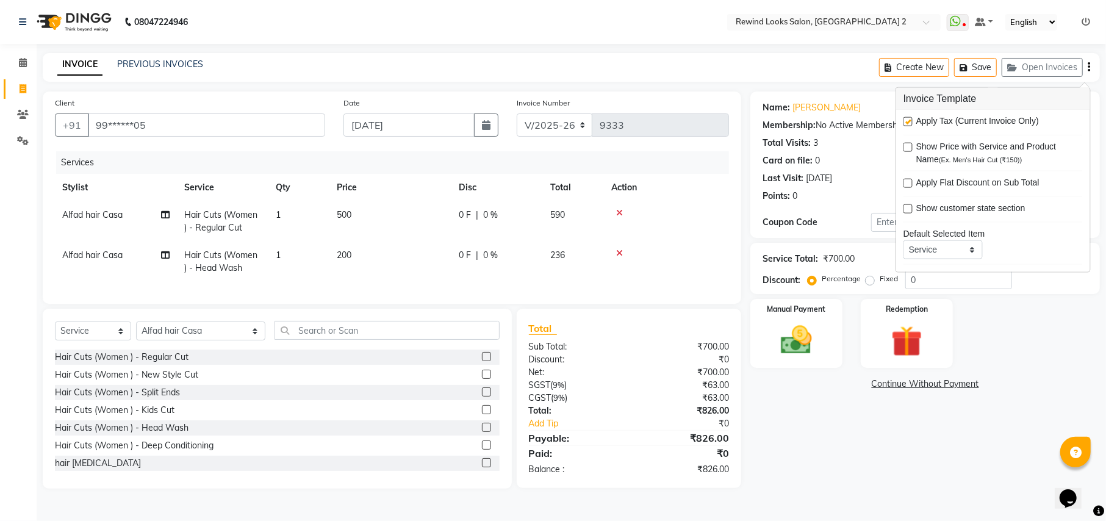
click at [910, 123] on label at bounding box center [908, 121] width 9 height 9
click at [910, 123] on input "checkbox" at bounding box center [908, 122] width 8 height 8
checkbox input "false"
click at [809, 326] on img at bounding box center [796, 340] width 52 height 37
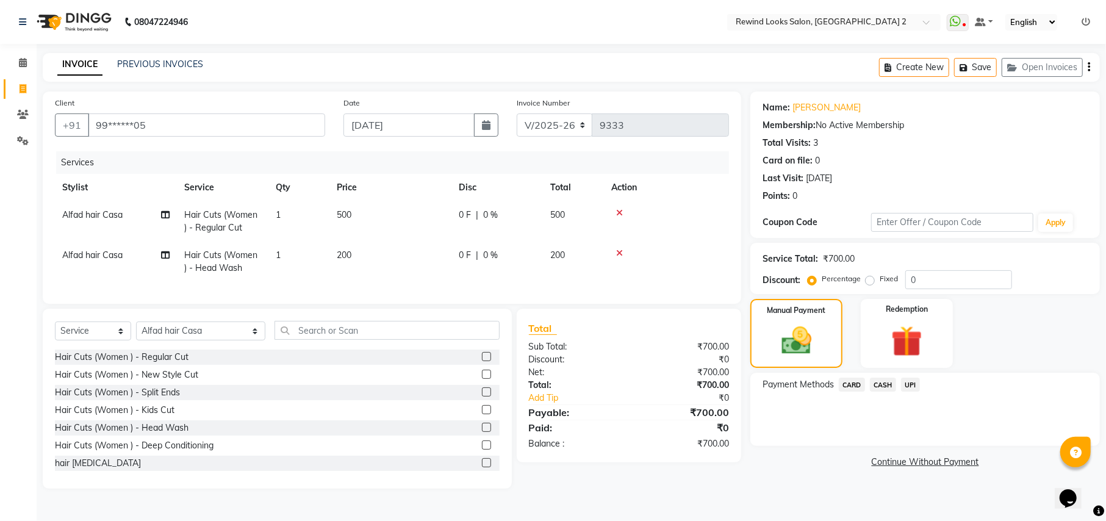
click at [913, 381] on span "UPI" at bounding box center [910, 385] width 19 height 14
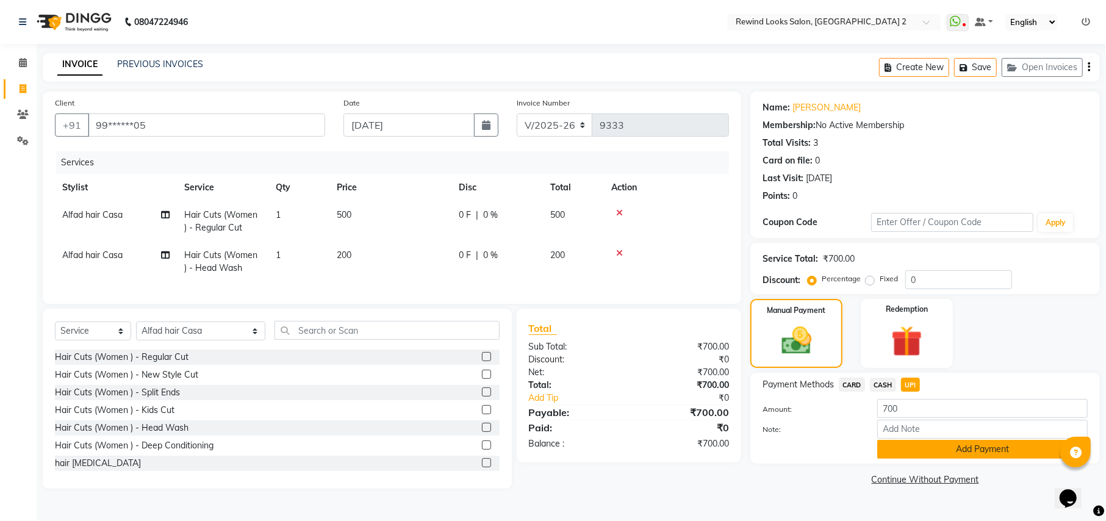
click at [923, 445] on button "Add Payment" at bounding box center [982, 449] width 211 height 19
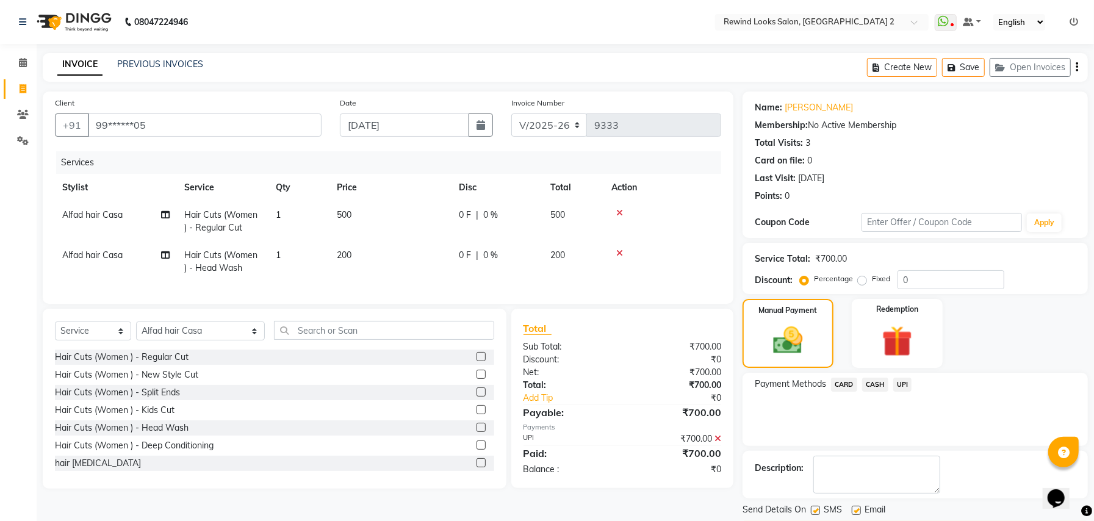
click at [940, 494] on div "Description:" at bounding box center [915, 475] width 345 height 48
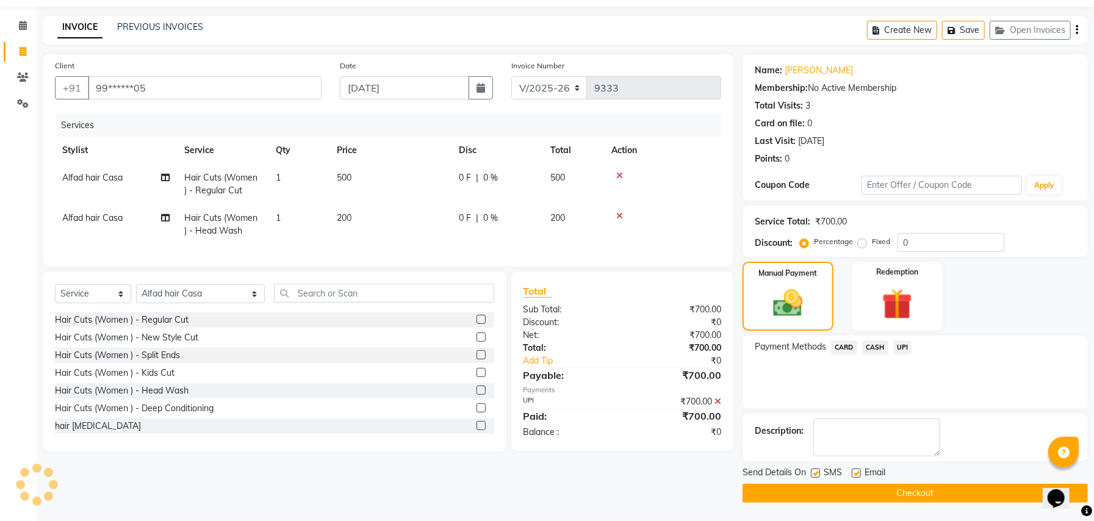
click at [938, 494] on button "Checkout" at bounding box center [915, 493] width 345 height 19
